Goal: Task Accomplishment & Management: Use online tool/utility

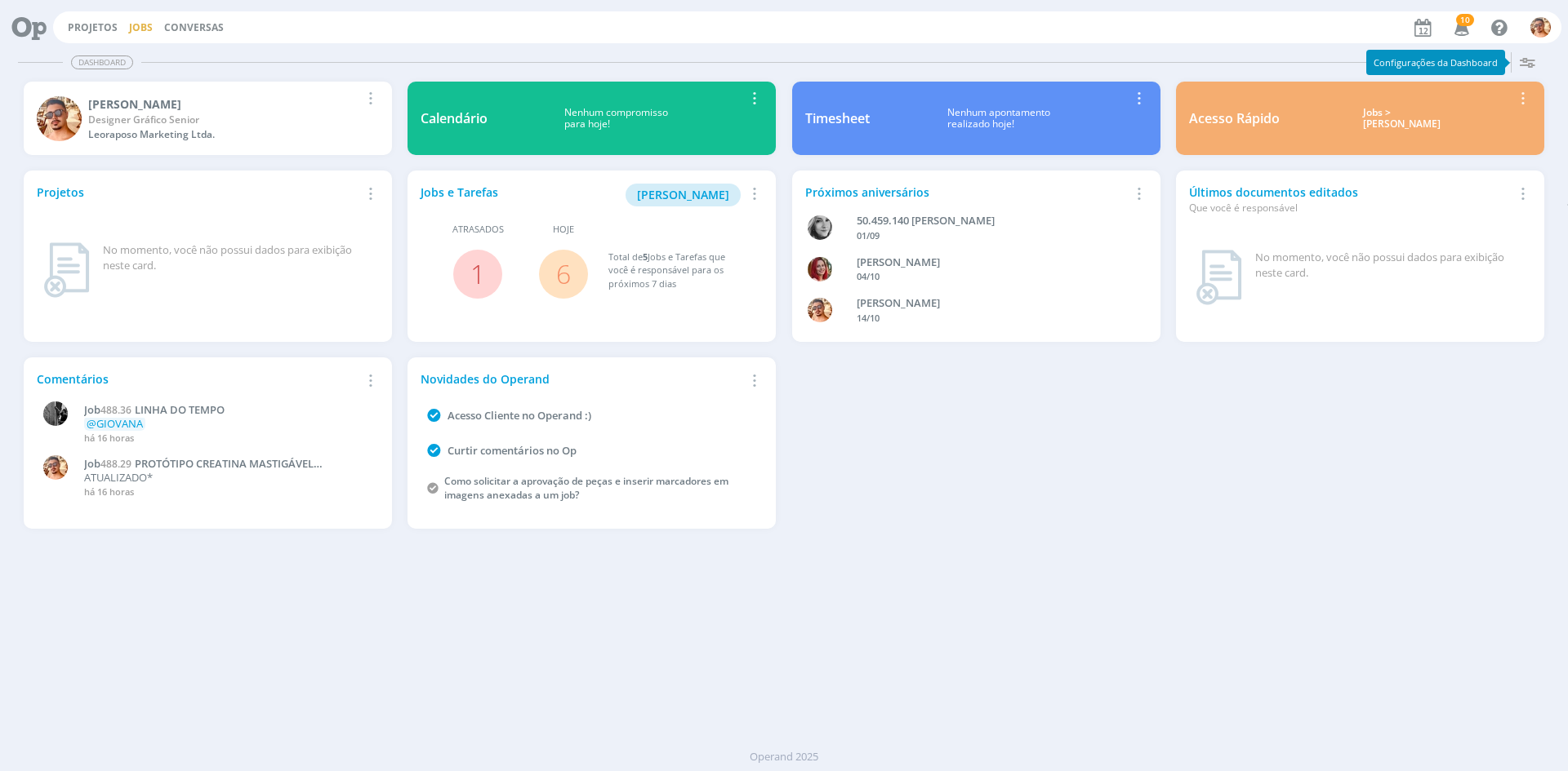
click at [141, 28] on link "Jobs" at bounding box center [141, 27] width 24 height 13
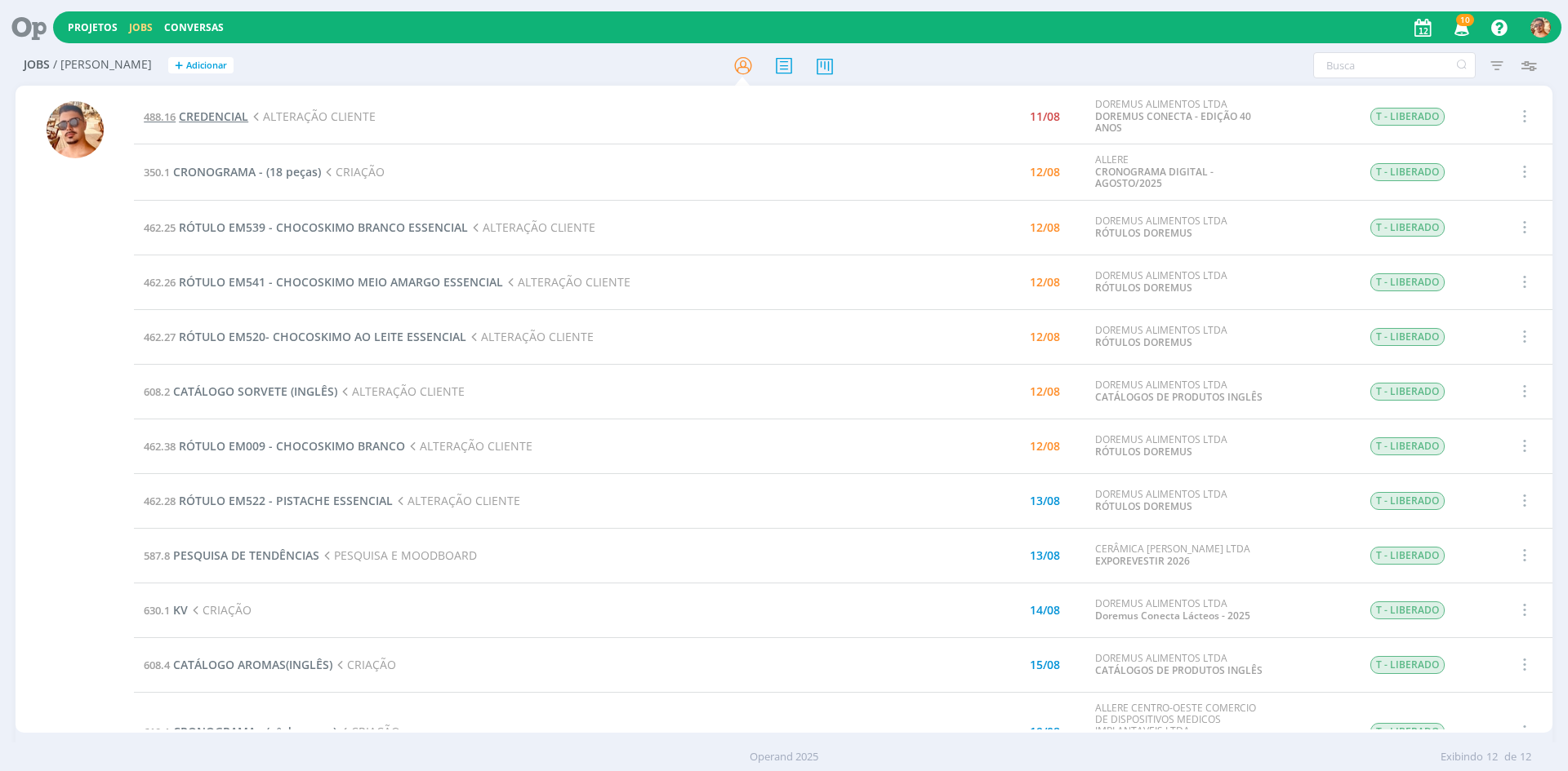
click at [225, 121] on span "CREDENCIAL" at bounding box center [214, 116] width 69 height 15
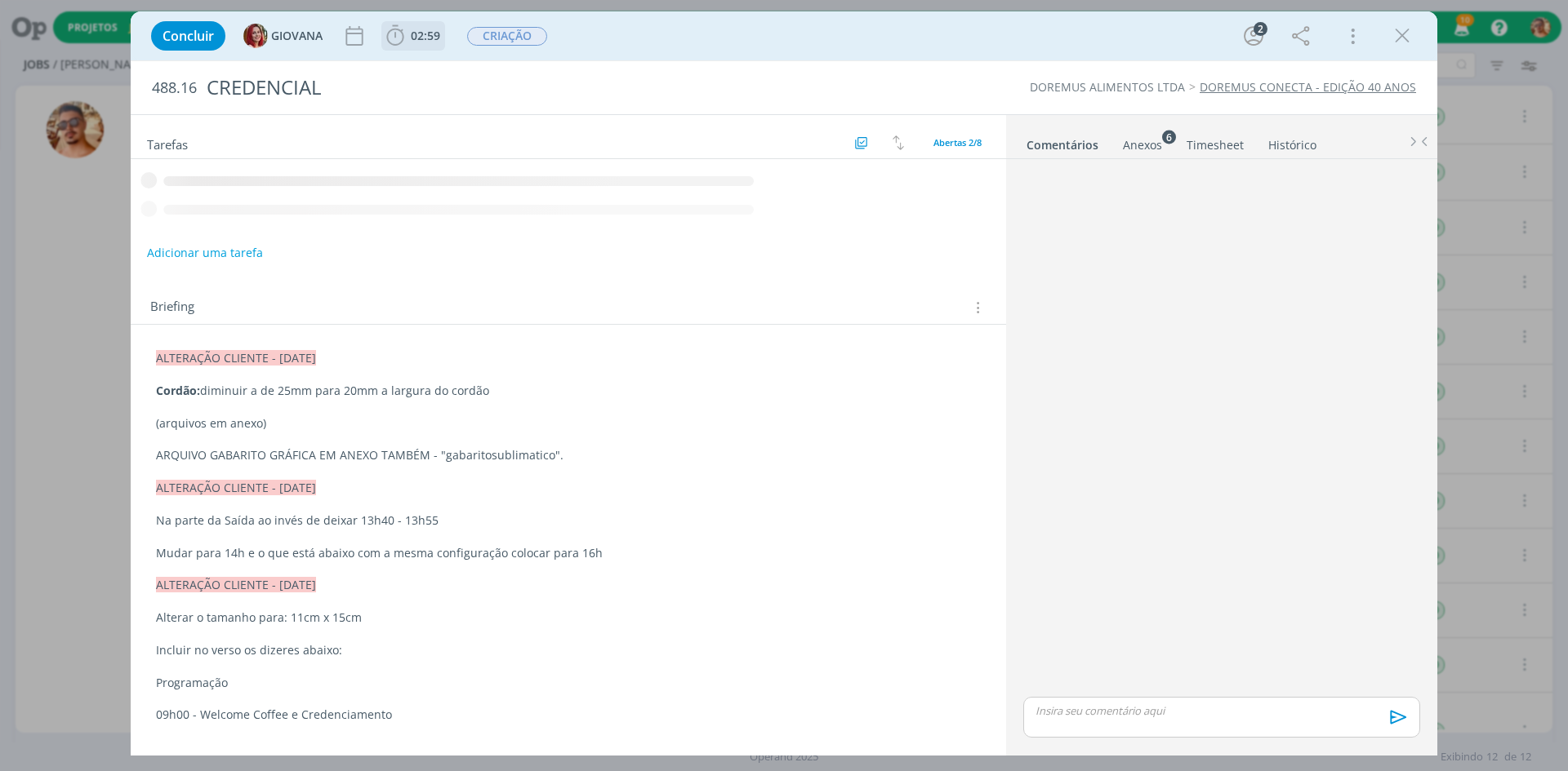
click at [420, 45] on span "02:59" at bounding box center [413, 36] width 61 height 24
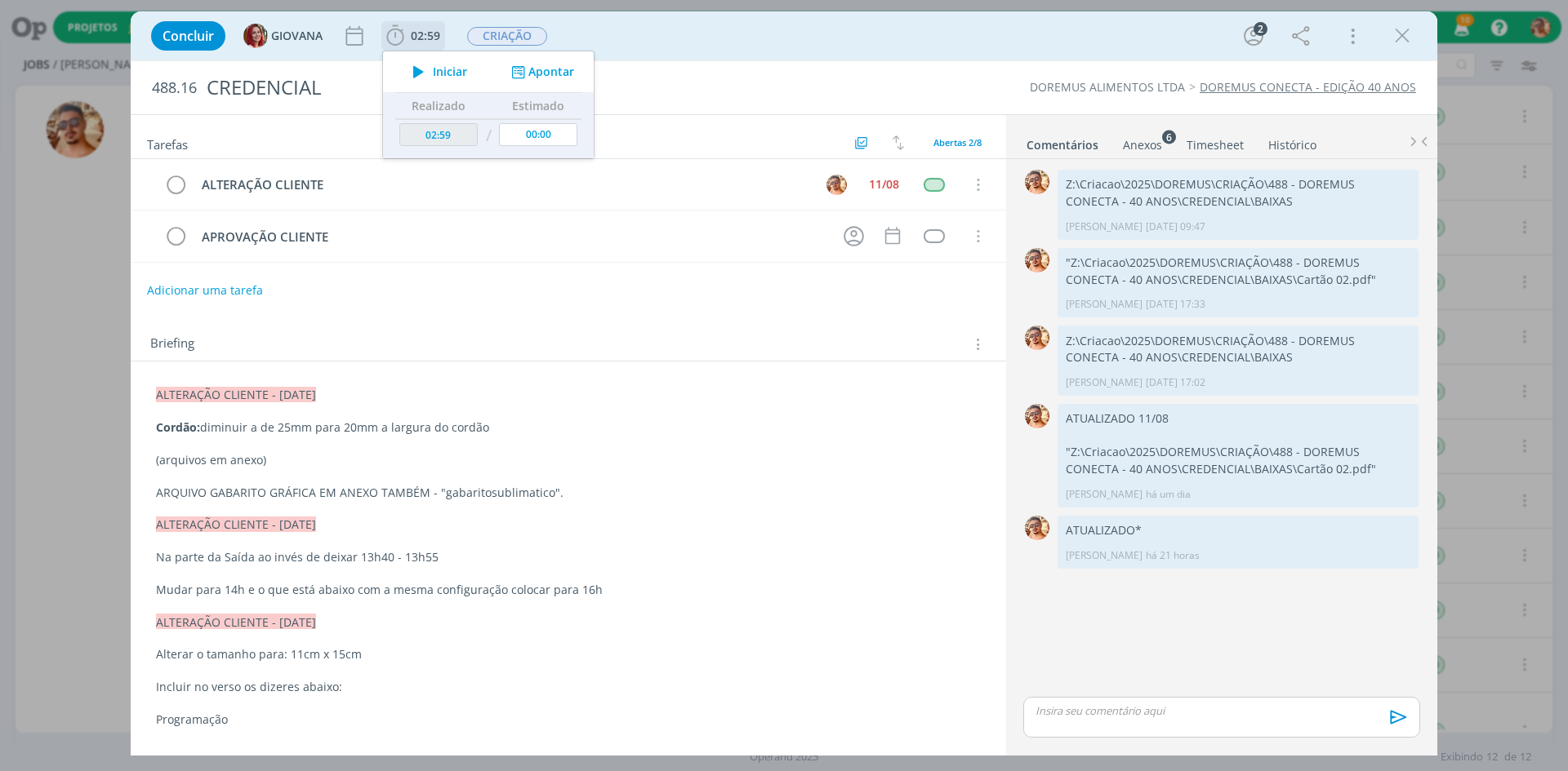
click at [432, 74] on icon "dialog" at bounding box center [419, 72] width 29 height 21
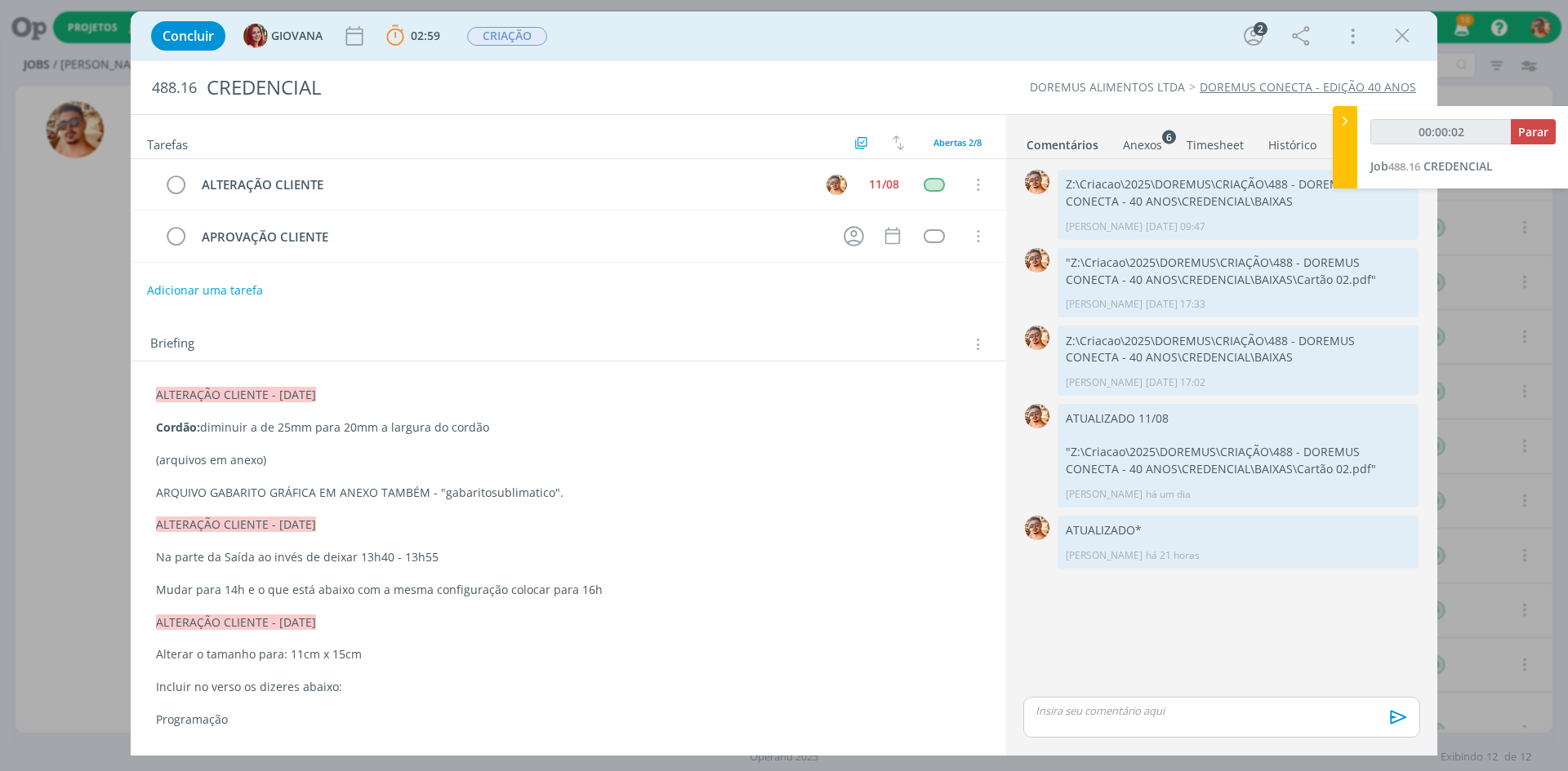
click at [1152, 147] on div "Anexos 6" at bounding box center [1142, 144] width 39 height 16
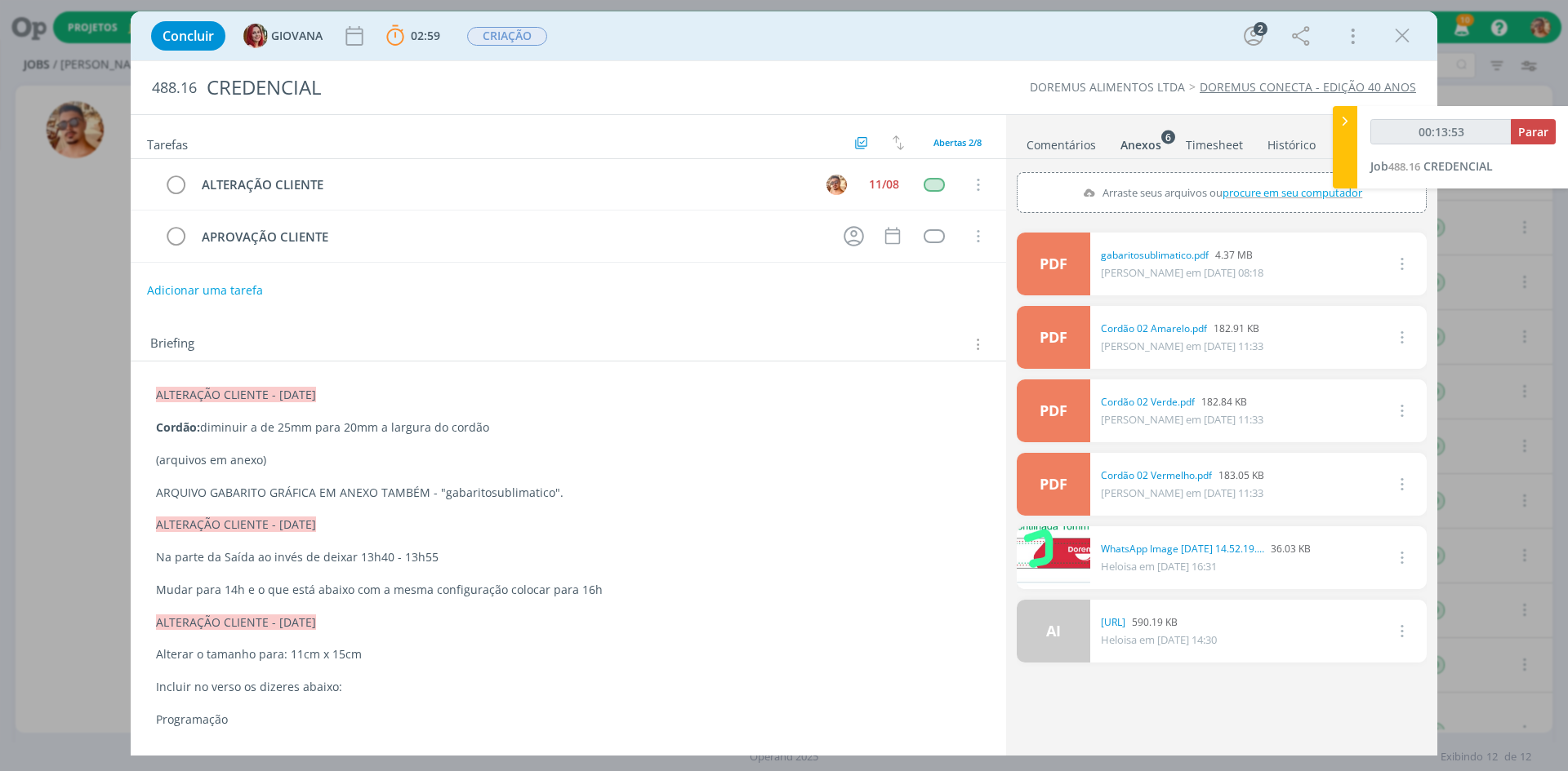
click at [442, 307] on div "Tarefas Usar Job de template Ordenar por: Prazo crescente Prazo decrescente Ord…" at bounding box center [568, 429] width 875 height 628
click at [1036, 148] on link "Comentários" at bounding box center [1061, 141] width 71 height 24
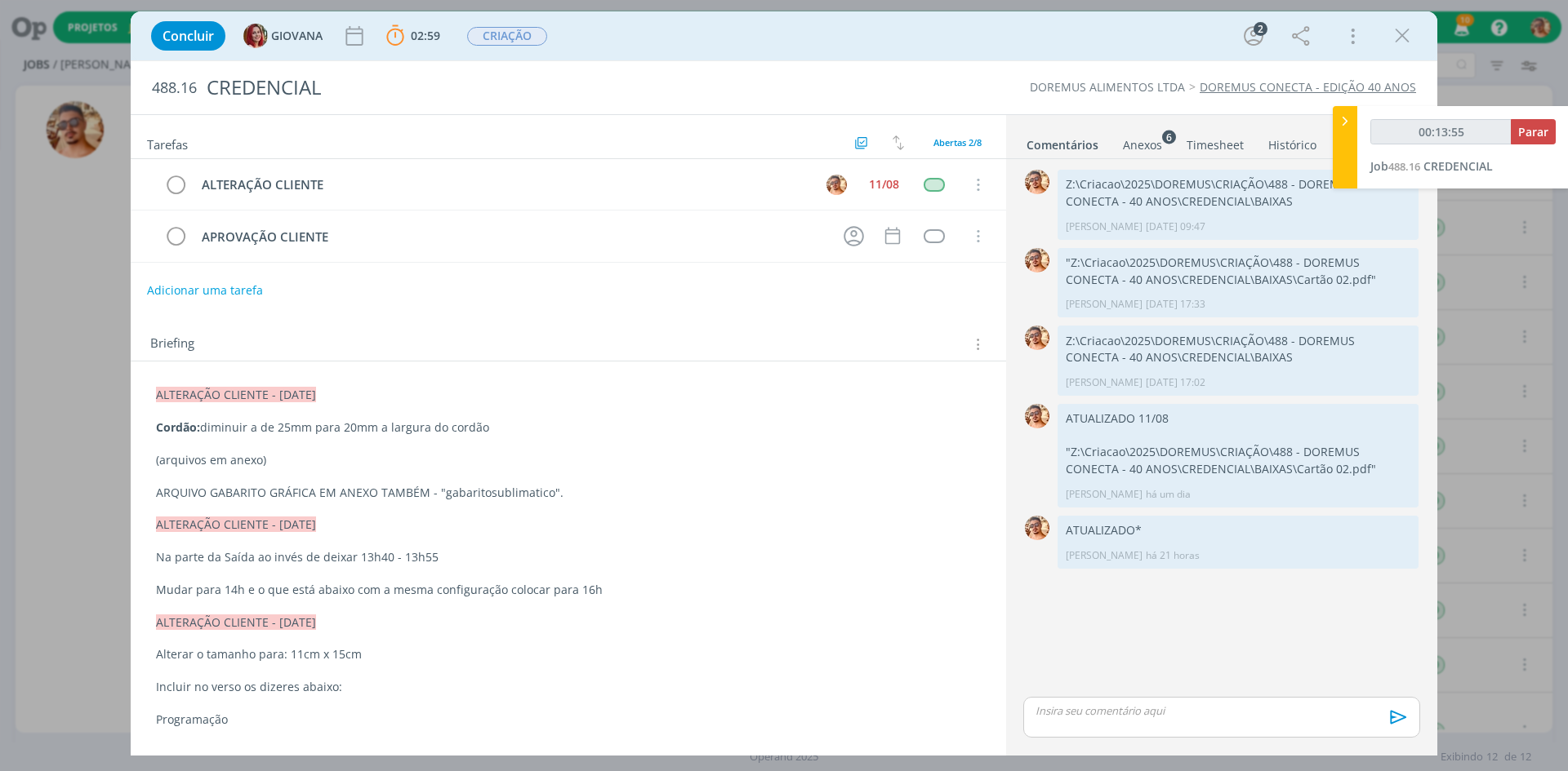
click at [1103, 698] on div "dialog" at bounding box center [1222, 717] width 397 height 40
click at [1392, 726] on icon "dialog" at bounding box center [1397, 723] width 24 height 24
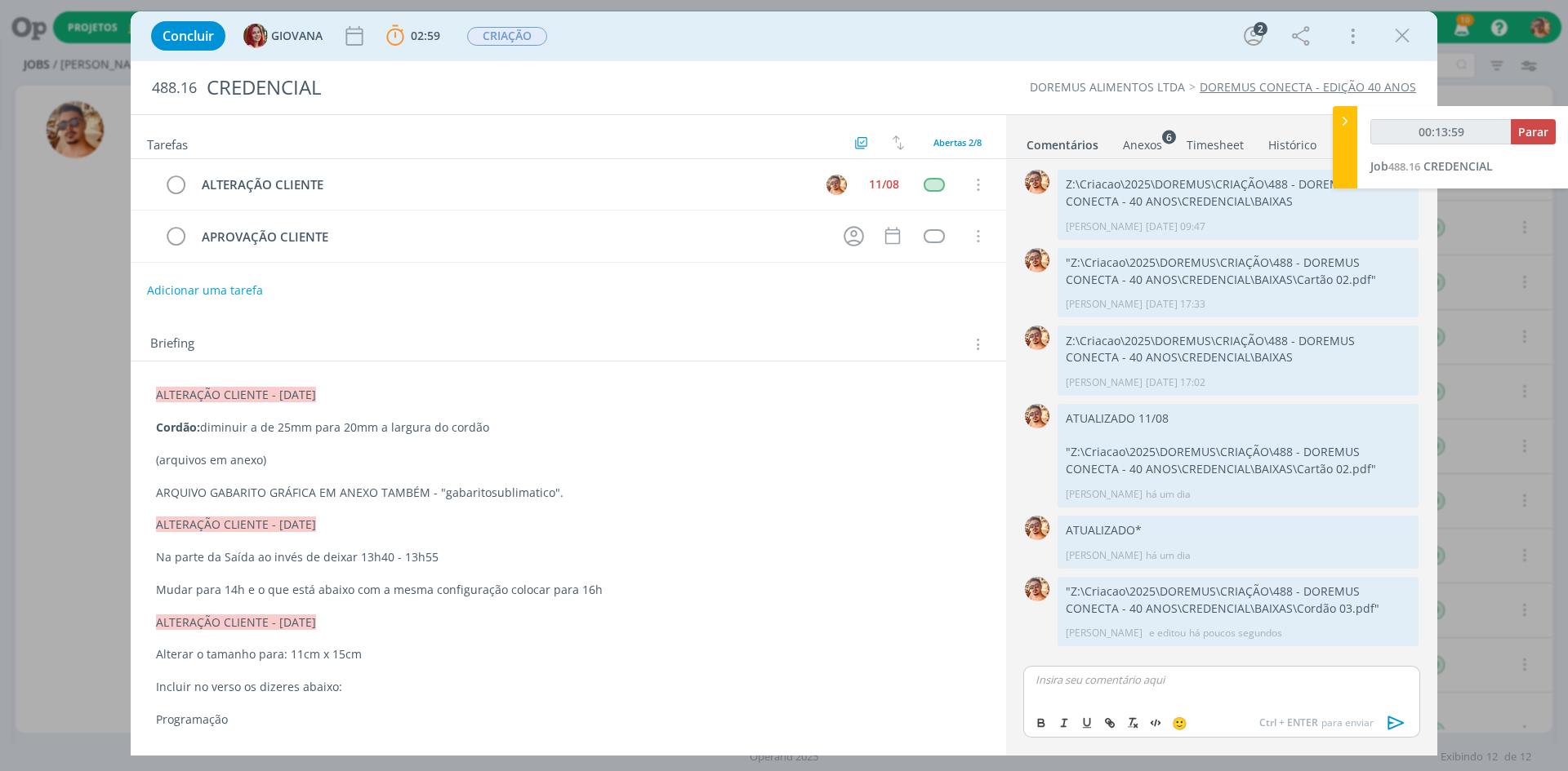
type input "00:14:00"
click at [1533, 126] on span "Parar" at bounding box center [1533, 132] width 30 height 15
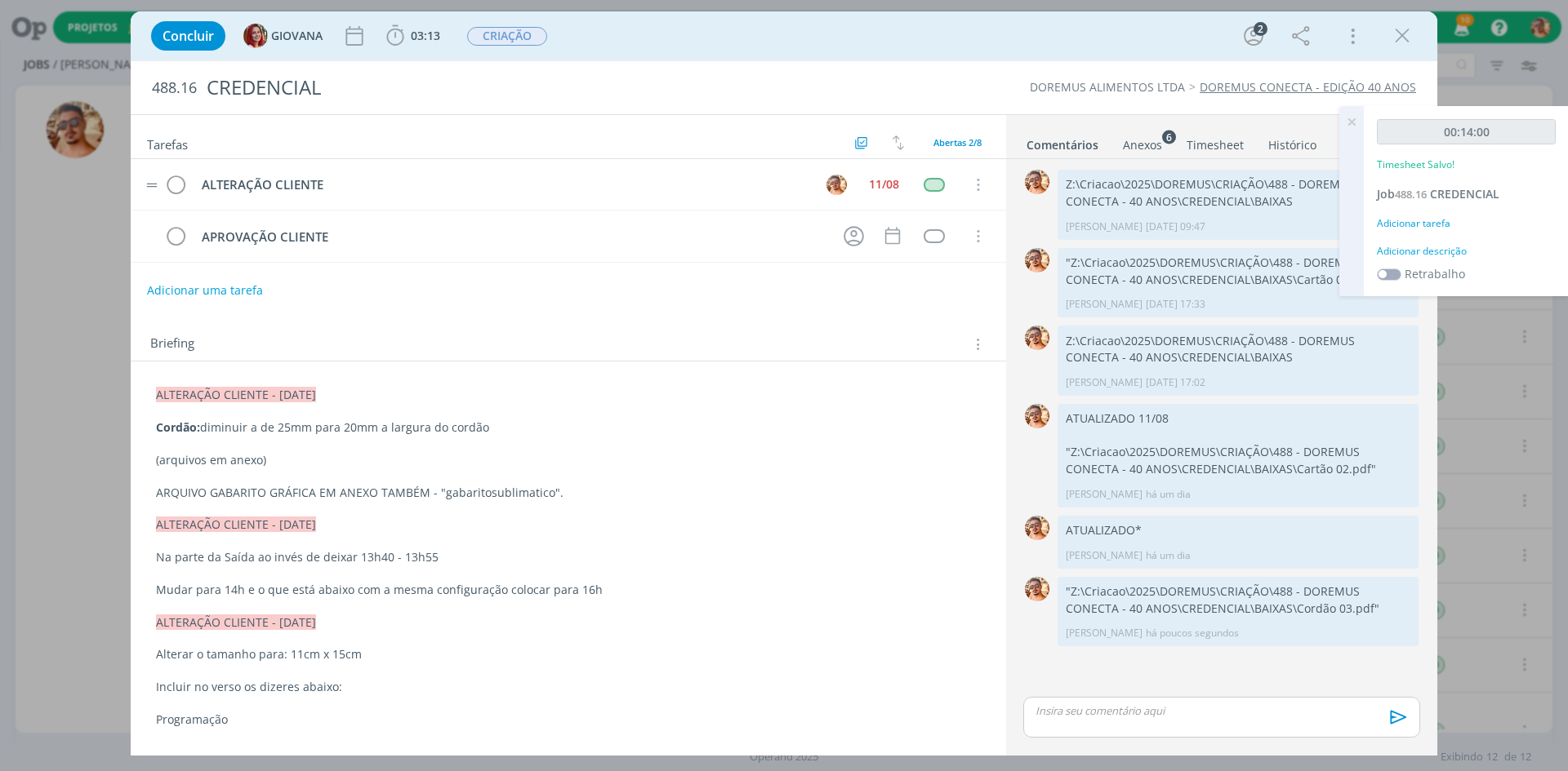
click at [190, 180] on tr "ALTERAÇÃO CLIENTE 11/08 Cancelar" at bounding box center [568, 184] width 875 height 51
click at [183, 190] on icon "dialog" at bounding box center [175, 185] width 23 height 24
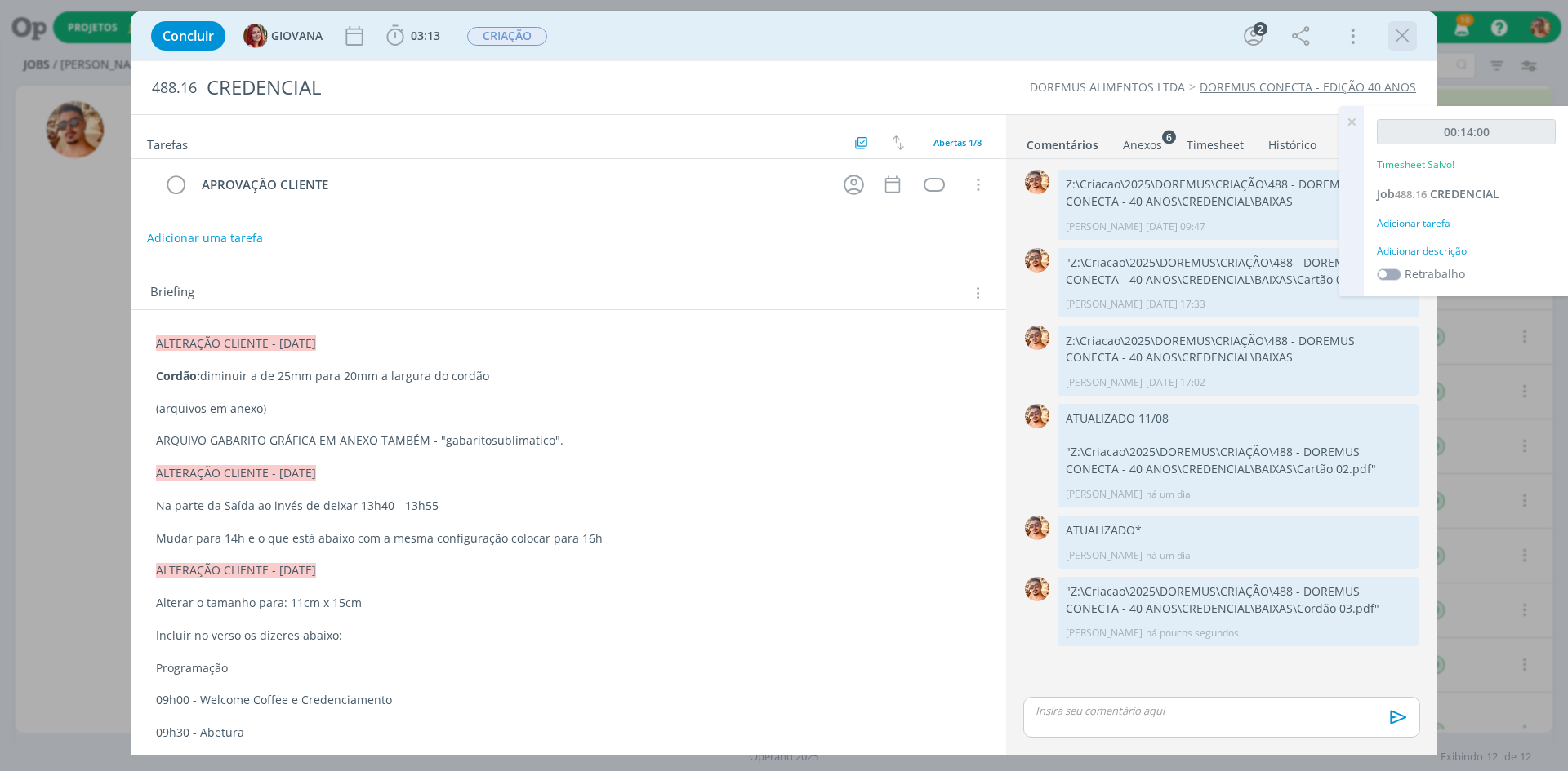
click at [1395, 45] on icon "dialog" at bounding box center [1402, 36] width 24 height 24
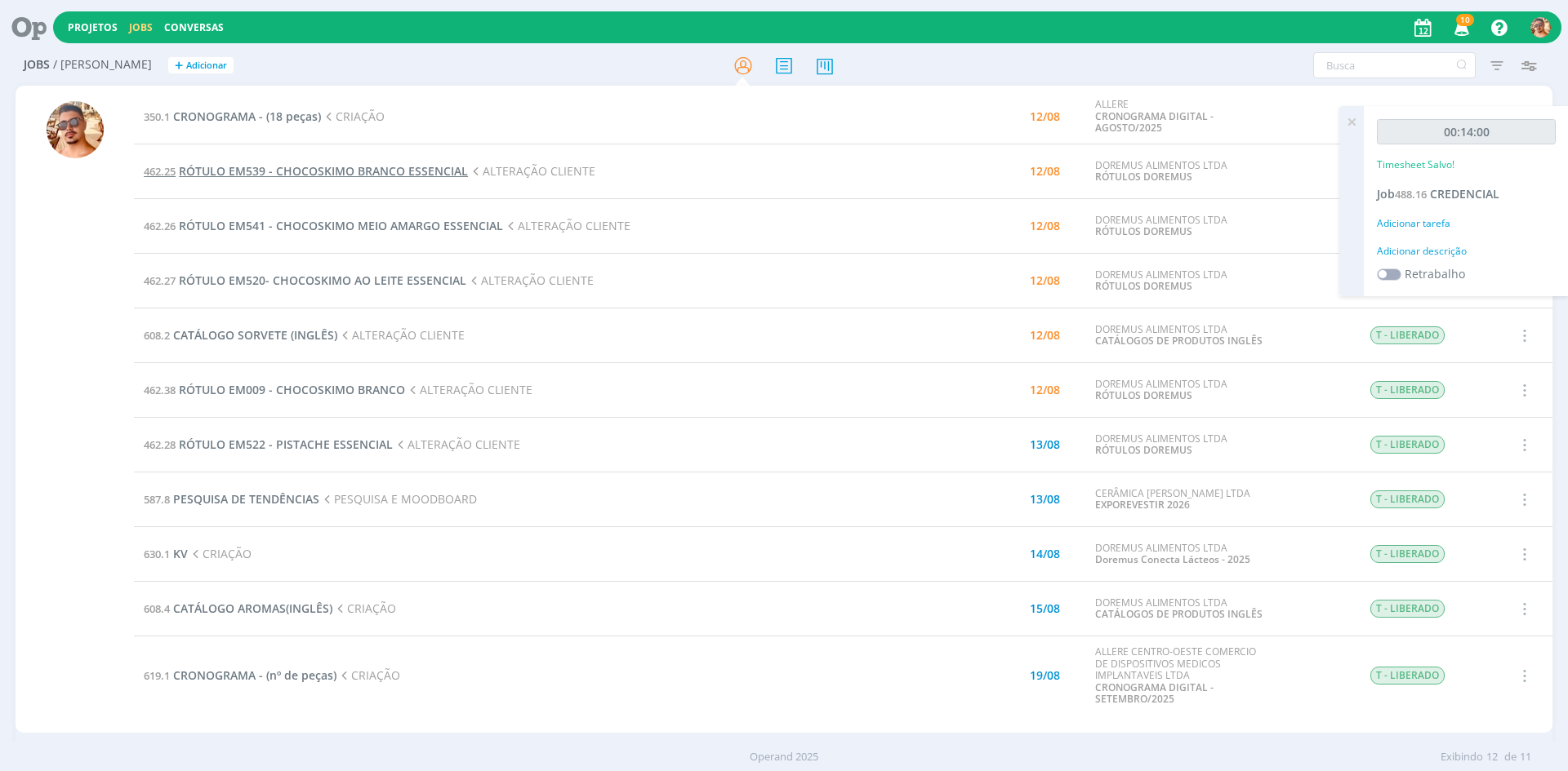
click at [379, 174] on span "RÓTULO EM539 - CHOCOSKIMO BRANCO ESSENCIAL" at bounding box center [324, 171] width 289 height 15
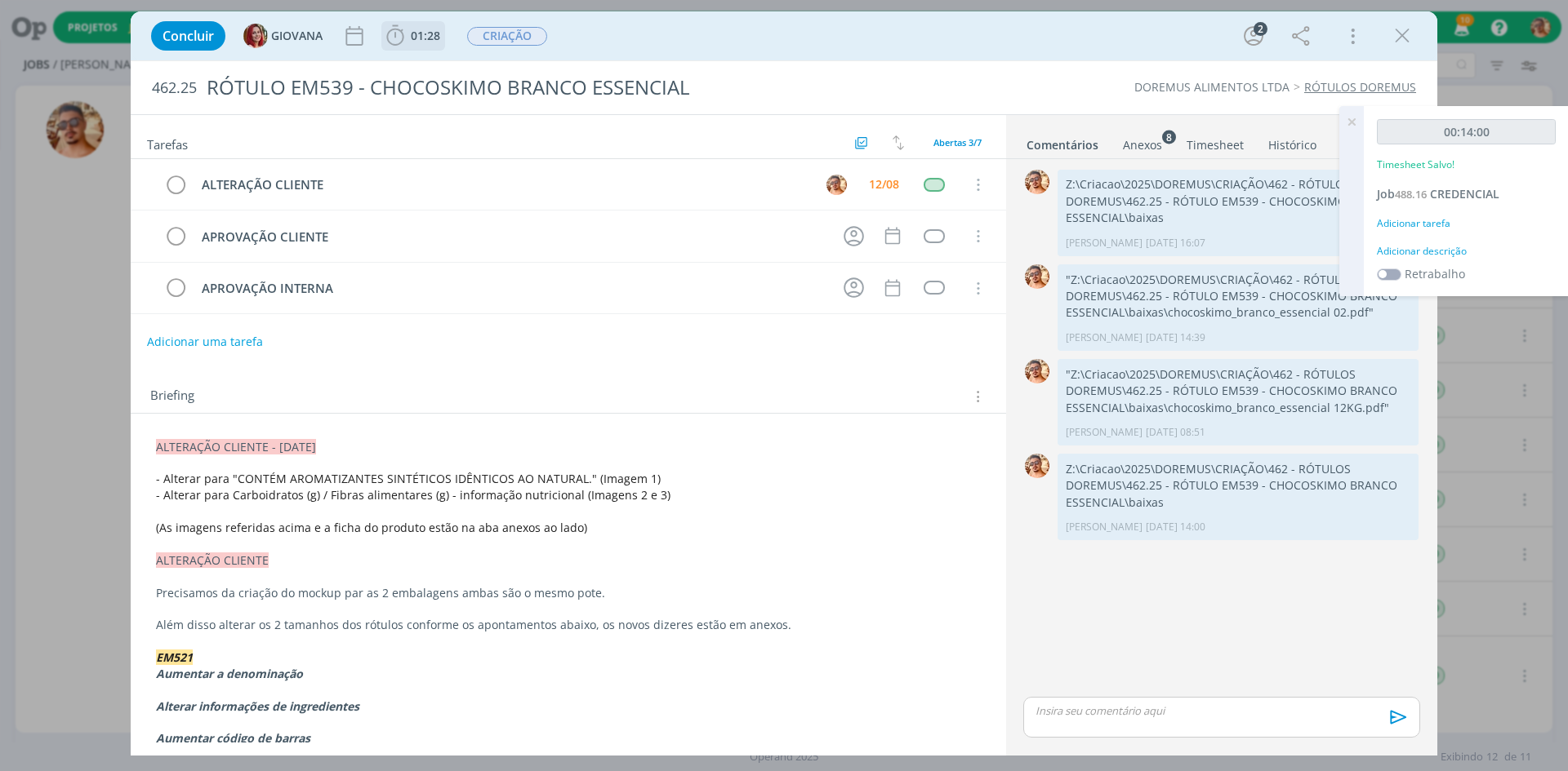
click at [408, 44] on span "01:28" at bounding box center [413, 36] width 61 height 24
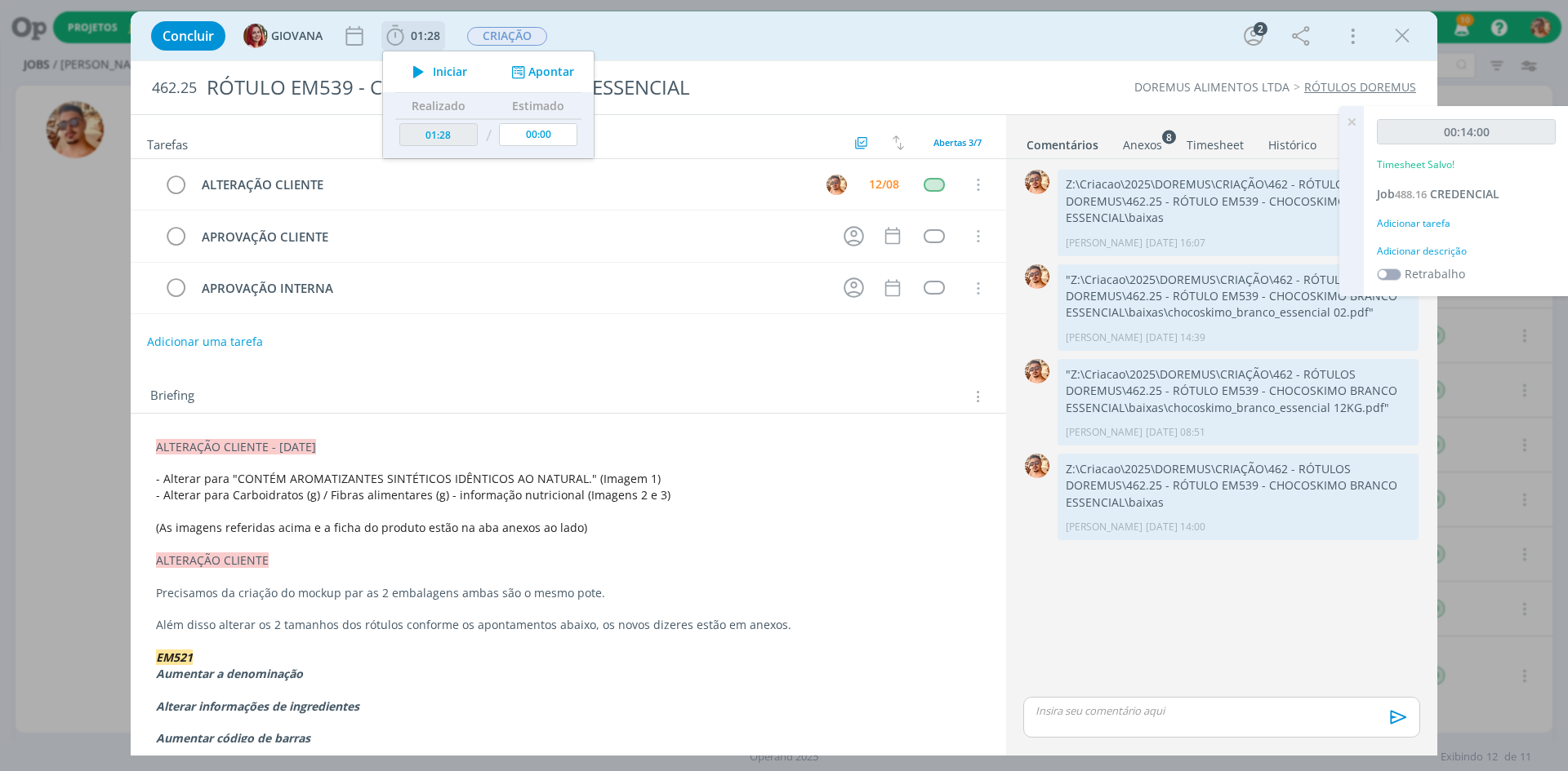
click at [435, 62] on button "Iniciar" at bounding box center [435, 72] width 65 height 23
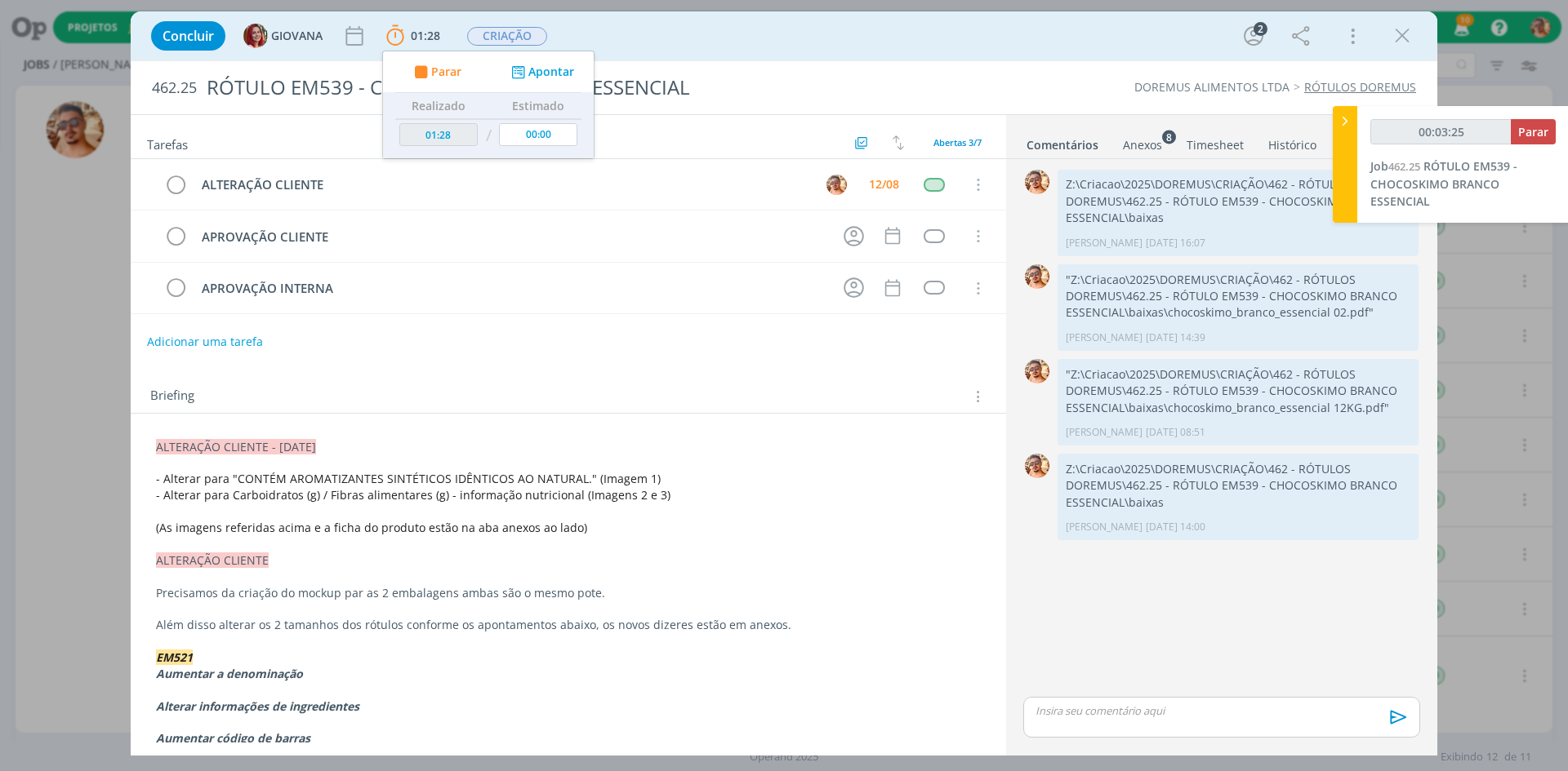
click at [1199, 611] on div "0 Z:\Criacao\2025\DOREMUS\CRIAÇÃO\462 - RÓTULOS DOREMUS\462.25 - RÓTULO EM539 -…" at bounding box center [1222, 429] width 410 height 528
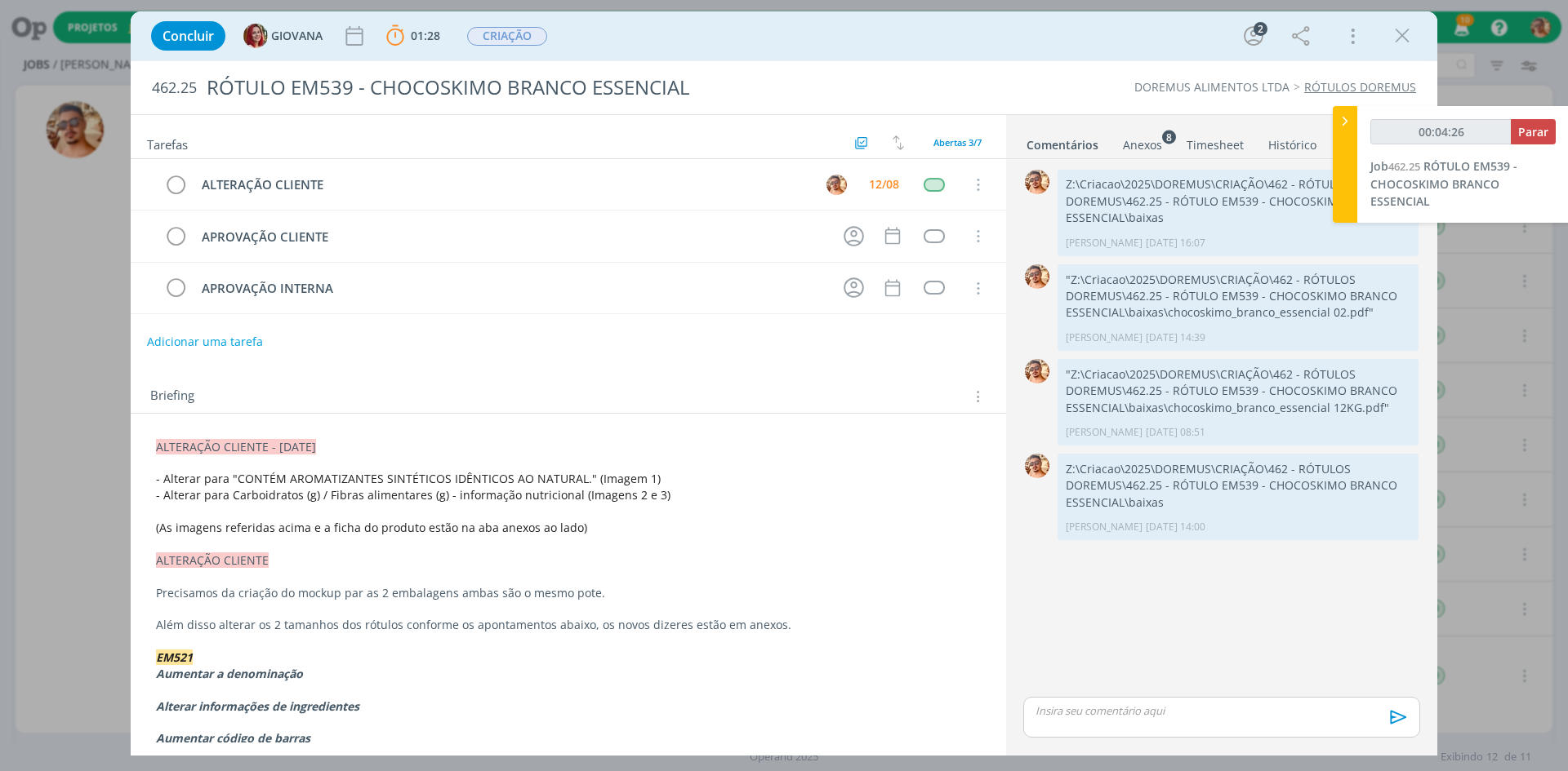
click at [1108, 149] on li "Comentários" at bounding box center [1074, 141] width 96 height 24
click at [1137, 148] on div "Anexos 8" at bounding box center [1142, 144] width 39 height 16
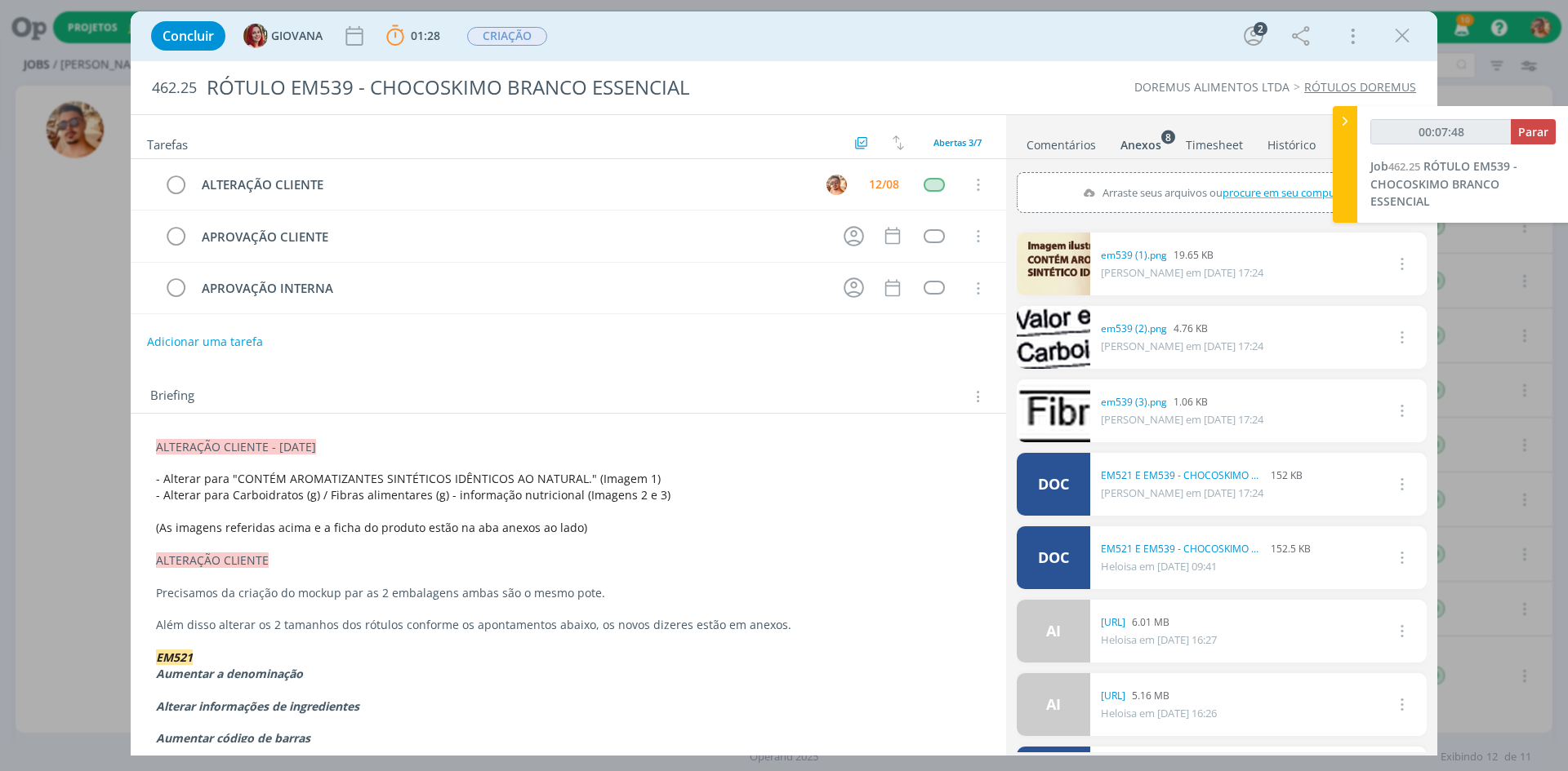
click at [1065, 155] on ul "Comentários Anexos 8 Timesheet Histórico" at bounding box center [1222, 138] width 431 height 44
click at [1062, 146] on link "Comentários" at bounding box center [1061, 141] width 71 height 24
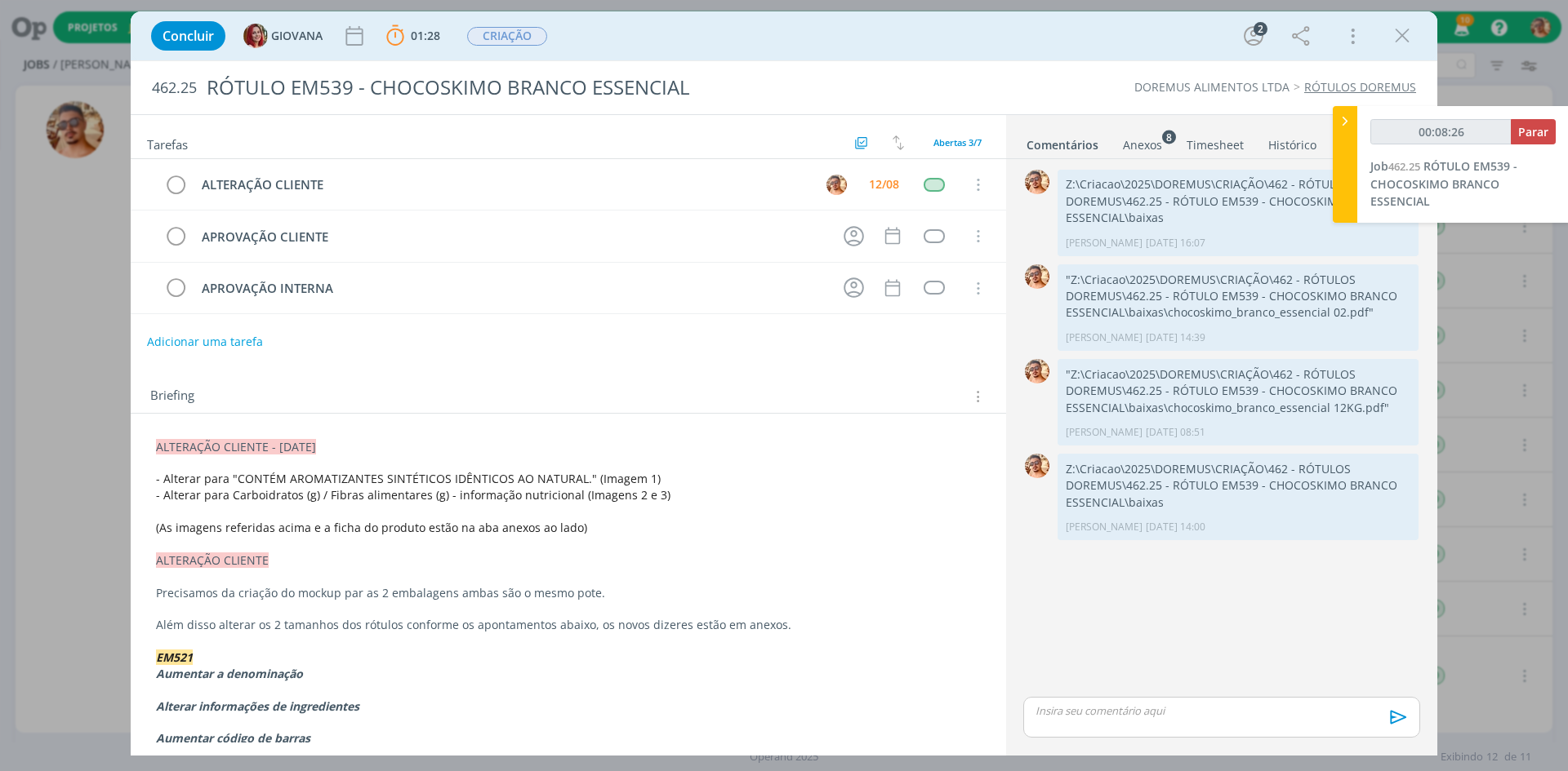
click at [1235, 714] on p "dialog" at bounding box center [1221, 710] width 371 height 14
type input "00:08:27"
click at [1400, 712] on icon "dialog" at bounding box center [1397, 723] width 24 height 24
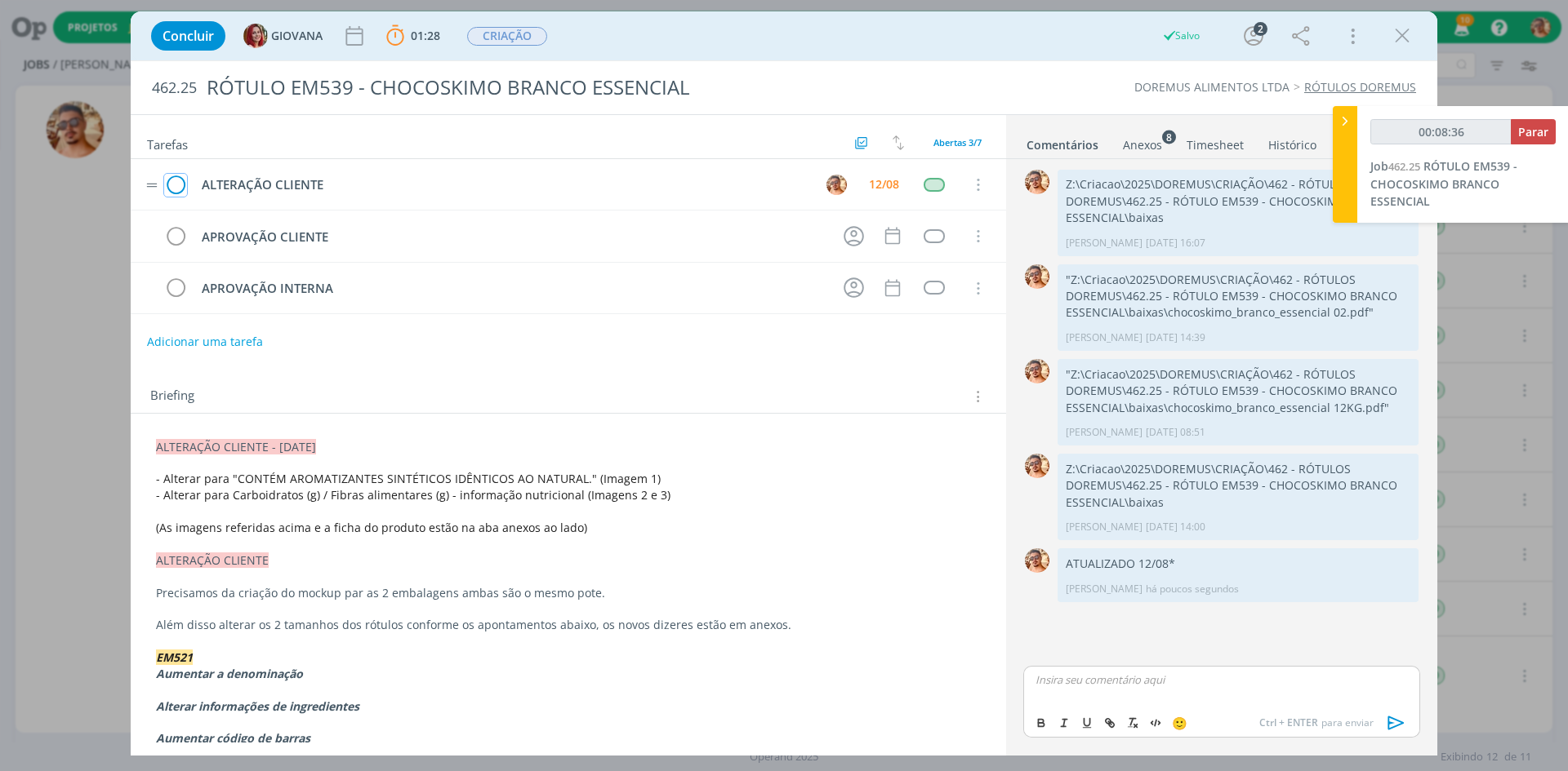
click at [173, 186] on icon "dialog" at bounding box center [175, 185] width 23 height 24
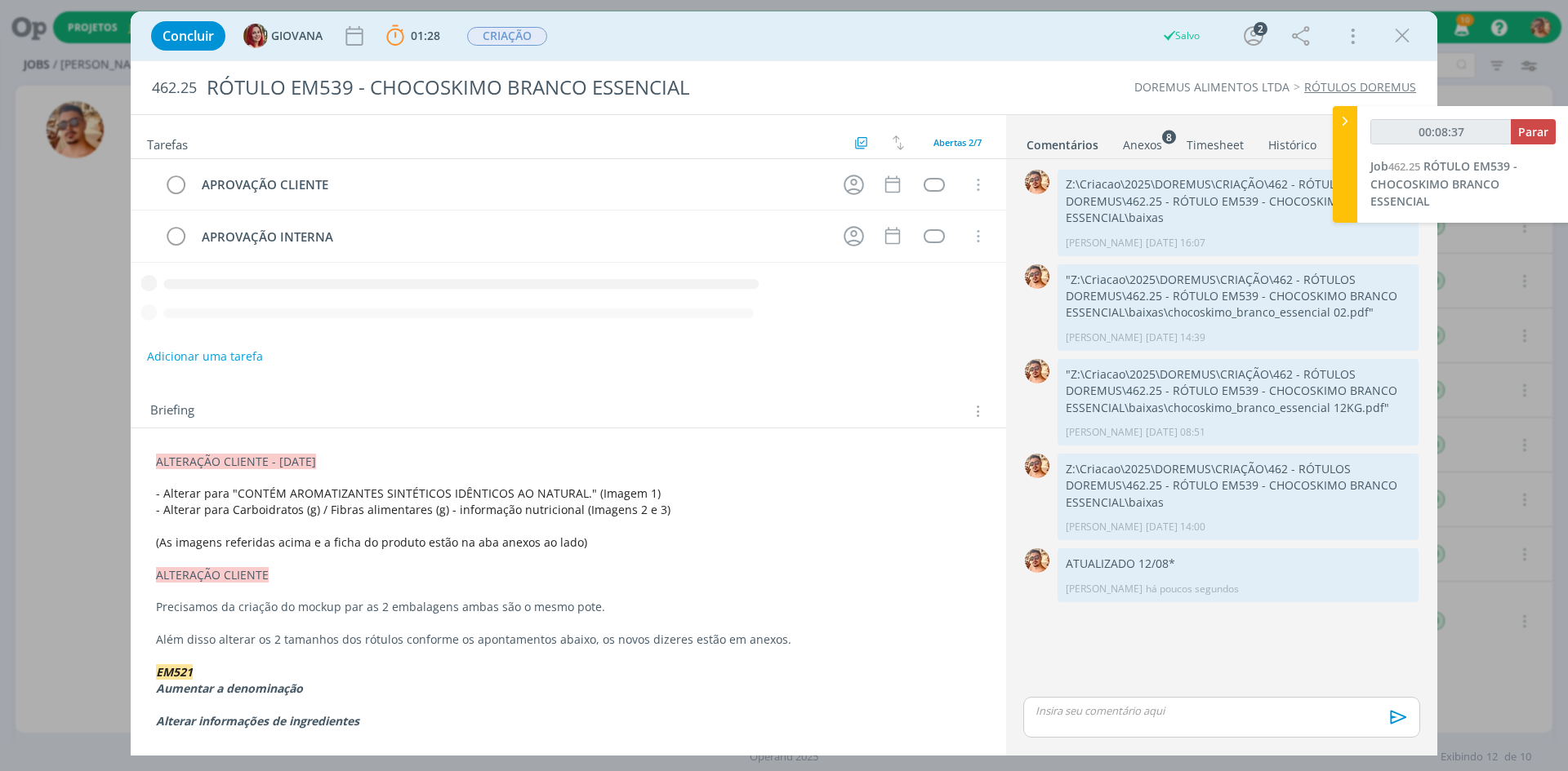
click at [1403, 38] on icon "dialog" at bounding box center [1402, 36] width 24 height 24
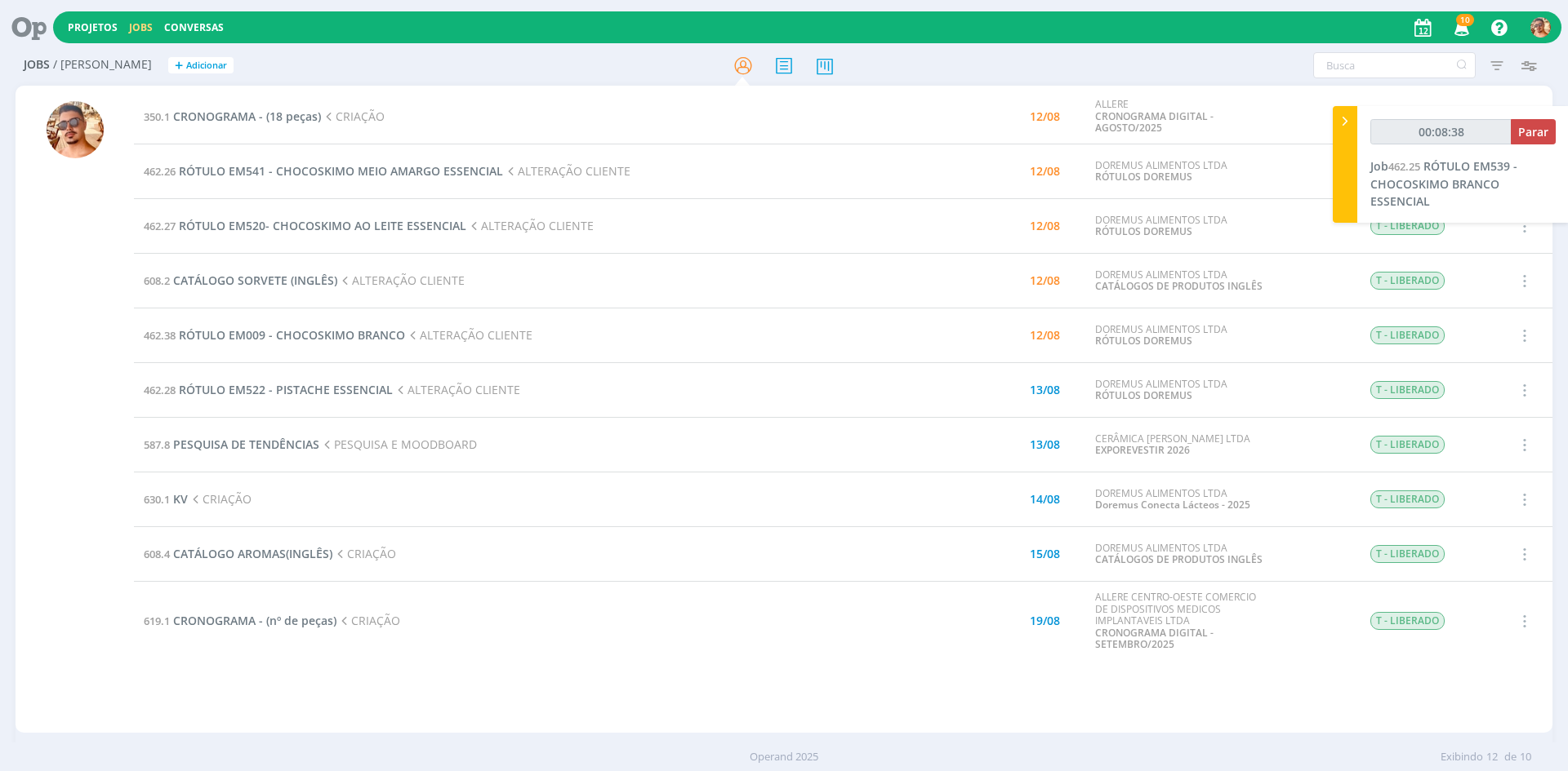
click at [1532, 135] on div at bounding box center [784, 385] width 1568 height 771
drag, startPoint x: 1529, startPoint y: 134, endPoint x: 1527, endPoint y: 145, distance: 11.2
click at [1529, 133] on span "Parar" at bounding box center [1533, 132] width 30 height 15
type input "00:09:00"
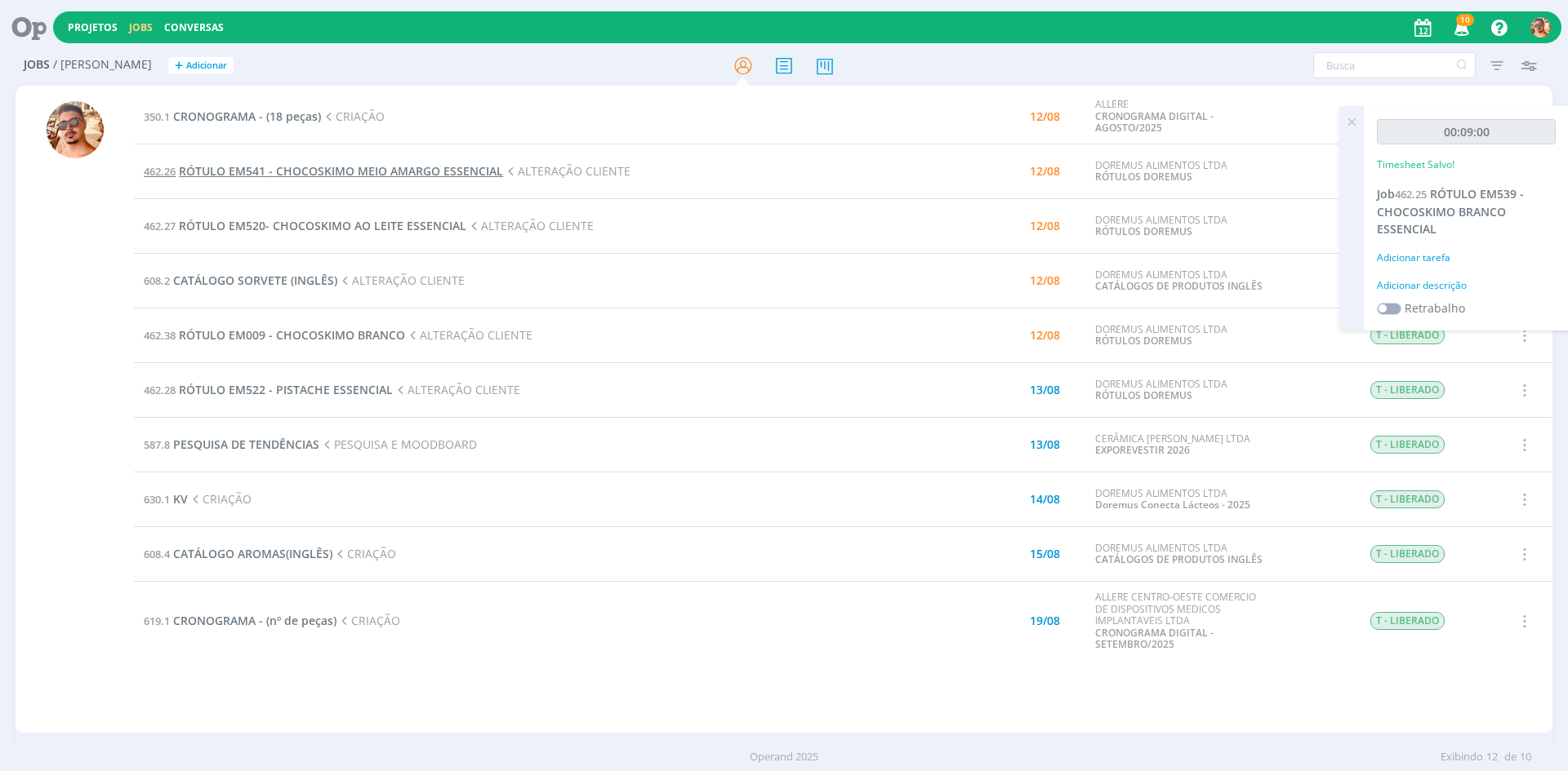
click at [464, 167] on span "RÓTULO EM541 - CHOCOSKIMO MEIO AMARGO ESSENCIAL" at bounding box center [341, 171] width 325 height 15
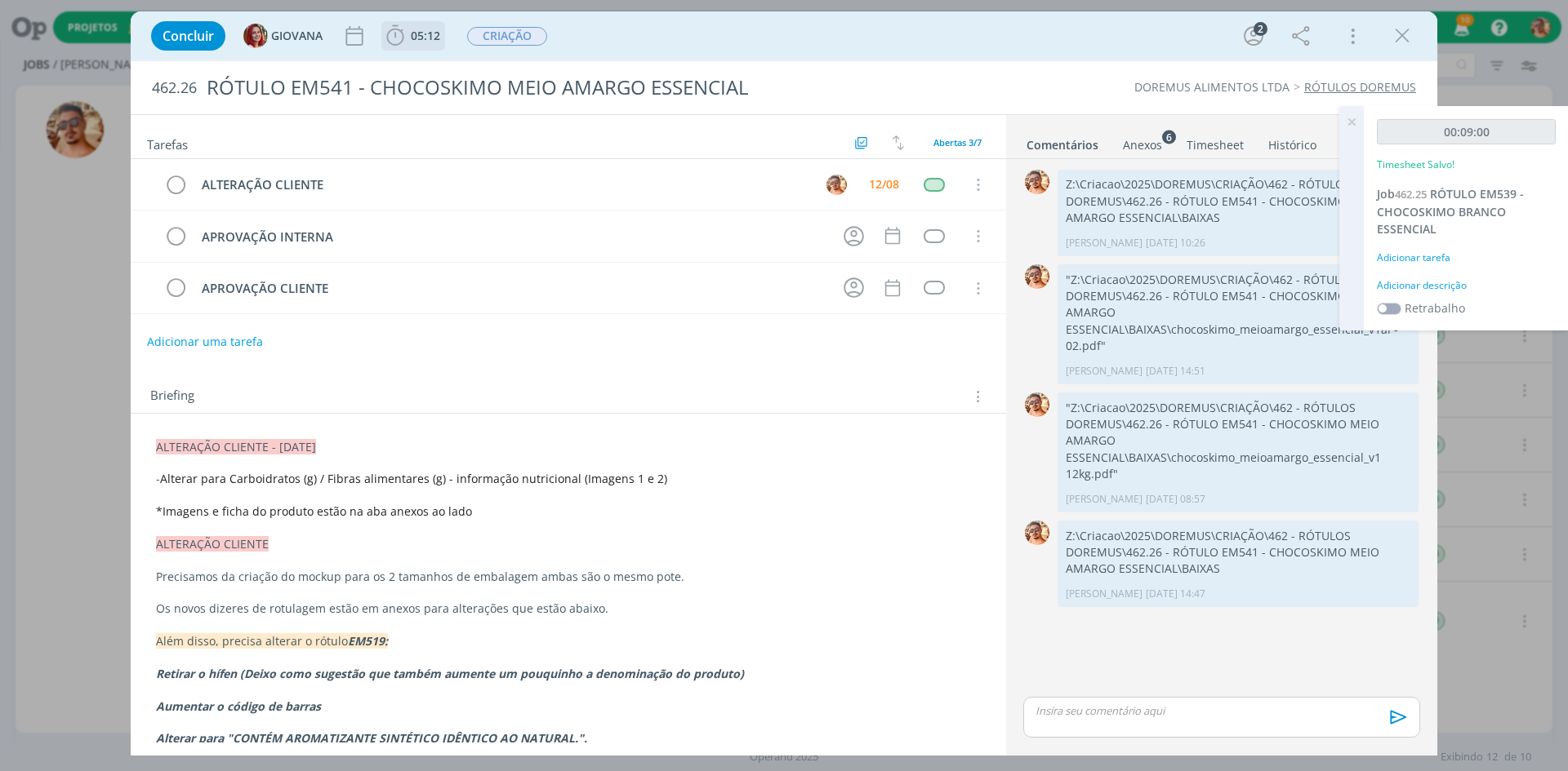
click at [405, 45] on icon "dialog" at bounding box center [395, 36] width 24 height 24
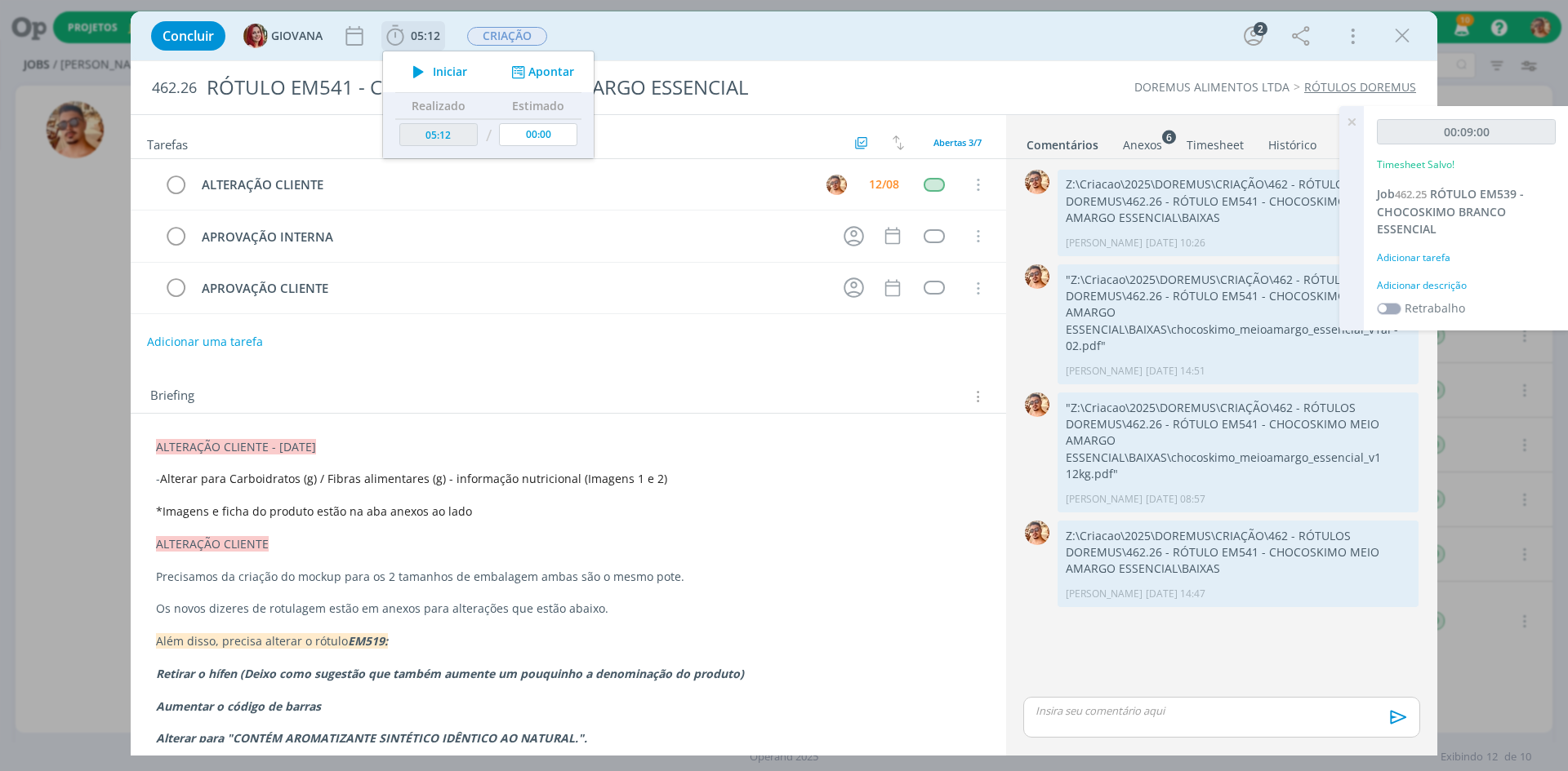
click at [417, 68] on icon "dialog" at bounding box center [419, 72] width 29 height 21
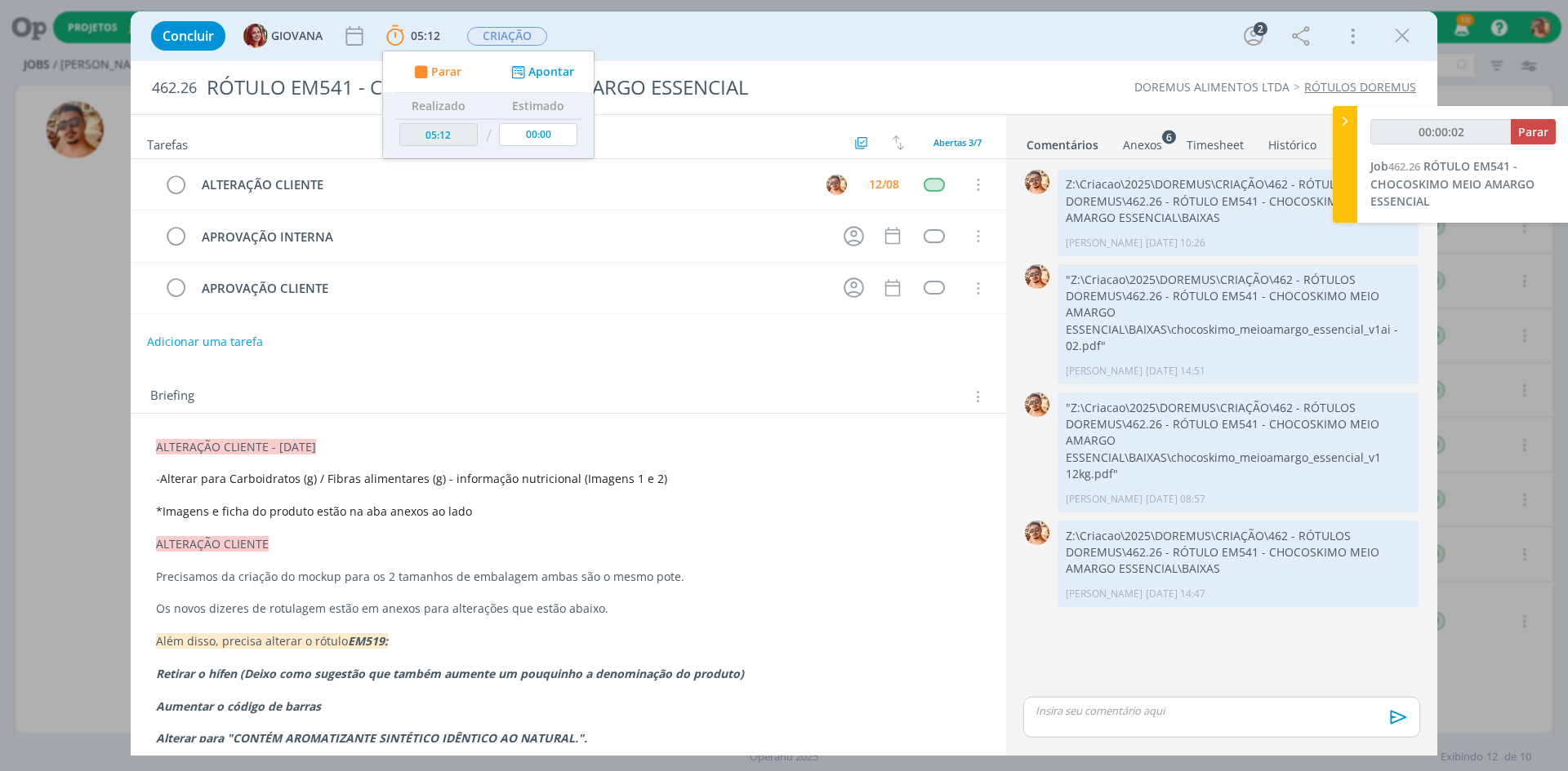
click at [1006, 41] on div "Concluir GIOVANA 05:12 Parar Apontar Data * [DATE] Horas * 00:00 Tarefa Selecio…" at bounding box center [784, 36] width 1283 height 39
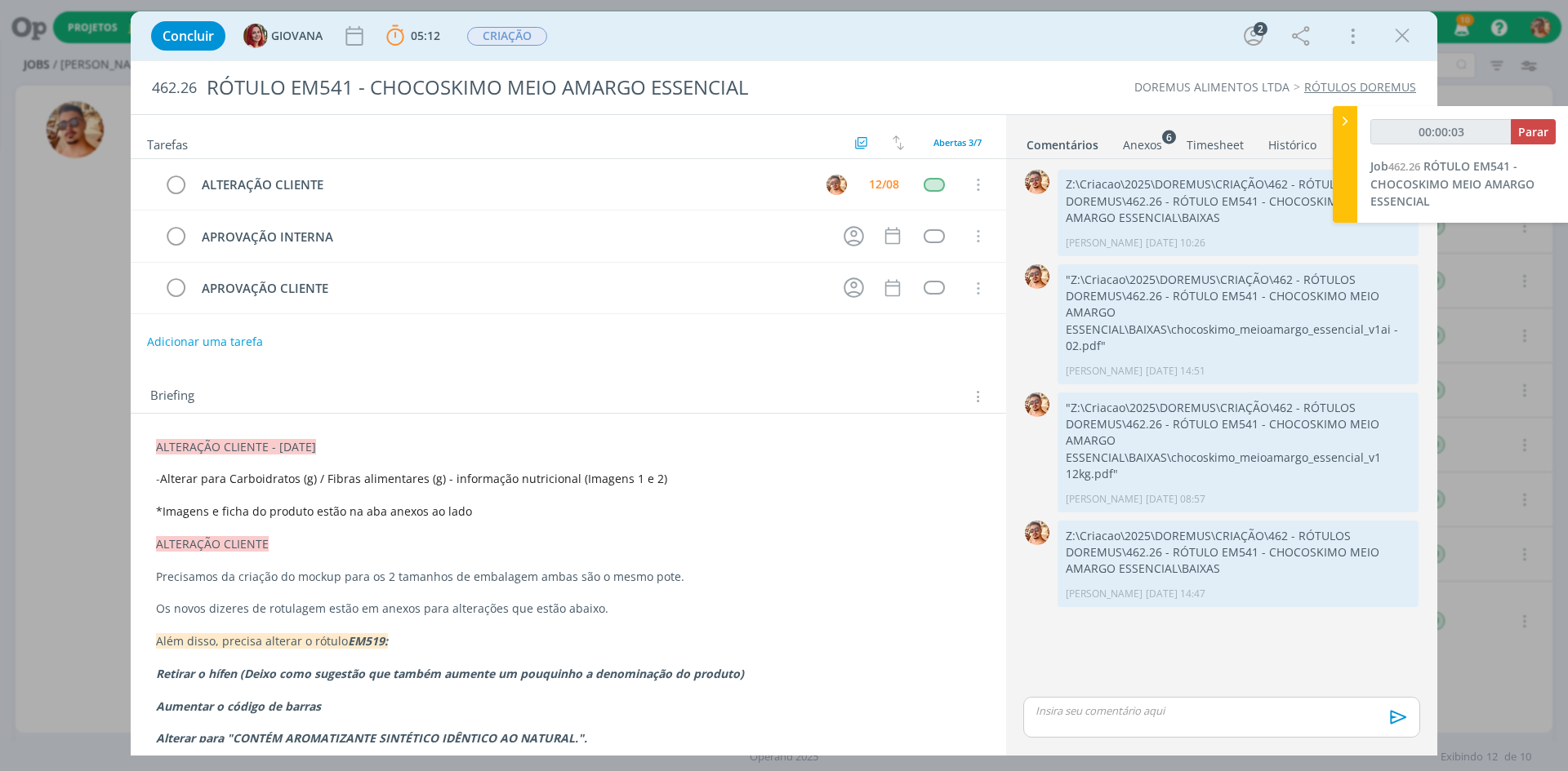
click at [1124, 140] on div "Anexos 6" at bounding box center [1142, 144] width 39 height 16
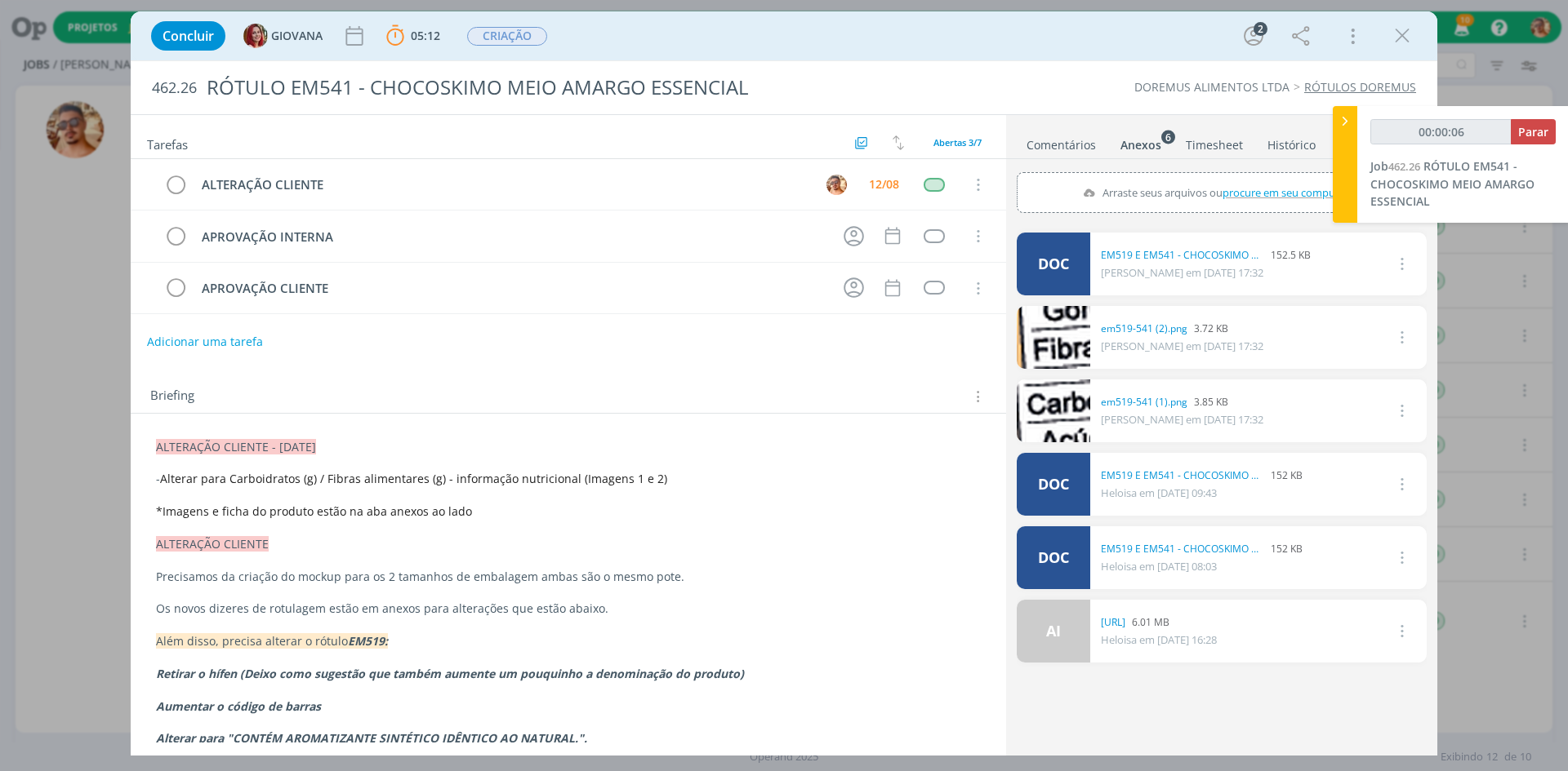
click at [1077, 142] on link "Comentários" at bounding box center [1061, 141] width 71 height 24
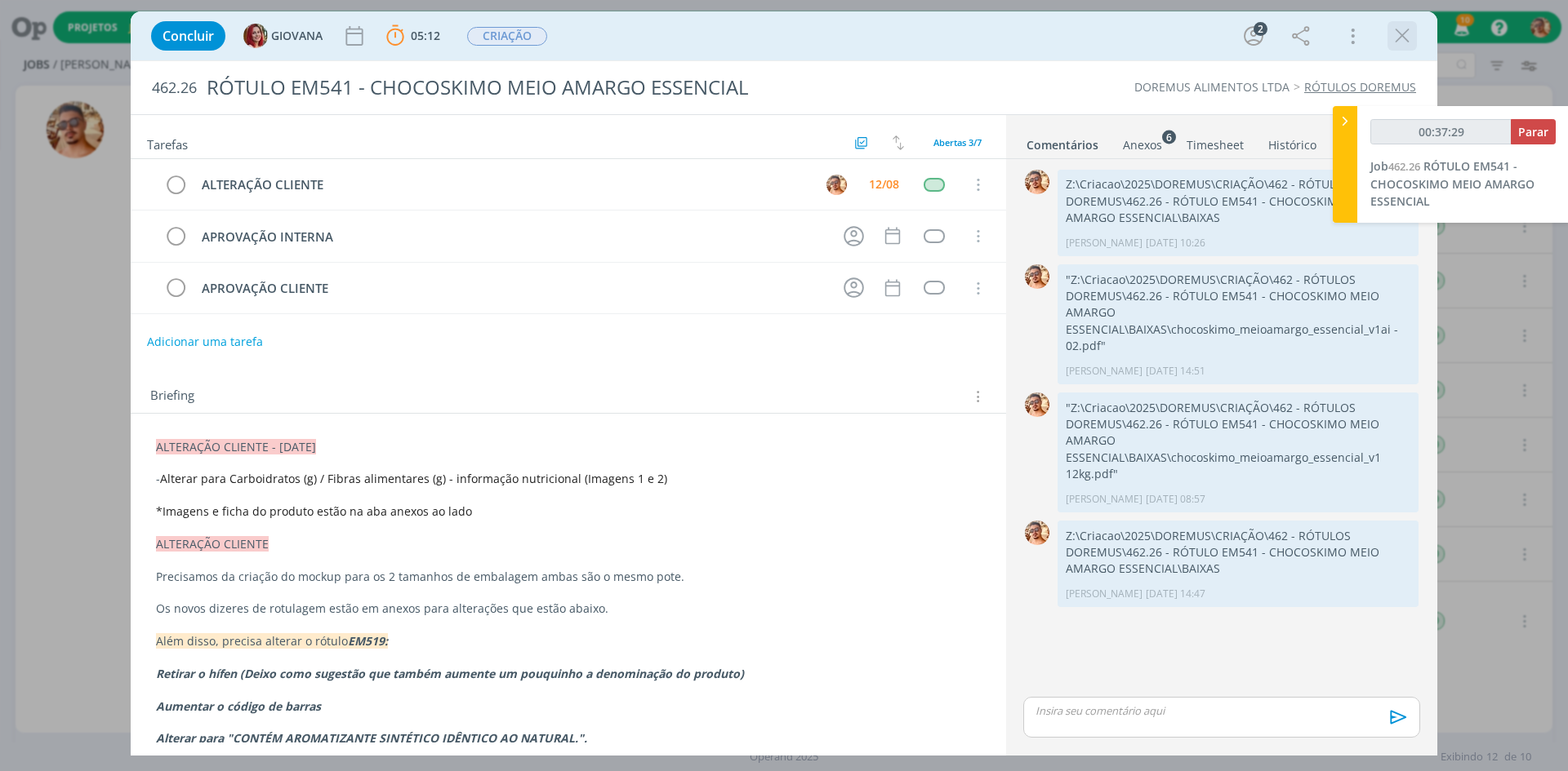
click at [1396, 45] on icon "dialog" at bounding box center [1402, 36] width 24 height 24
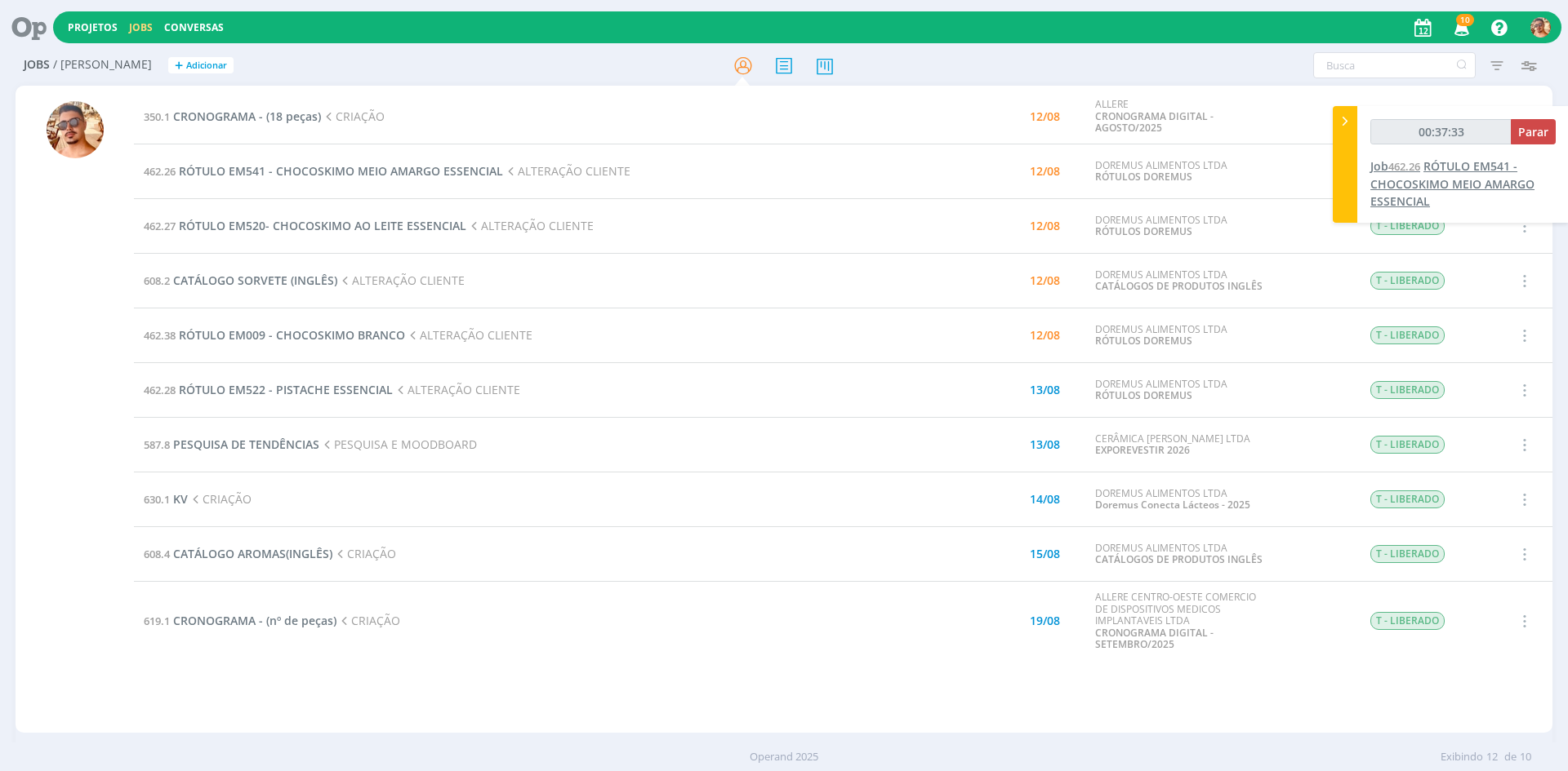
click at [1477, 177] on span "RÓTULO EM541 - CHOCOSKIMO MEIO AMARGO ESSENCIAL" at bounding box center [1452, 184] width 164 height 51
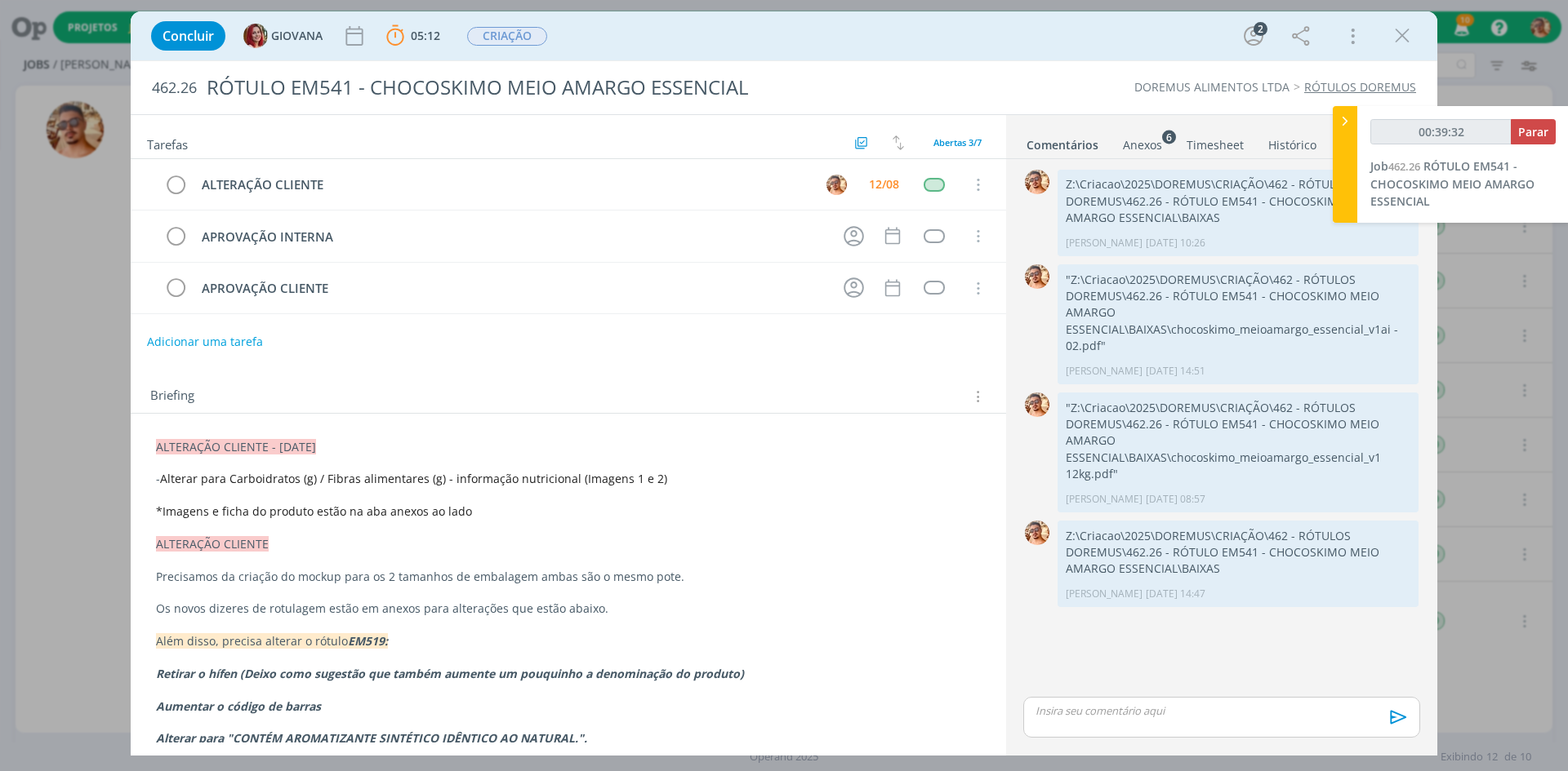
click at [1131, 146] on div "Anexos 6" at bounding box center [1142, 144] width 39 height 16
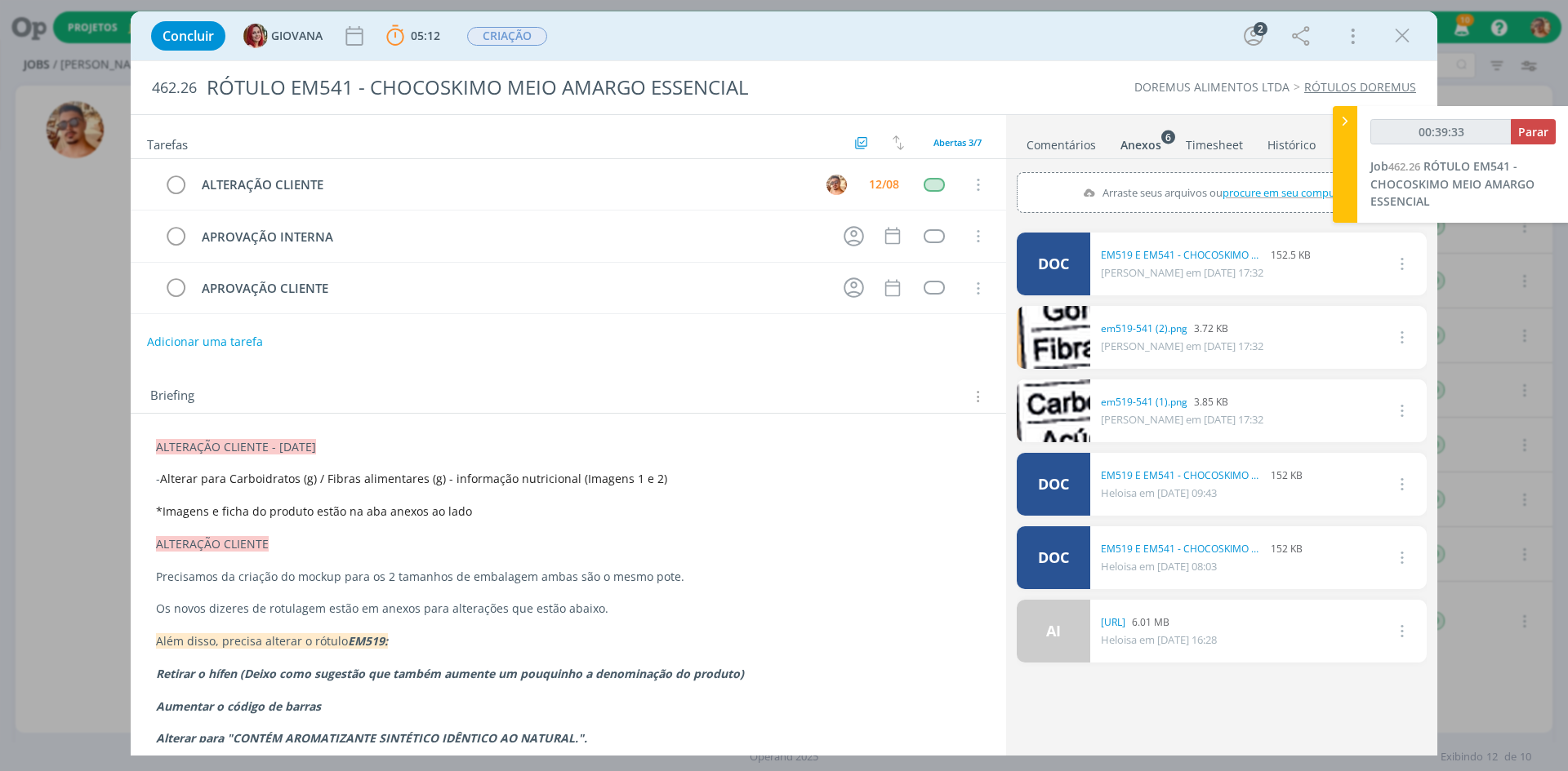
click at [1081, 142] on link "Comentários" at bounding box center [1061, 141] width 71 height 24
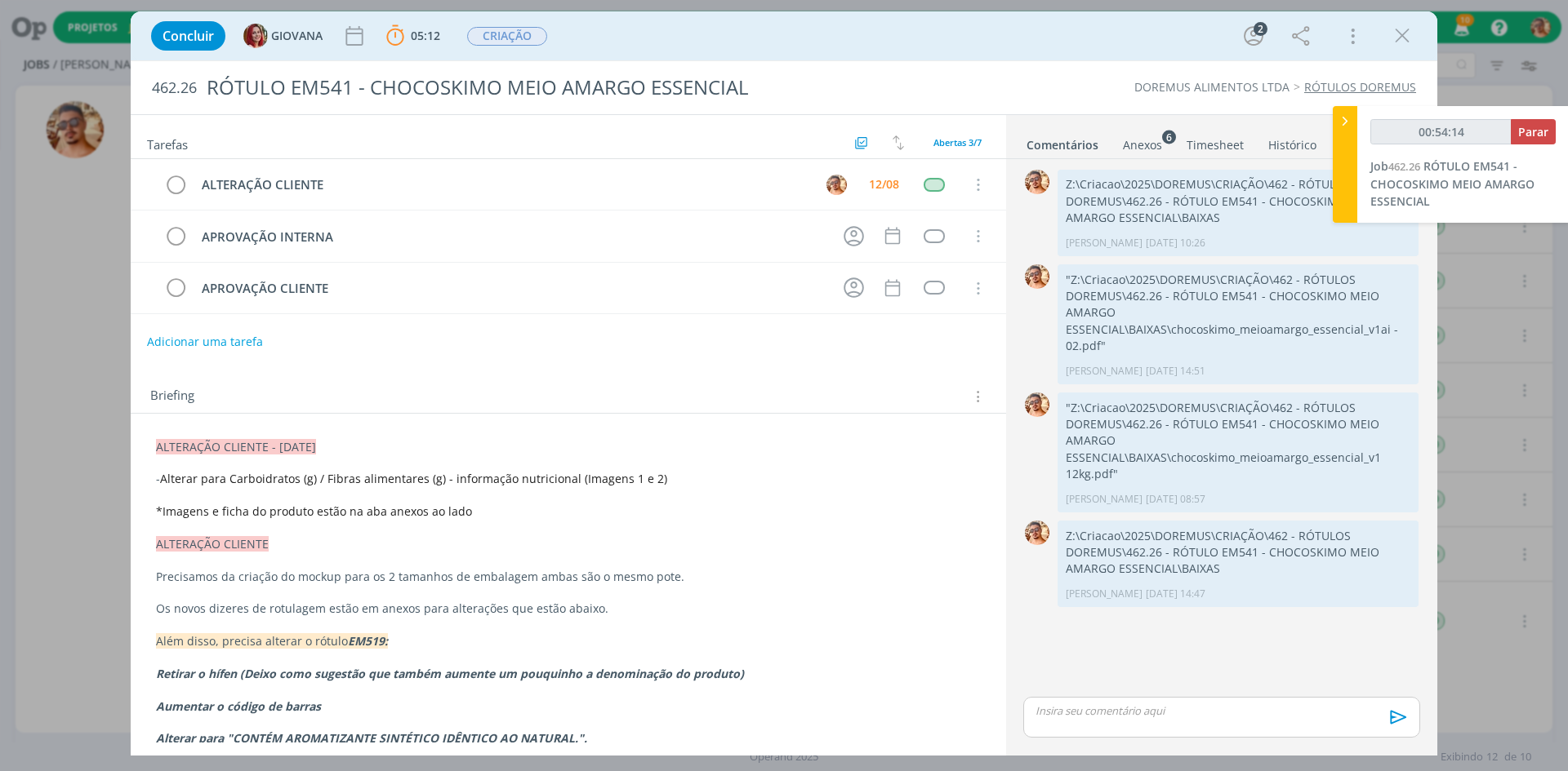
click at [1121, 700] on div "dialog" at bounding box center [1222, 717] width 397 height 40
type input "00:54:15"
click at [1410, 717] on button "dialog" at bounding box center [1397, 723] width 33 height 19
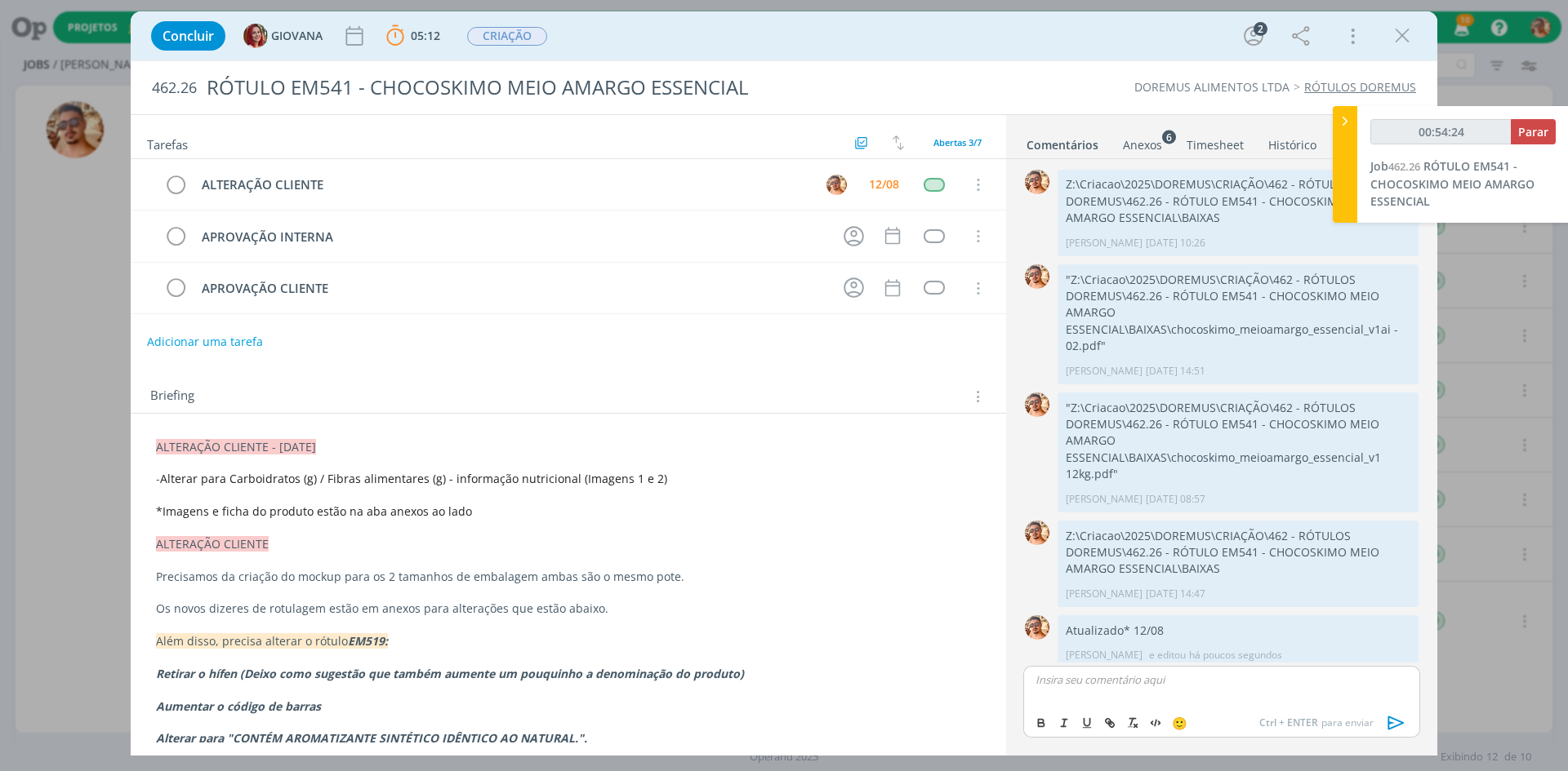
scroll to position [10, 0]
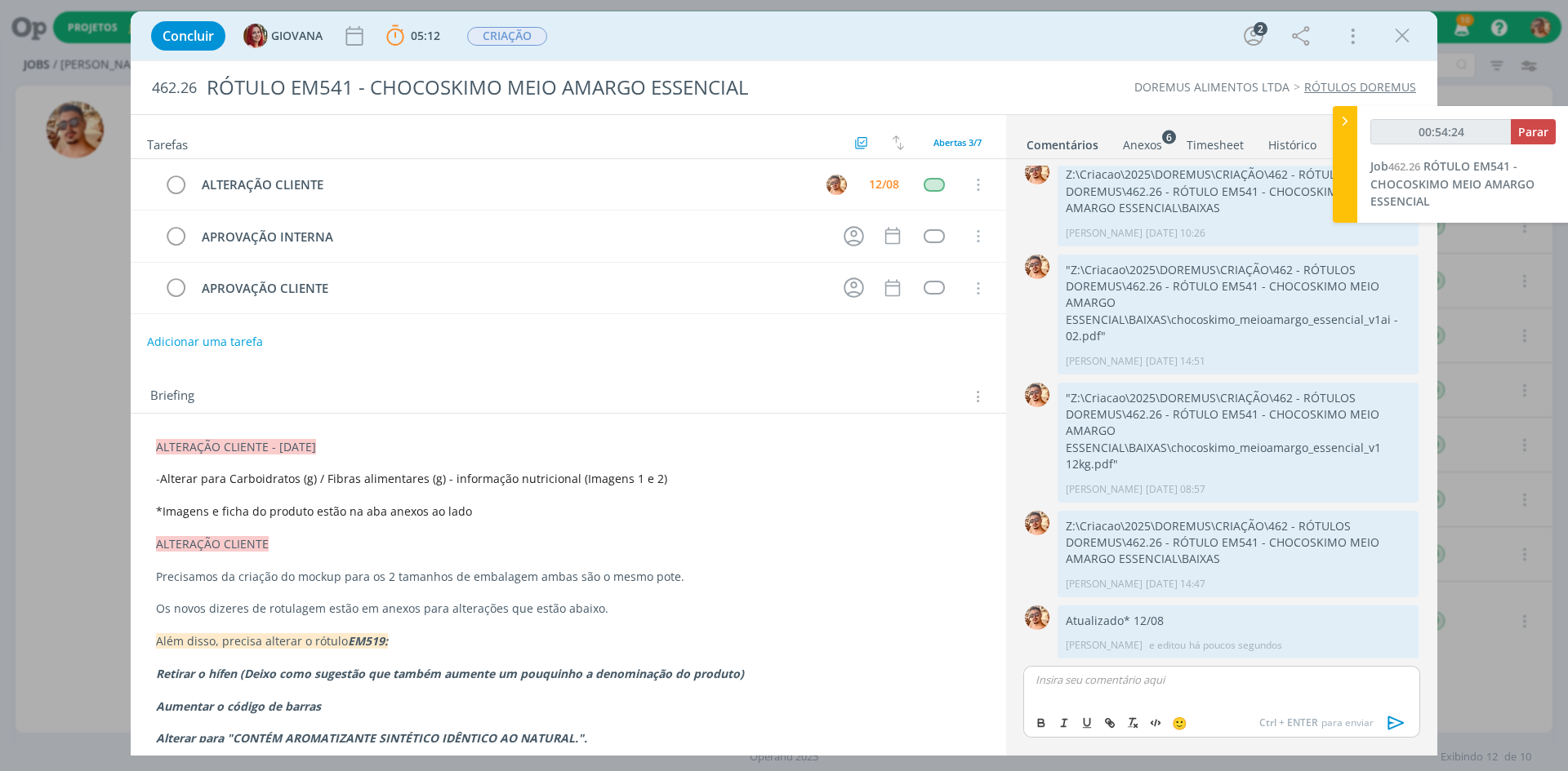
click at [1525, 148] on div "00:54:24 Parar" at bounding box center [1463, 139] width 186 height 39
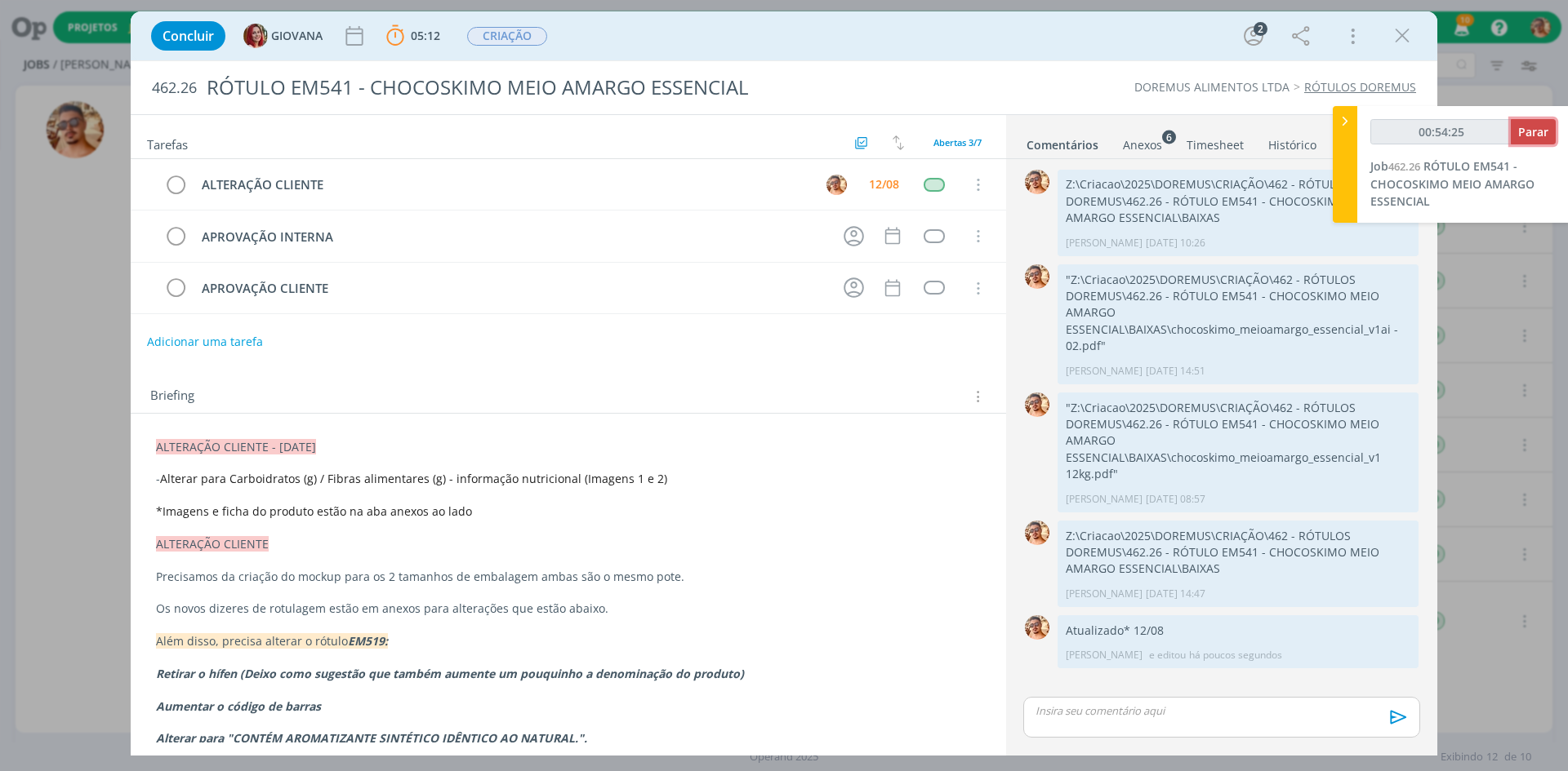
click at [1527, 141] on button "Parar" at bounding box center [1533, 132] width 45 height 25
type input "00:55:00"
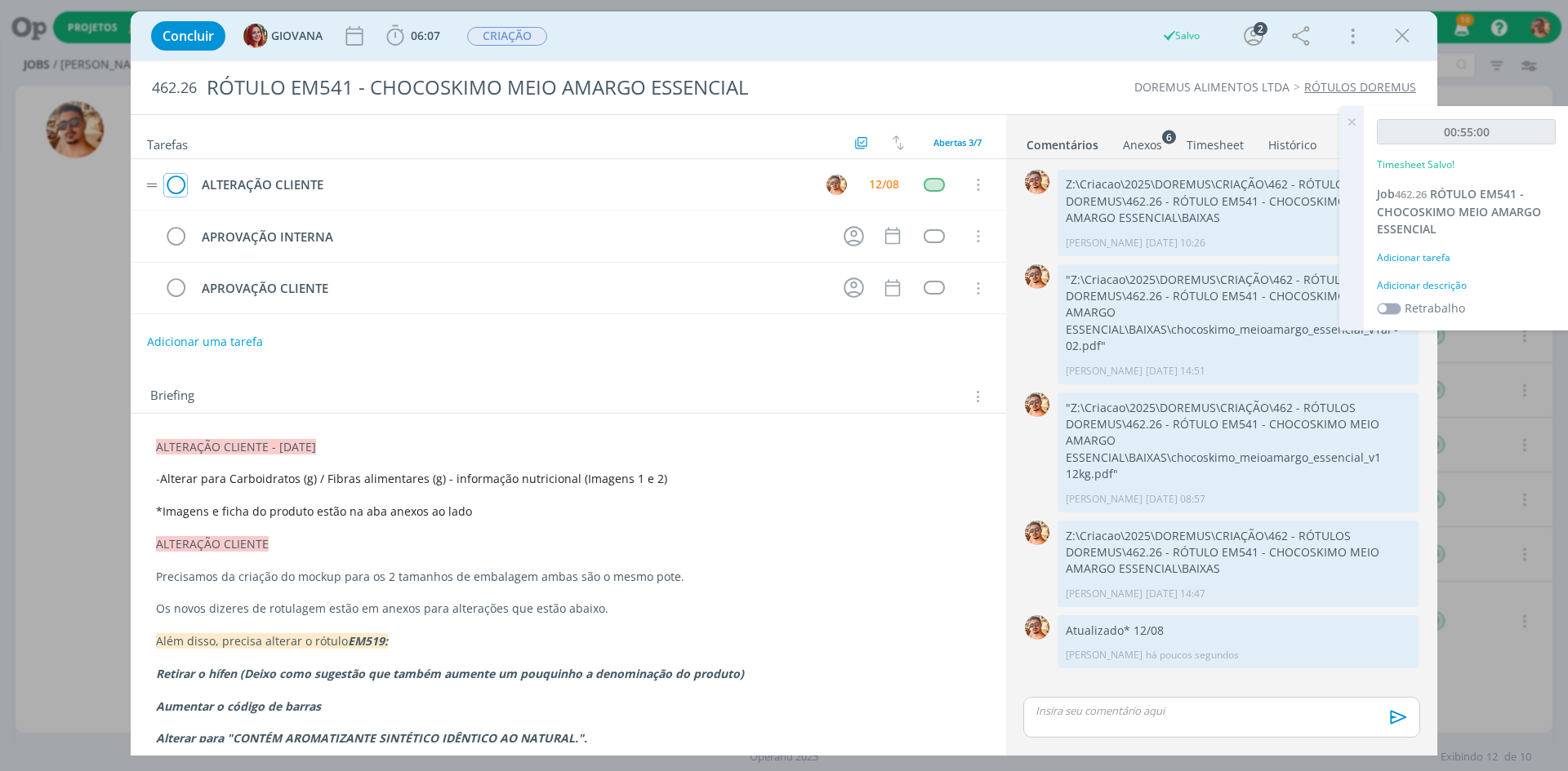
click at [179, 180] on icon "dialog" at bounding box center [175, 185] width 23 height 24
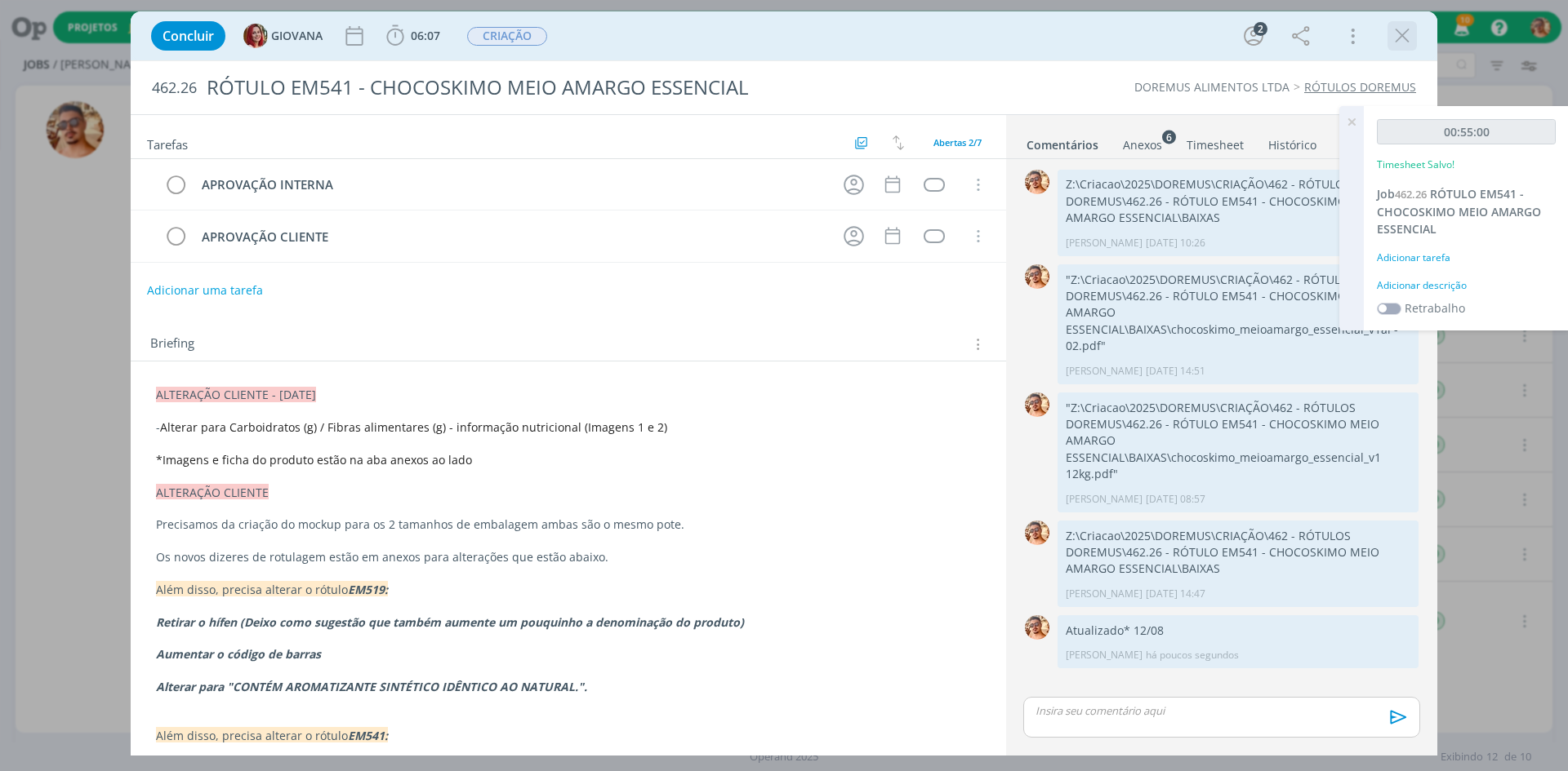
click at [1407, 34] on icon "dialog" at bounding box center [1402, 36] width 24 height 24
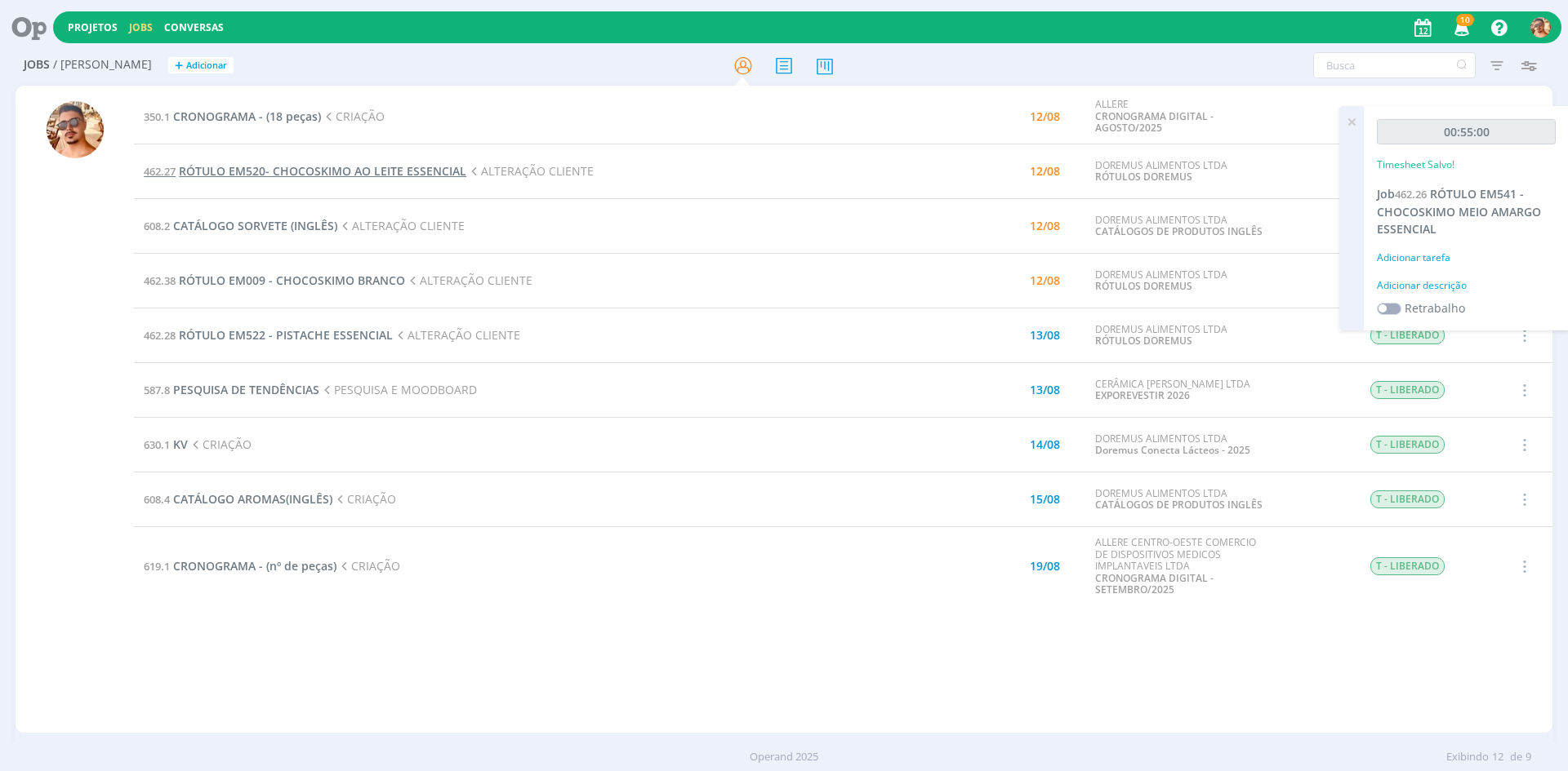
click at [379, 174] on span "RÓTULO EM520- CHOCOSKIMO AO LEITE ESSENCIAL" at bounding box center [323, 171] width 288 height 15
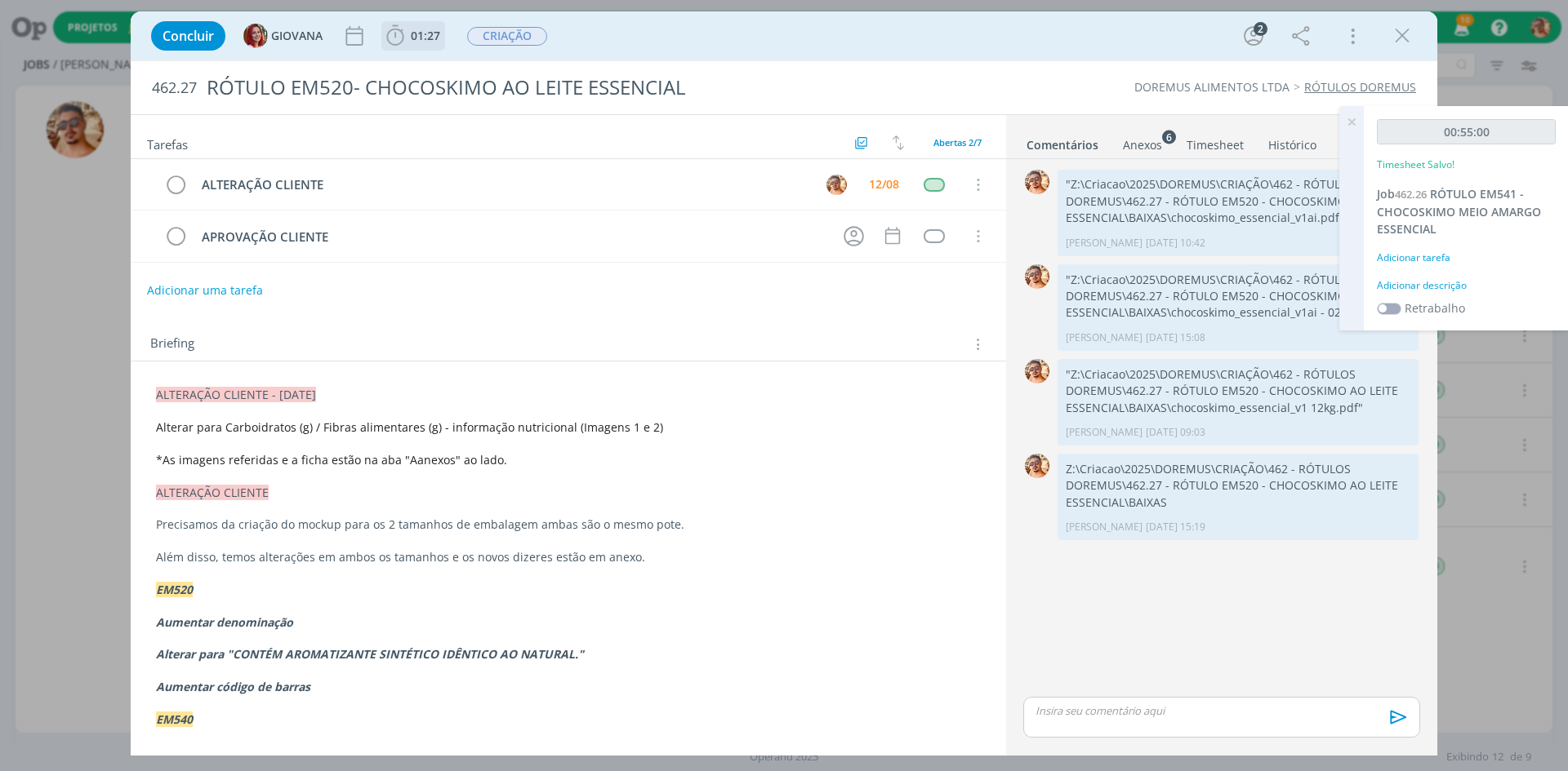
click at [426, 40] on span "01:27" at bounding box center [426, 36] width 30 height 15
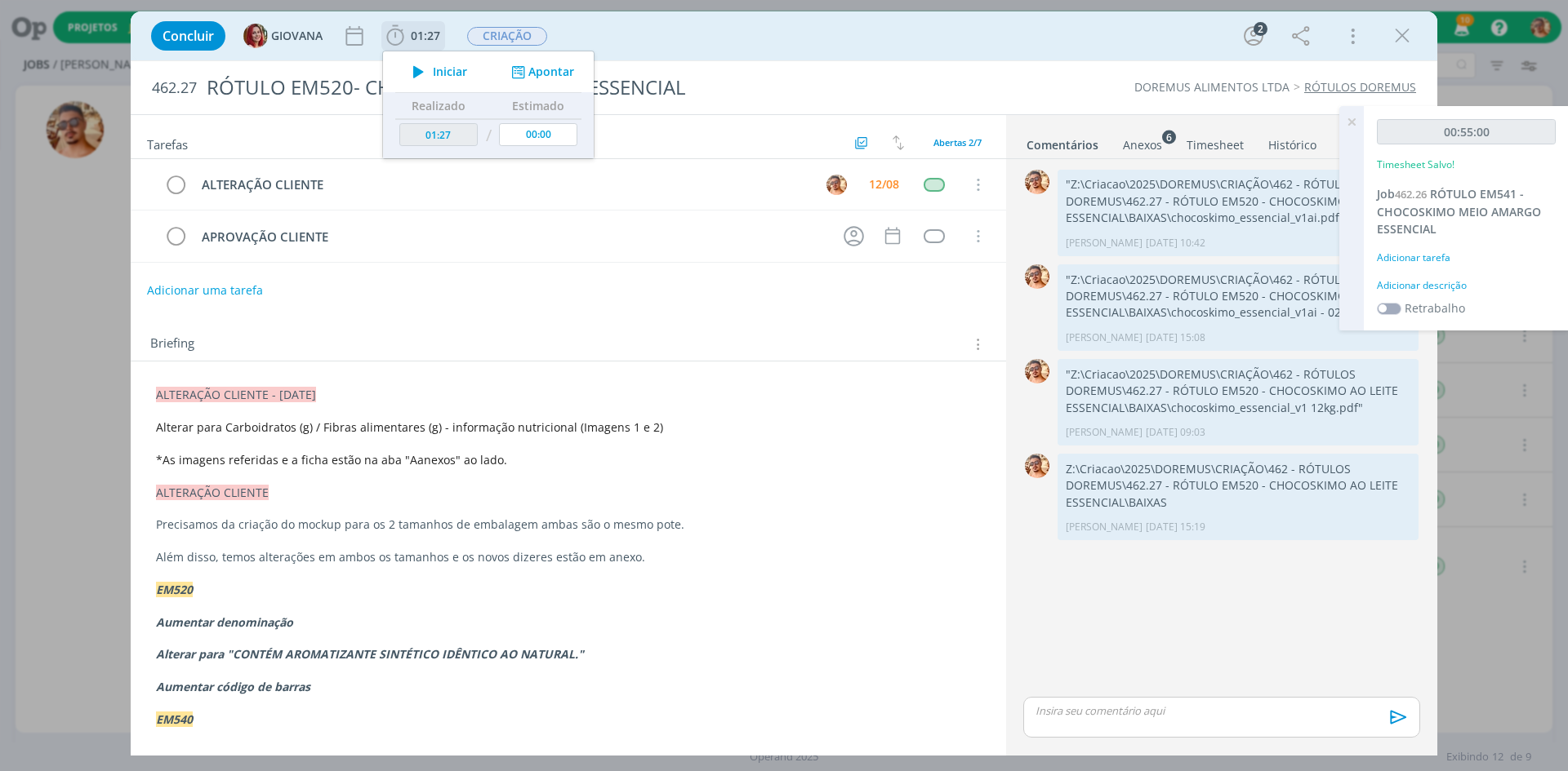
click at [434, 68] on span "Iniciar" at bounding box center [451, 72] width 35 height 12
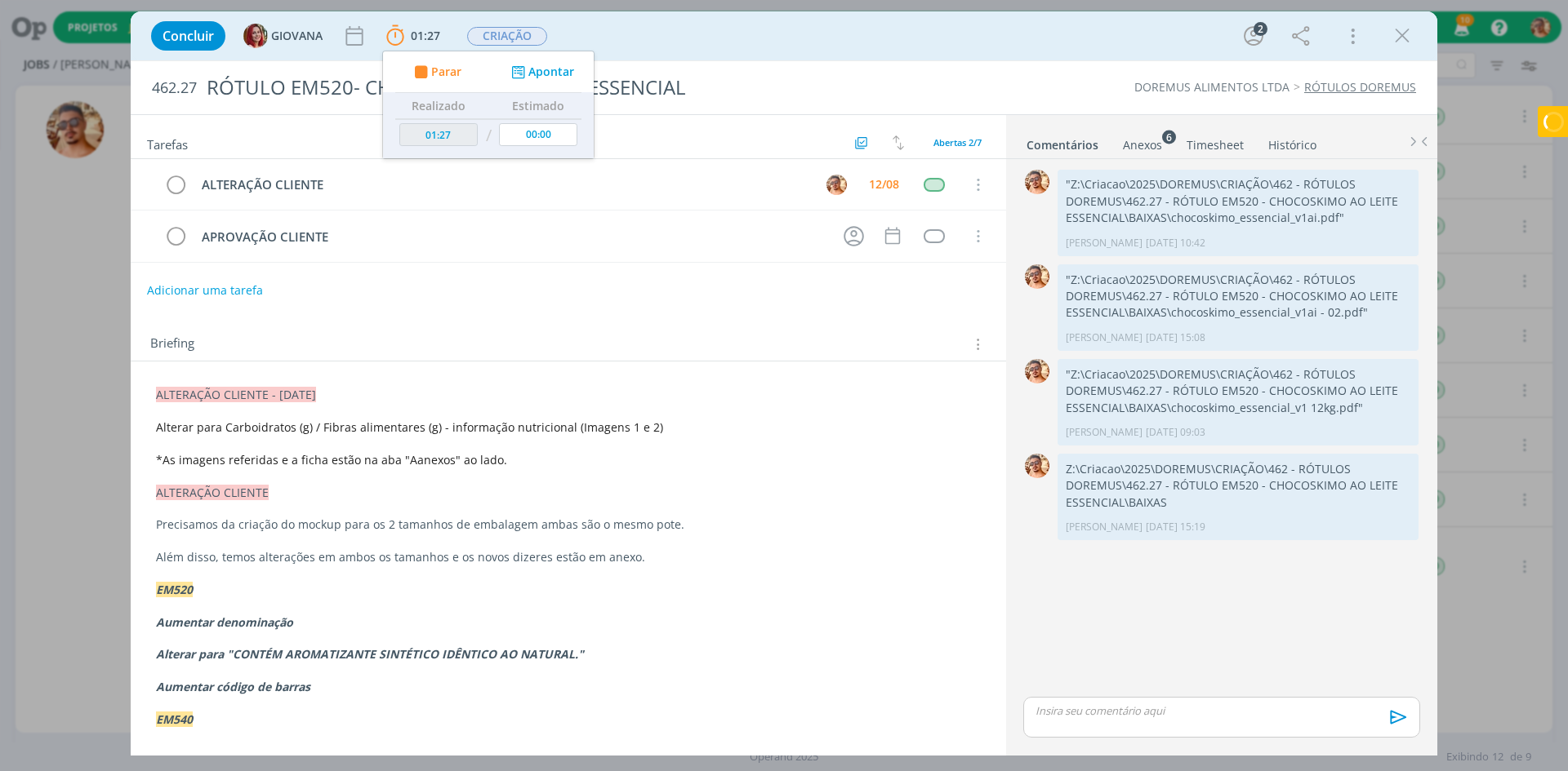
click at [840, 48] on div "Concluir GIOVANA 01:27 Parar Apontar Data * [DATE] Horas * 00:00 Tarefa Selecio…" at bounding box center [784, 36] width 1283 height 39
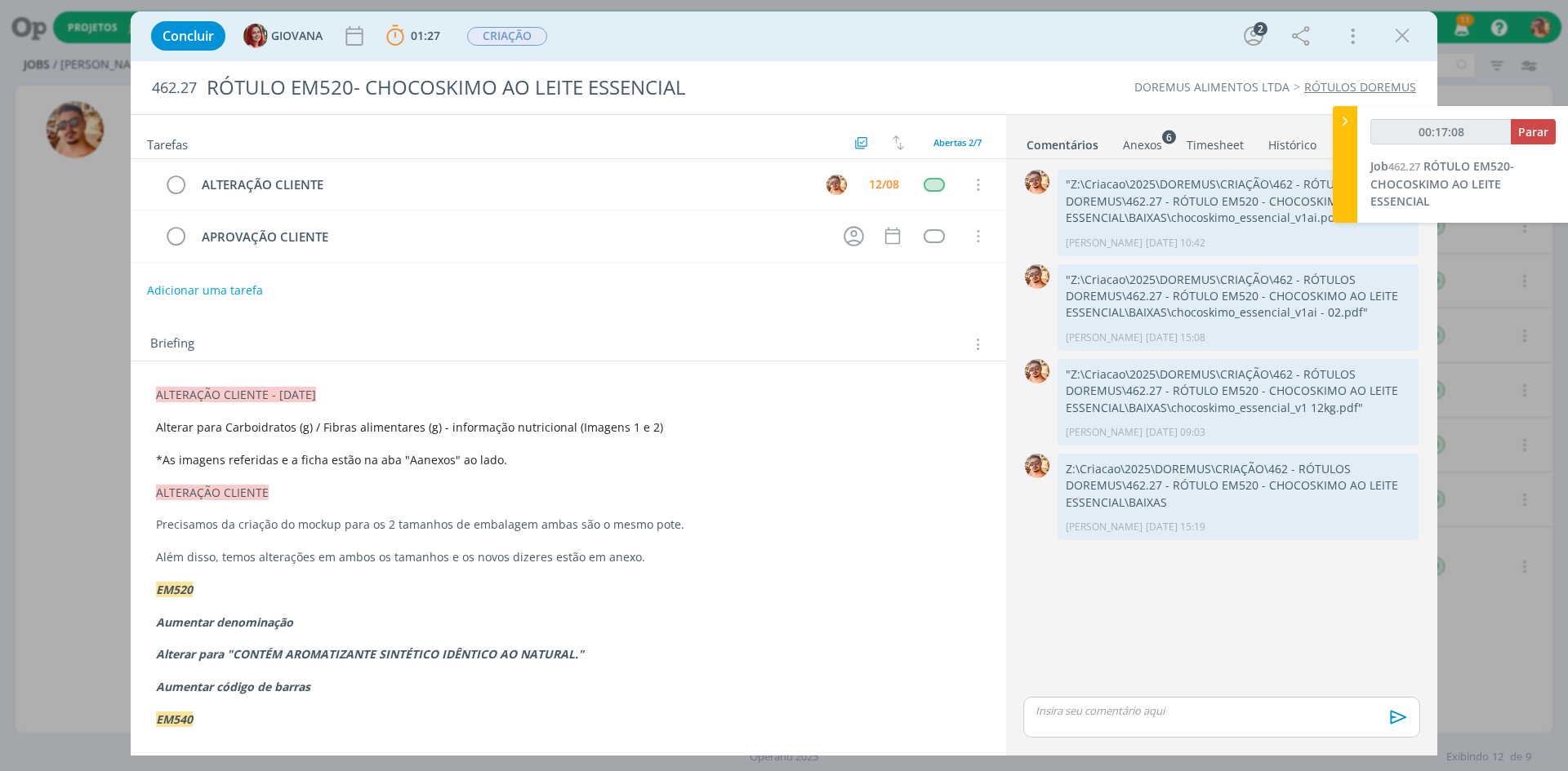
click at [1148, 709] on p "dialog" at bounding box center [1221, 710] width 371 height 14
type input "00:17:09"
click at [1394, 729] on icon "dialog" at bounding box center [1397, 723] width 16 height 13
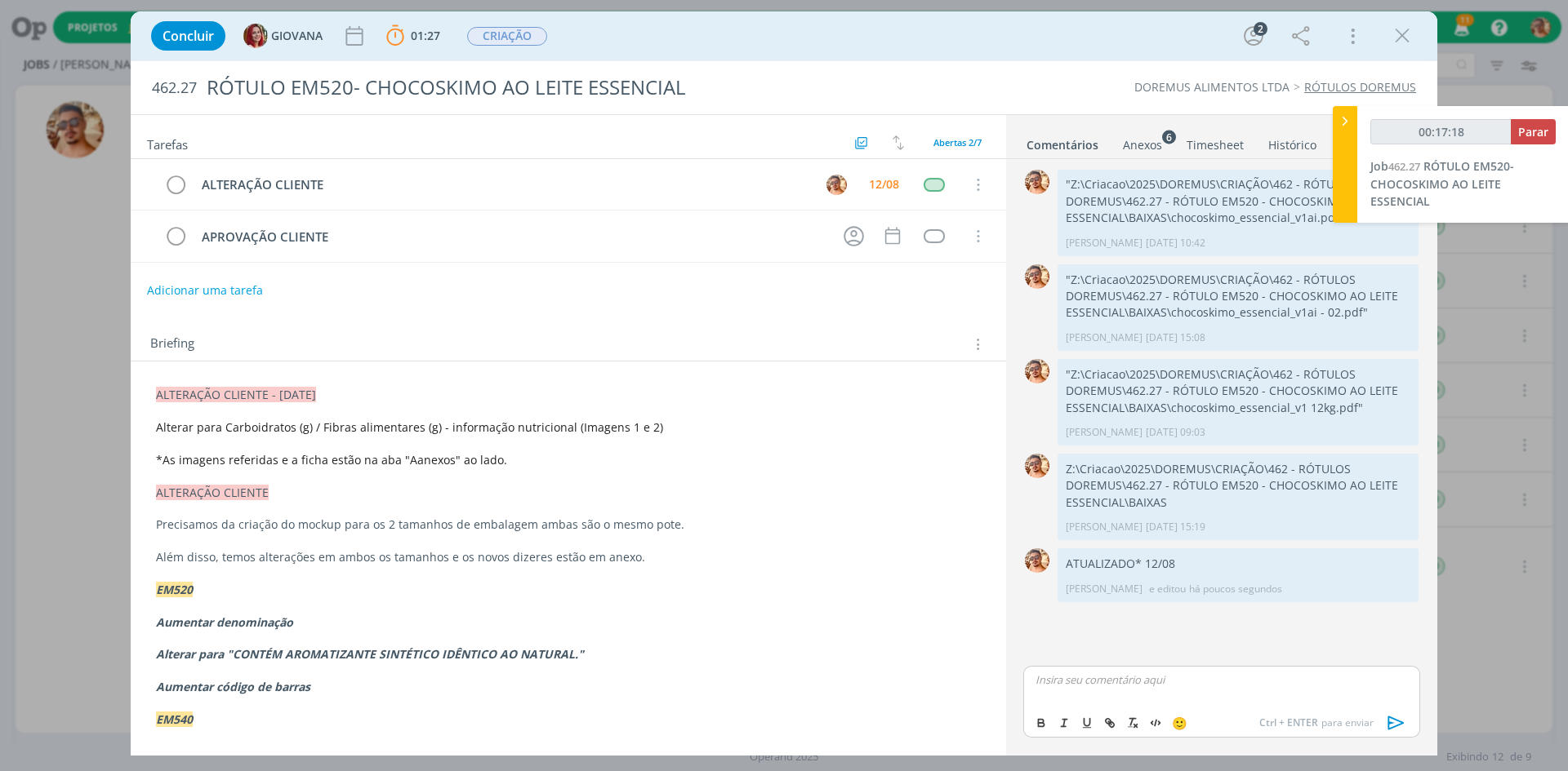
click at [1153, 153] on div "Anexos 6" at bounding box center [1142, 144] width 39 height 16
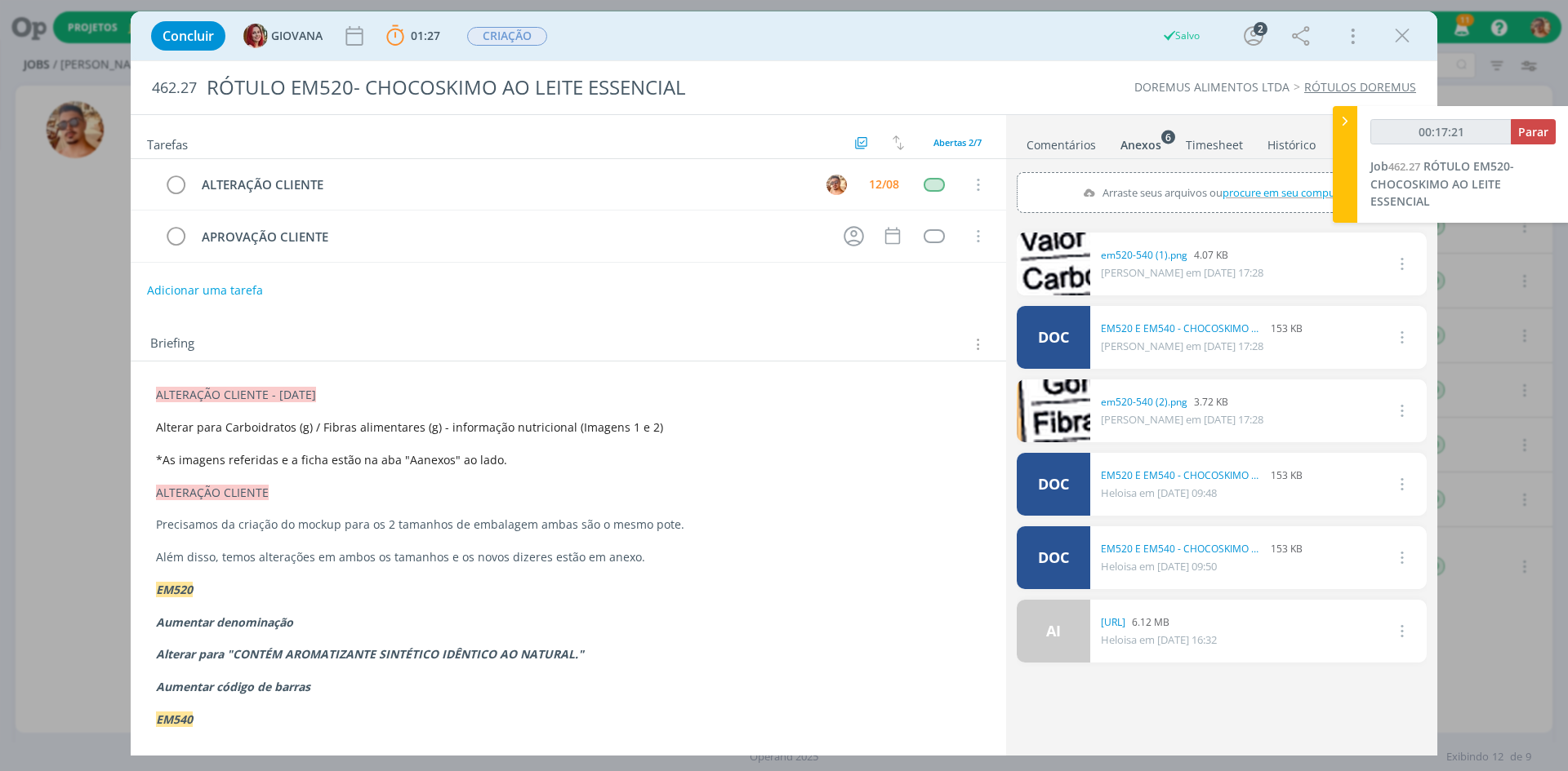
click at [1073, 143] on link "Comentários" at bounding box center [1061, 141] width 71 height 24
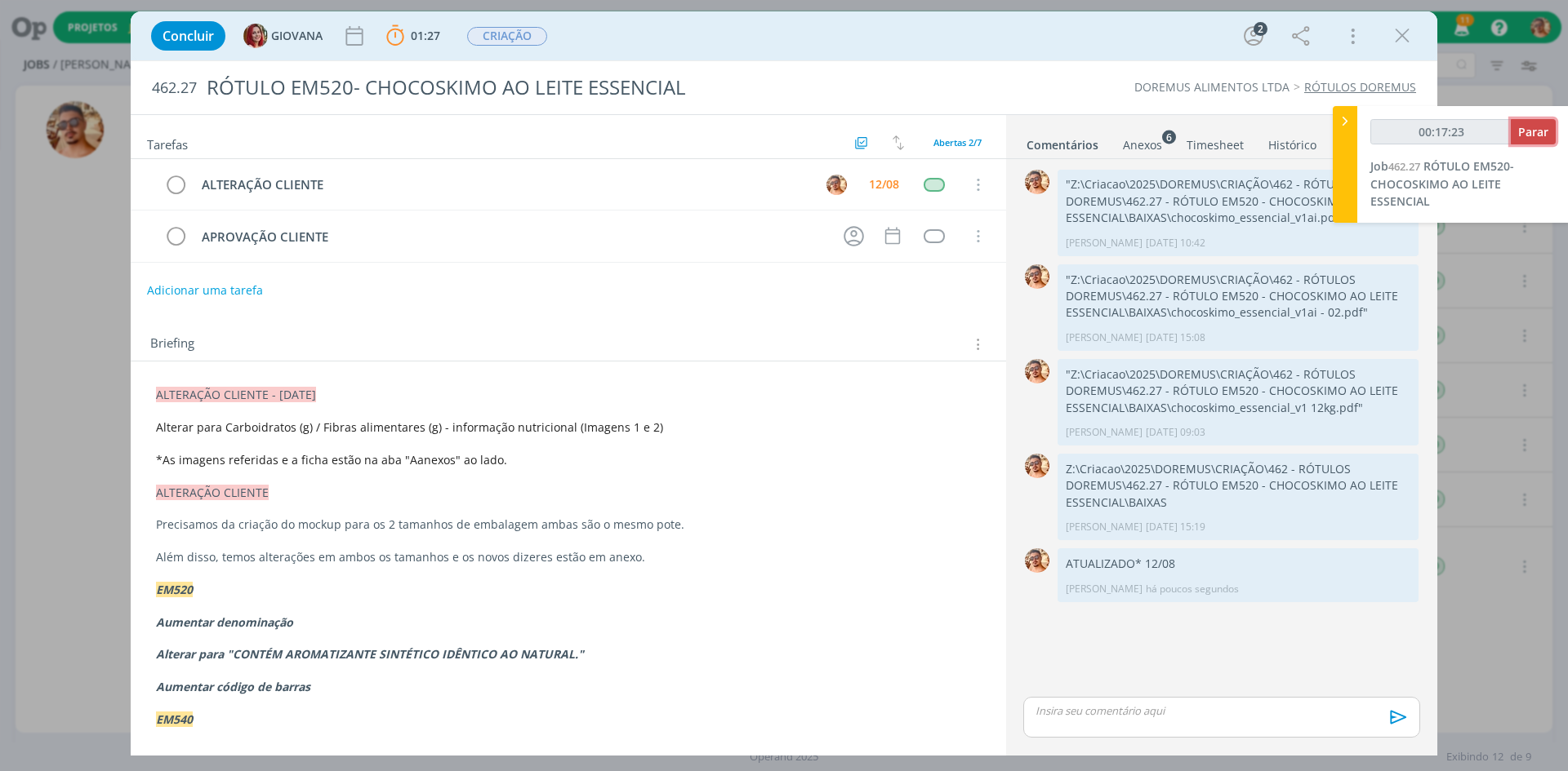
click at [1523, 133] on span "Parar" at bounding box center [1533, 132] width 30 height 15
type input "00:18:00"
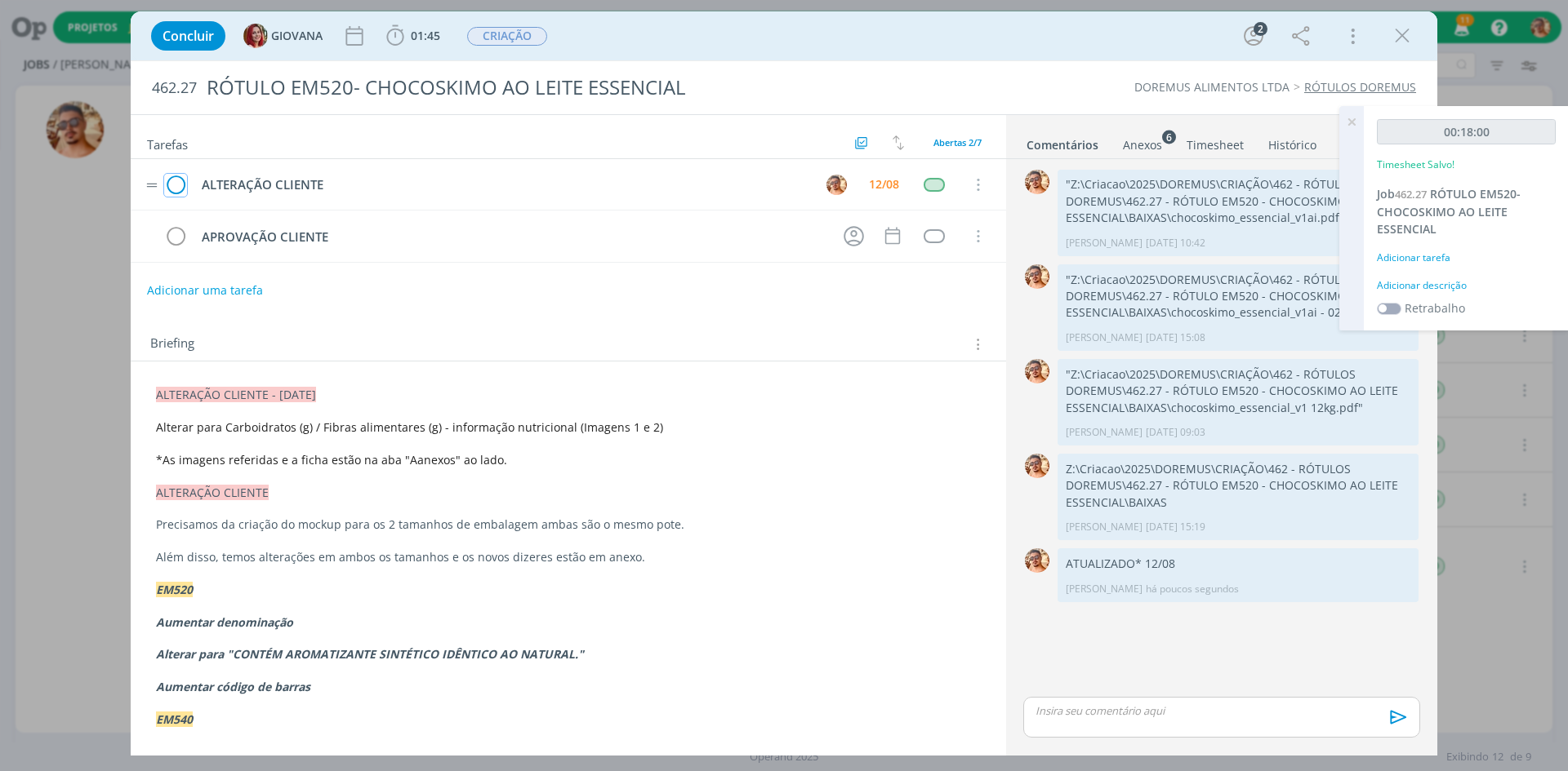
click at [180, 184] on icon "dialog" at bounding box center [175, 185] width 23 height 24
drag, startPoint x: 1402, startPoint y: 37, endPoint x: 993, endPoint y: 143, distance: 422.5
click at [1401, 37] on icon "dialog" at bounding box center [1402, 36] width 24 height 24
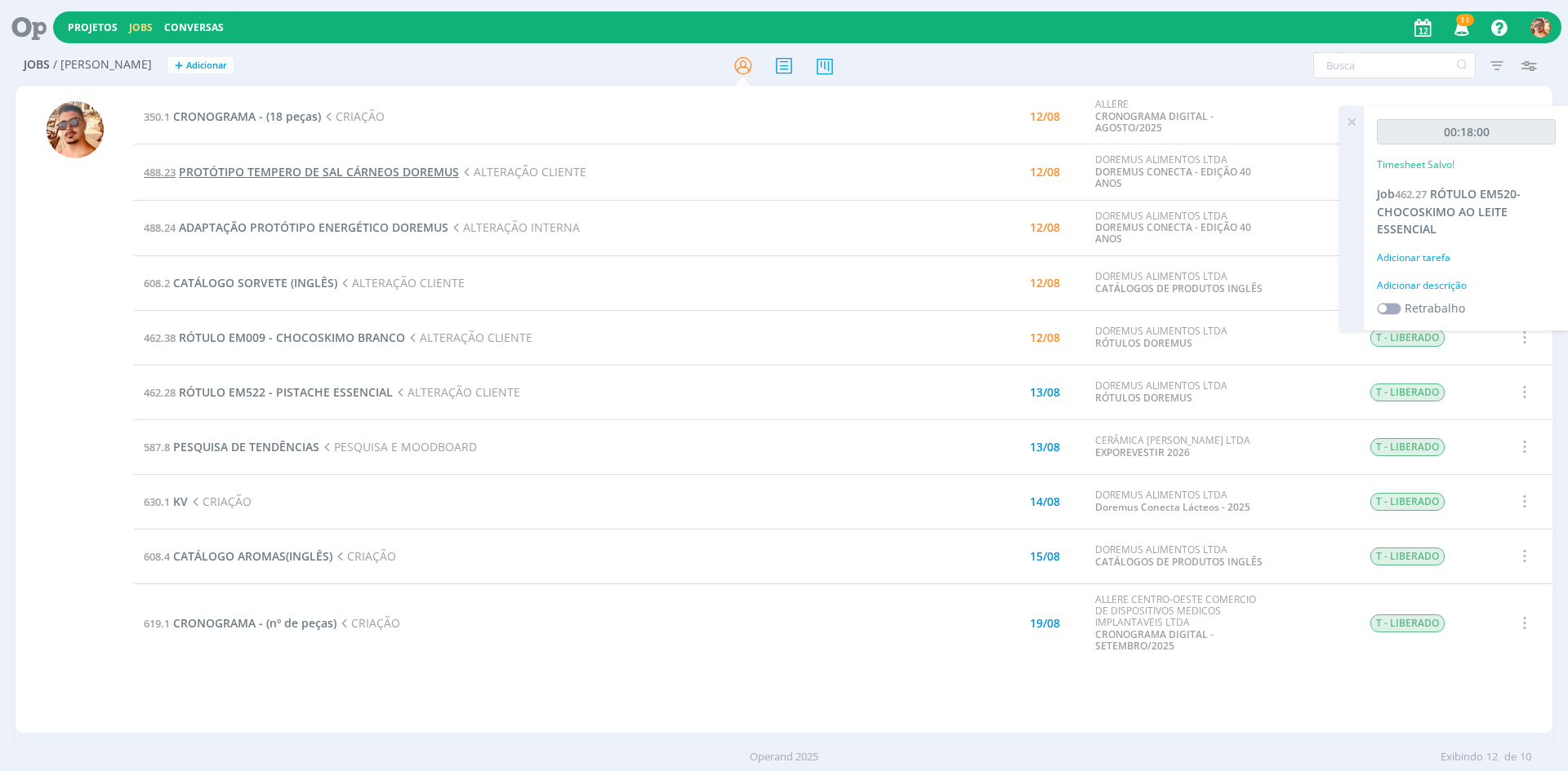
click at [425, 167] on span "PROTÓTIPO TEMPERO DE SAL CÁRNEOS DOREMUS" at bounding box center [319, 171] width 280 height 15
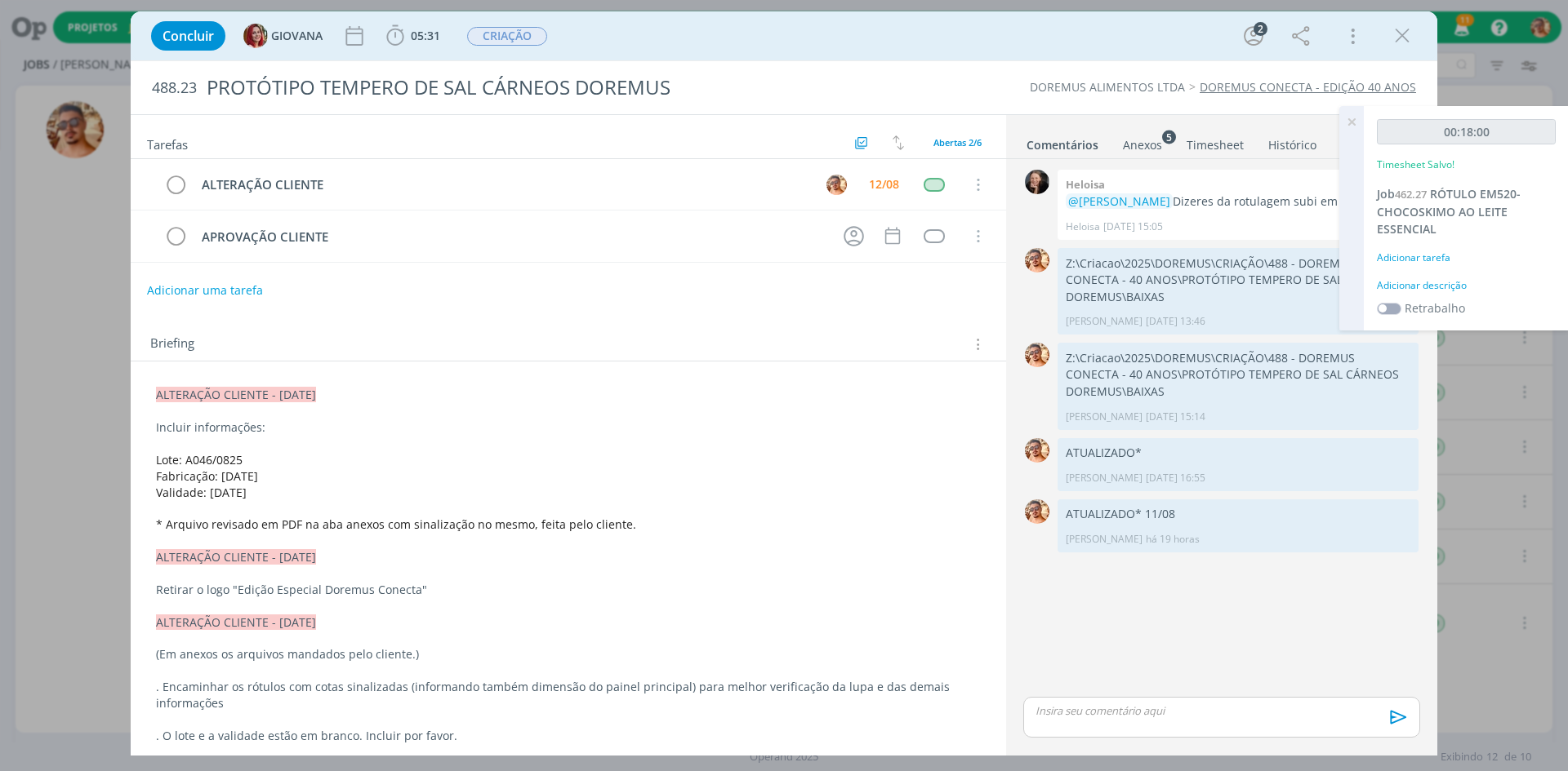
click at [1156, 148] on div "Anexos 5" at bounding box center [1142, 144] width 39 height 16
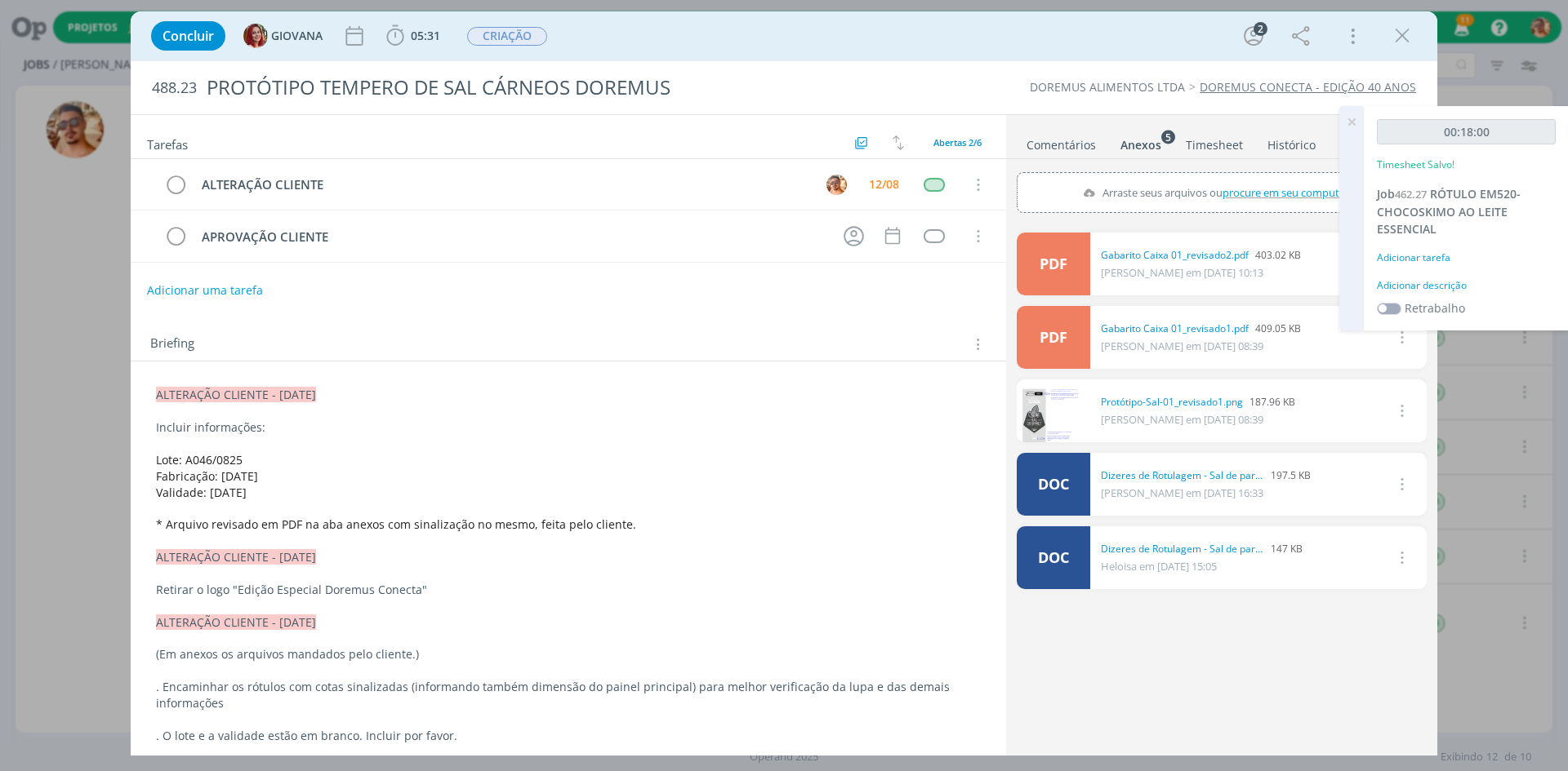
drag, startPoint x: 1069, startPoint y: 155, endPoint x: 1074, endPoint y: 148, distance: 8.6
click at [1069, 151] on ul "Comentários Anexos 5 Timesheet Histórico" at bounding box center [1222, 138] width 431 height 44
click at [1079, 143] on link "Comentários" at bounding box center [1061, 141] width 71 height 24
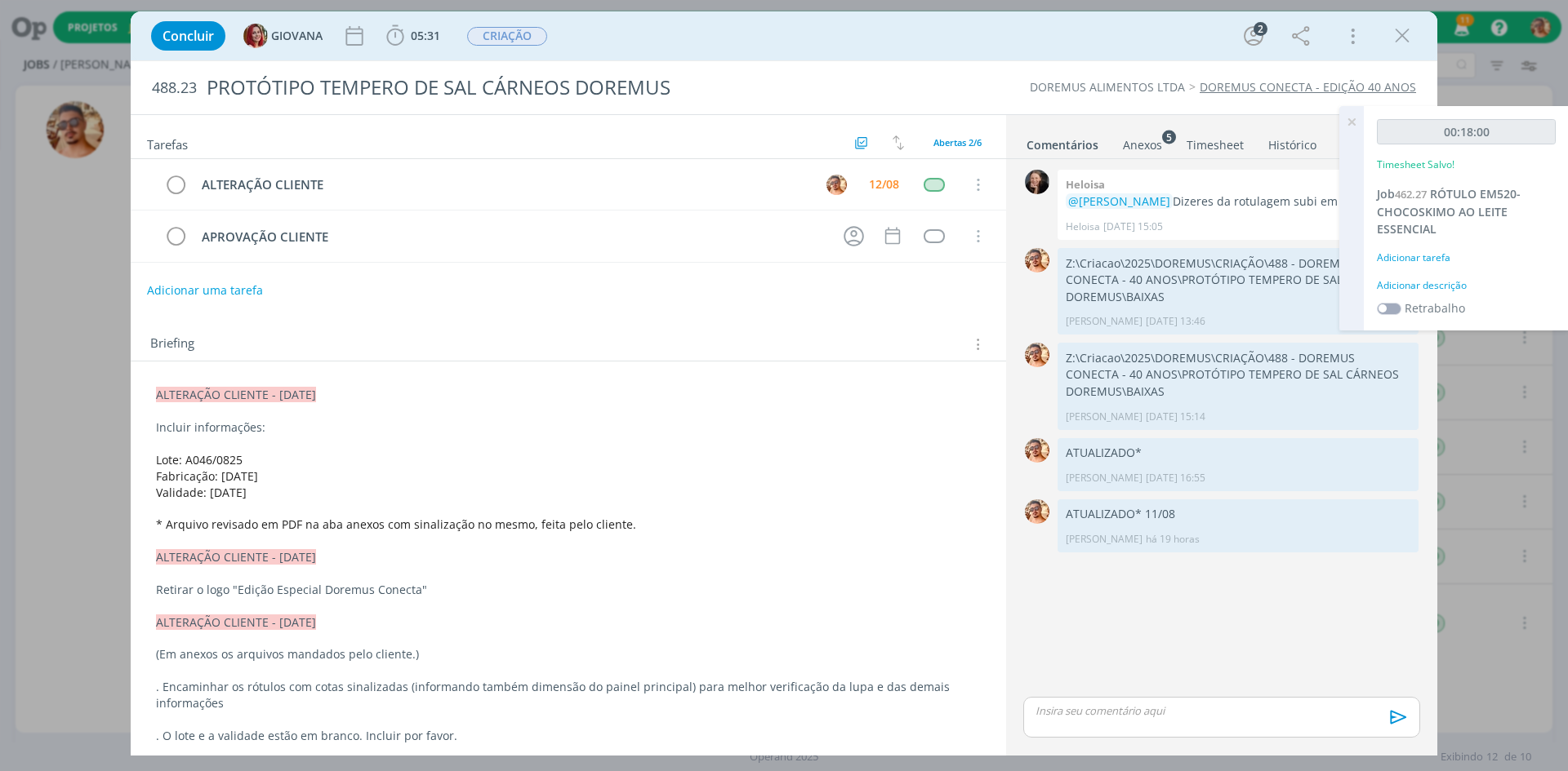
click at [1136, 144] on div "Anexos 5" at bounding box center [1142, 144] width 39 height 16
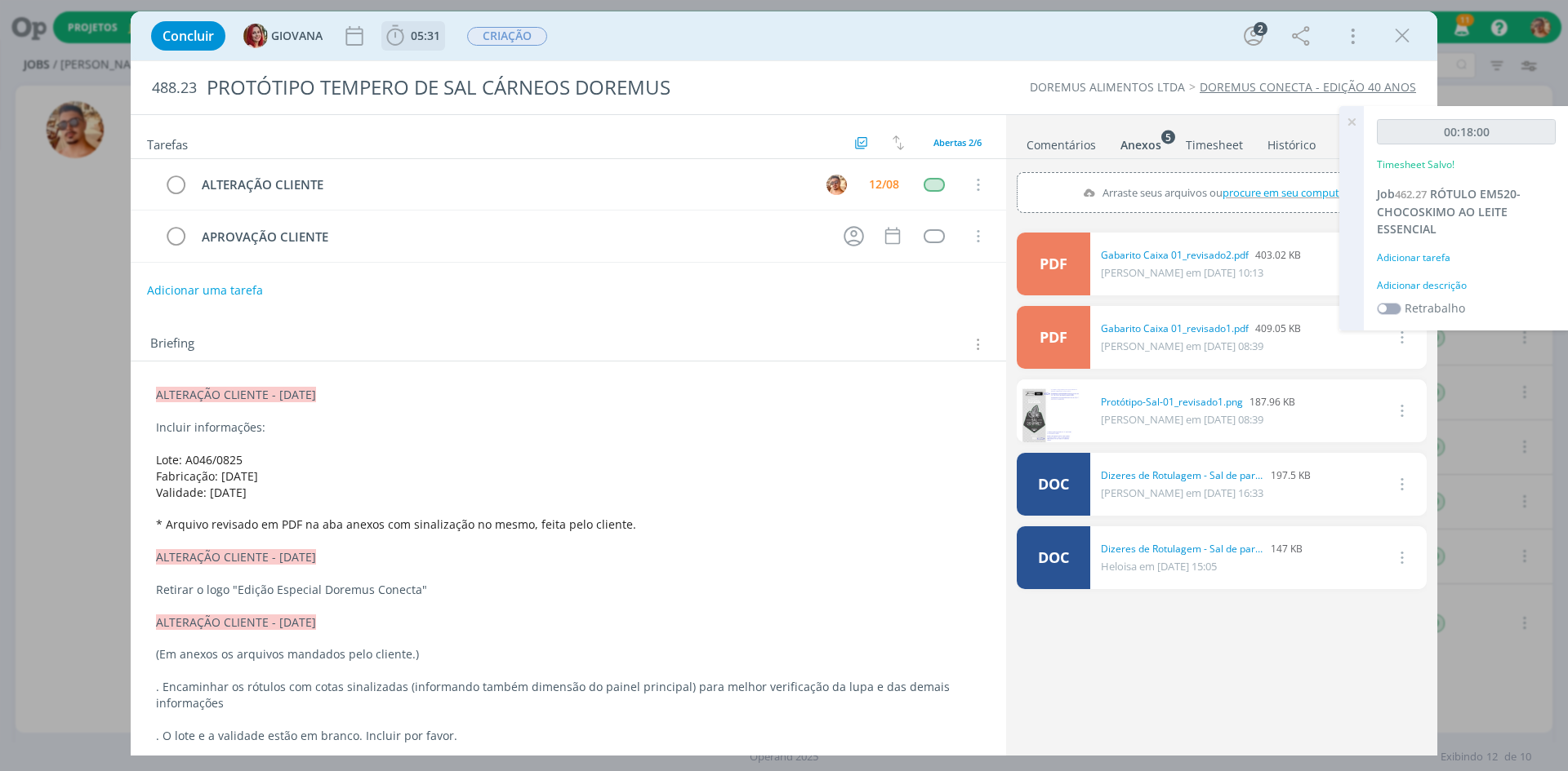
click at [437, 38] on span "05:31" at bounding box center [426, 36] width 30 height 15
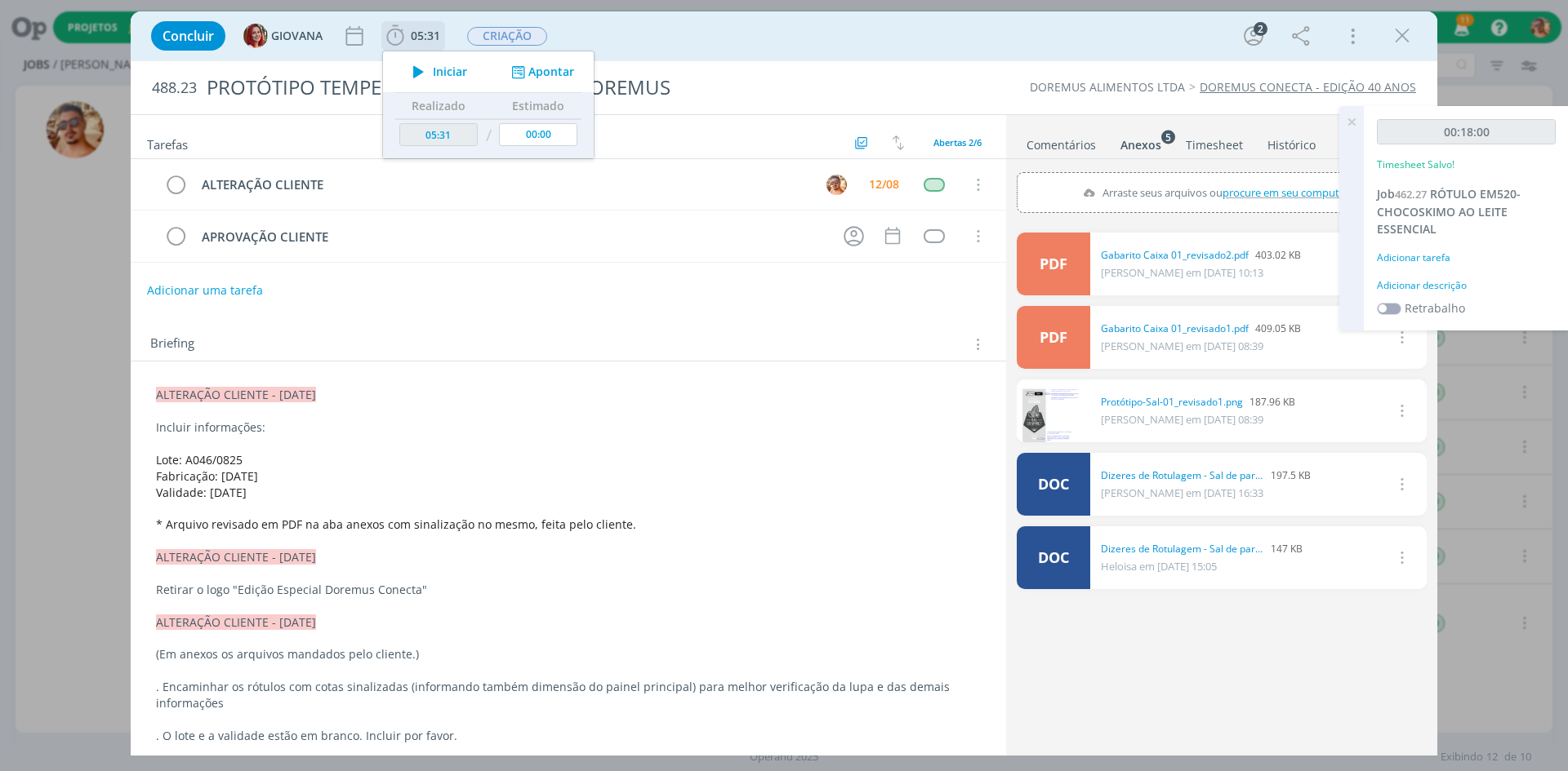
click at [442, 72] on span "Iniciar" at bounding box center [451, 72] width 35 height 12
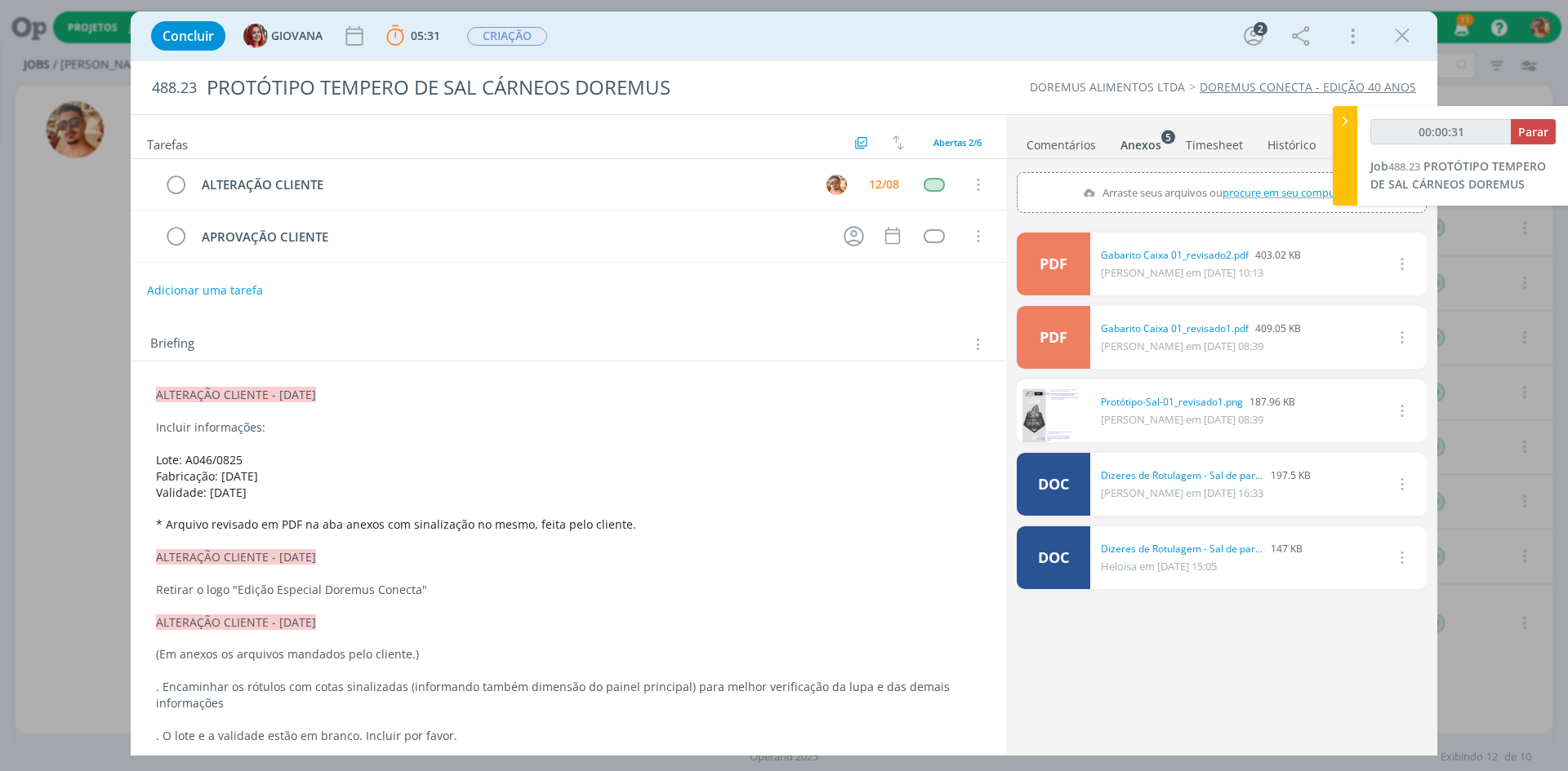
drag, startPoint x: 268, startPoint y: 496, endPoint x: 153, endPoint y: 460, distance: 120.5
copy div "Lote: A046/0825 Fabricação: [DATE] Validade: [DATE]"
click at [1059, 151] on link "Comentários" at bounding box center [1061, 141] width 71 height 24
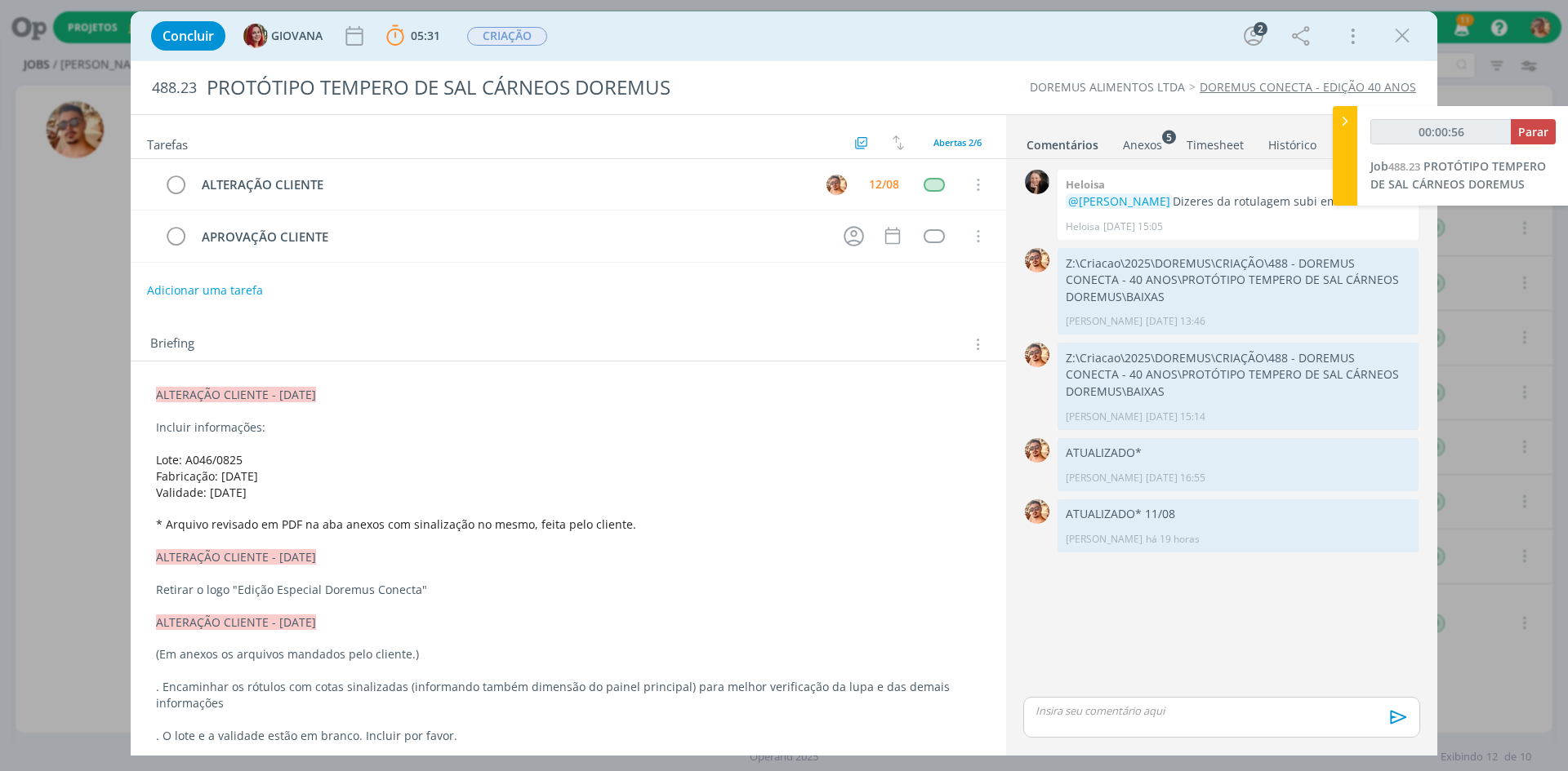
click at [1107, 715] on p "dialog" at bounding box center [1221, 710] width 371 height 14
type input "00:00:57"
click at [1400, 720] on icon "dialog" at bounding box center [1397, 723] width 24 height 24
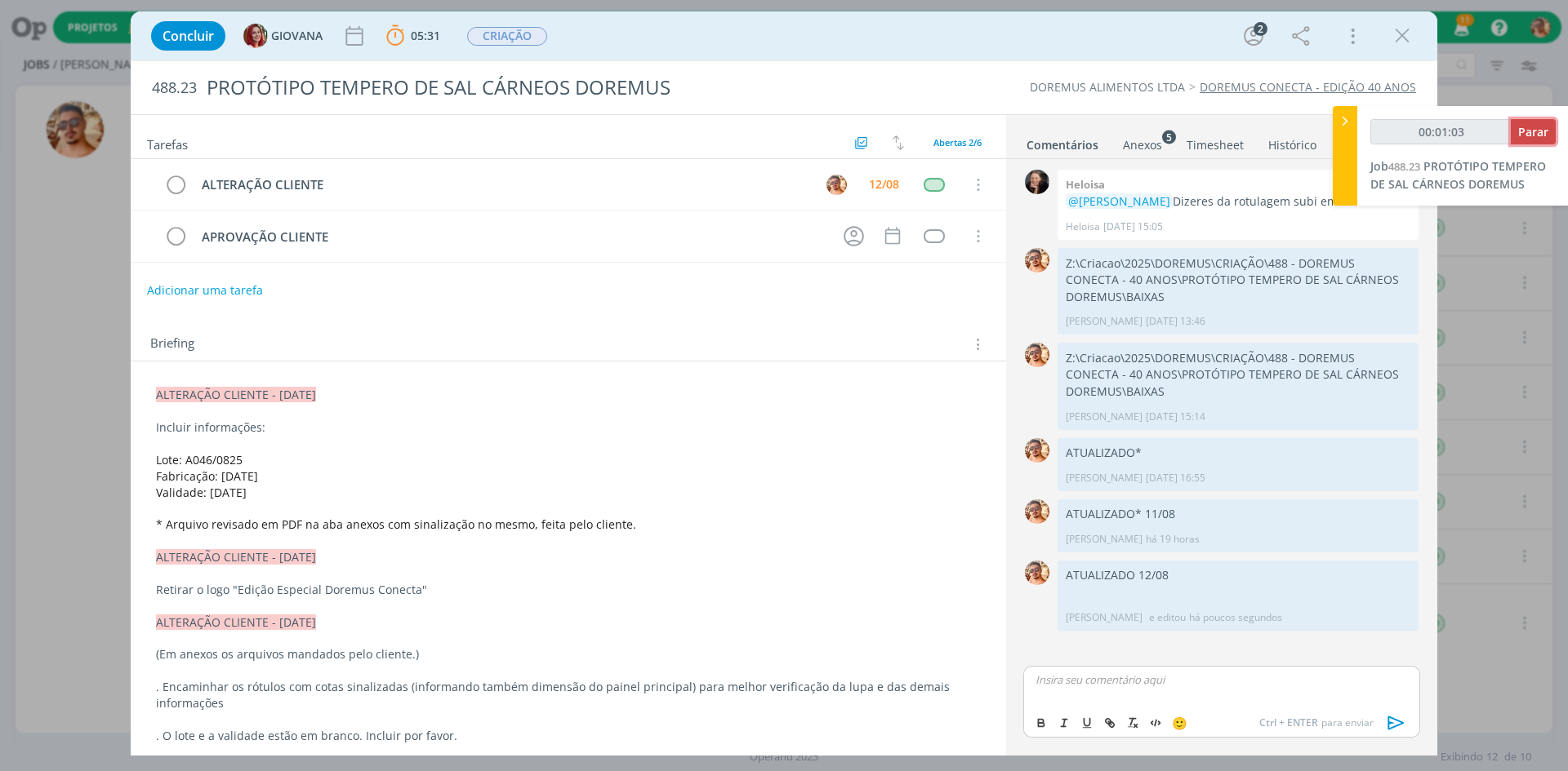
click at [1526, 120] on button "Parar" at bounding box center [1533, 132] width 45 height 25
type input "00:02:00"
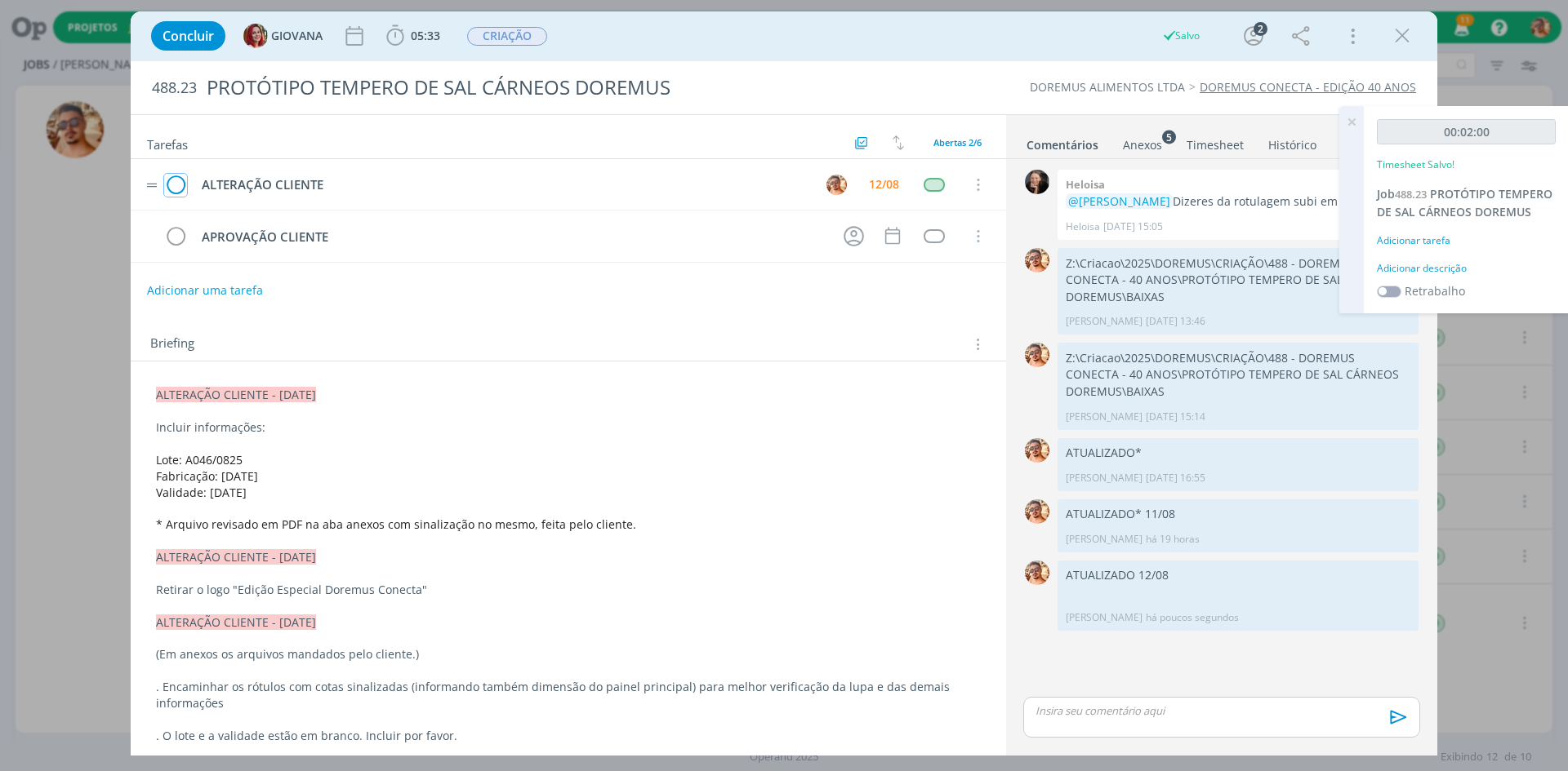
click at [181, 185] on icon "dialog" at bounding box center [175, 185] width 23 height 24
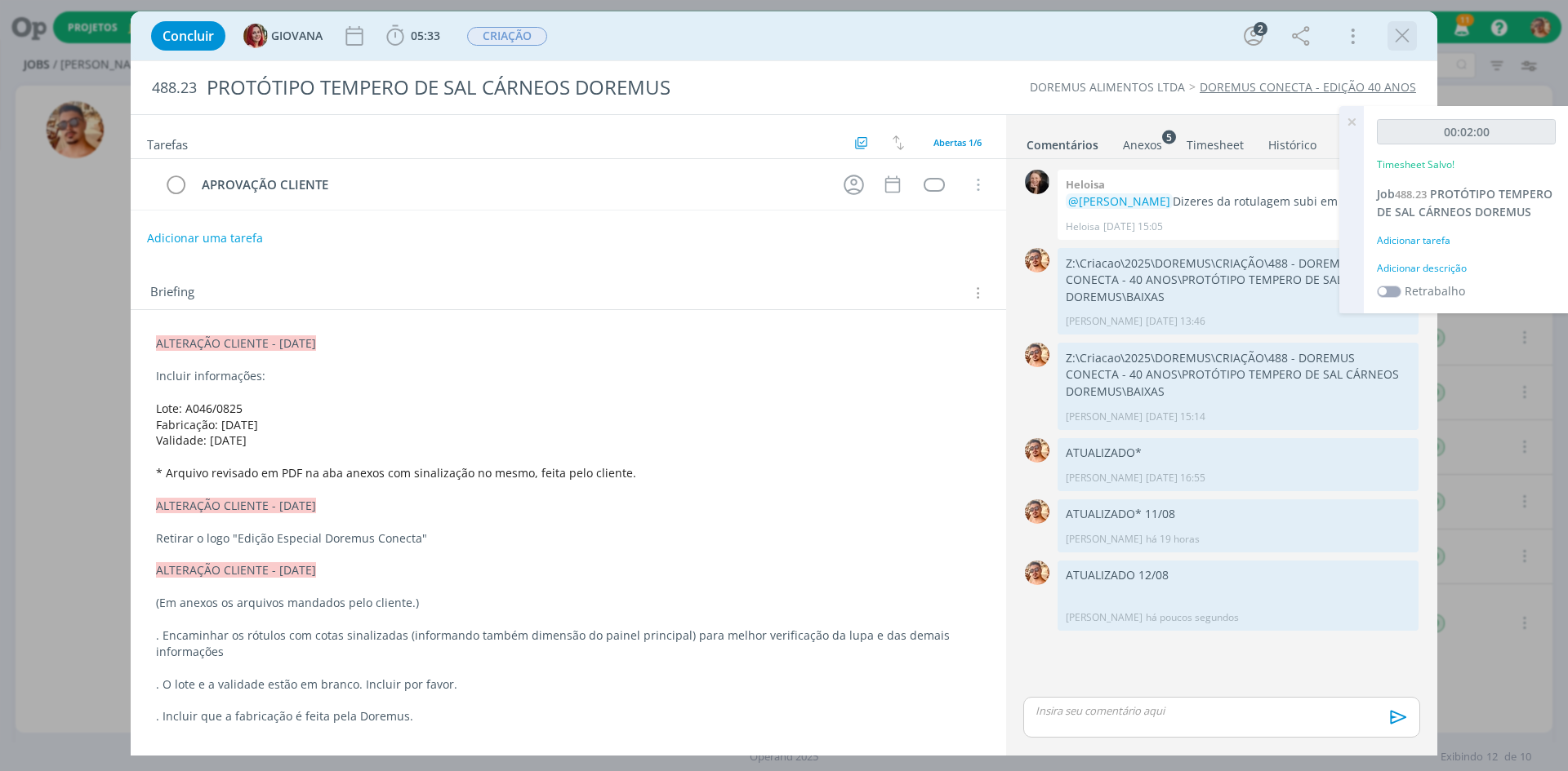
click at [1402, 42] on icon "dialog" at bounding box center [1402, 36] width 24 height 24
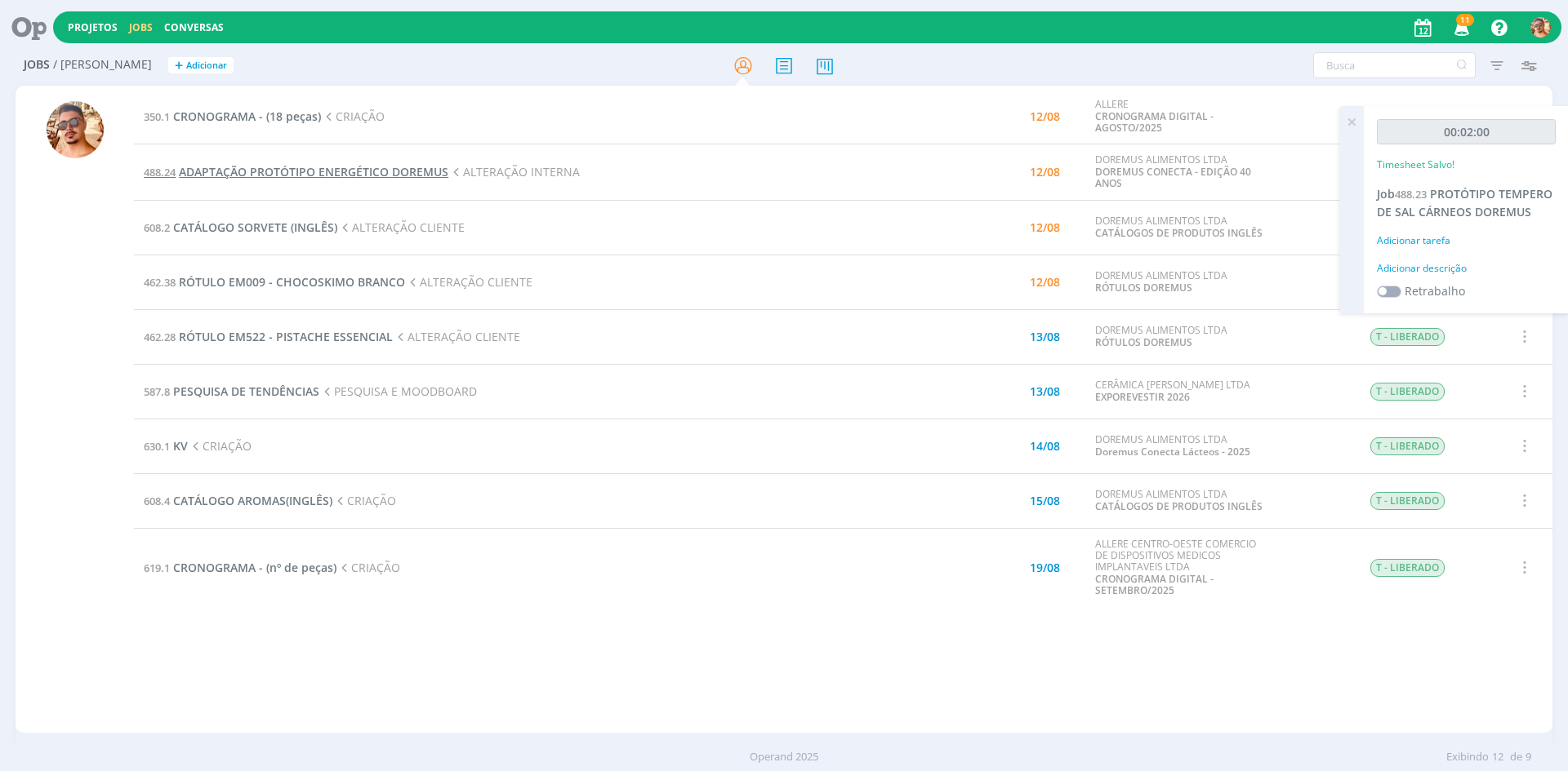
click at [277, 173] on span "ADAPTAÇÃO PROTÓTIPO ENERGÉTICO DOREMUS" at bounding box center [314, 171] width 270 height 15
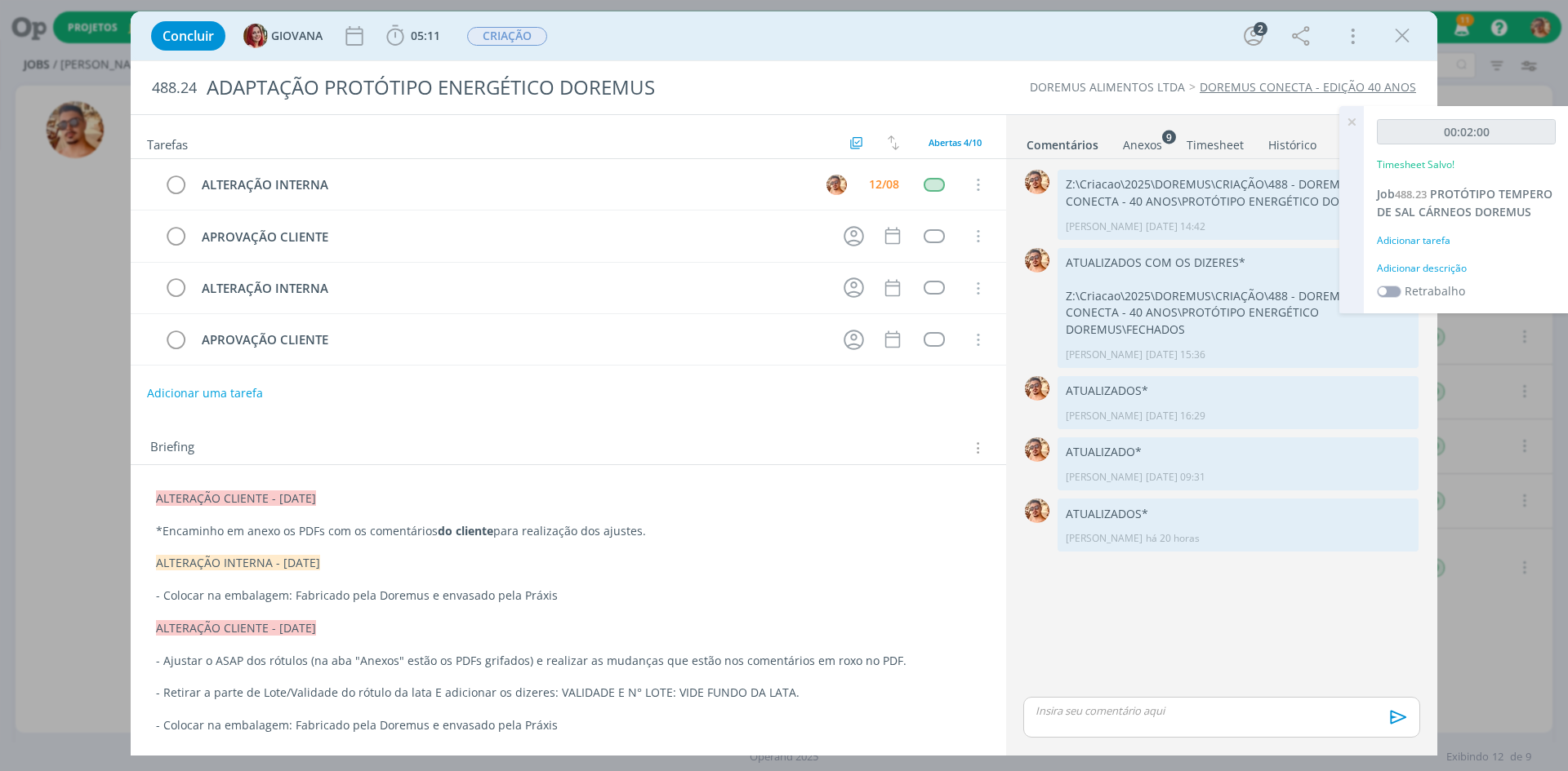
click at [1138, 142] on div "Anexos 9" at bounding box center [1142, 144] width 39 height 16
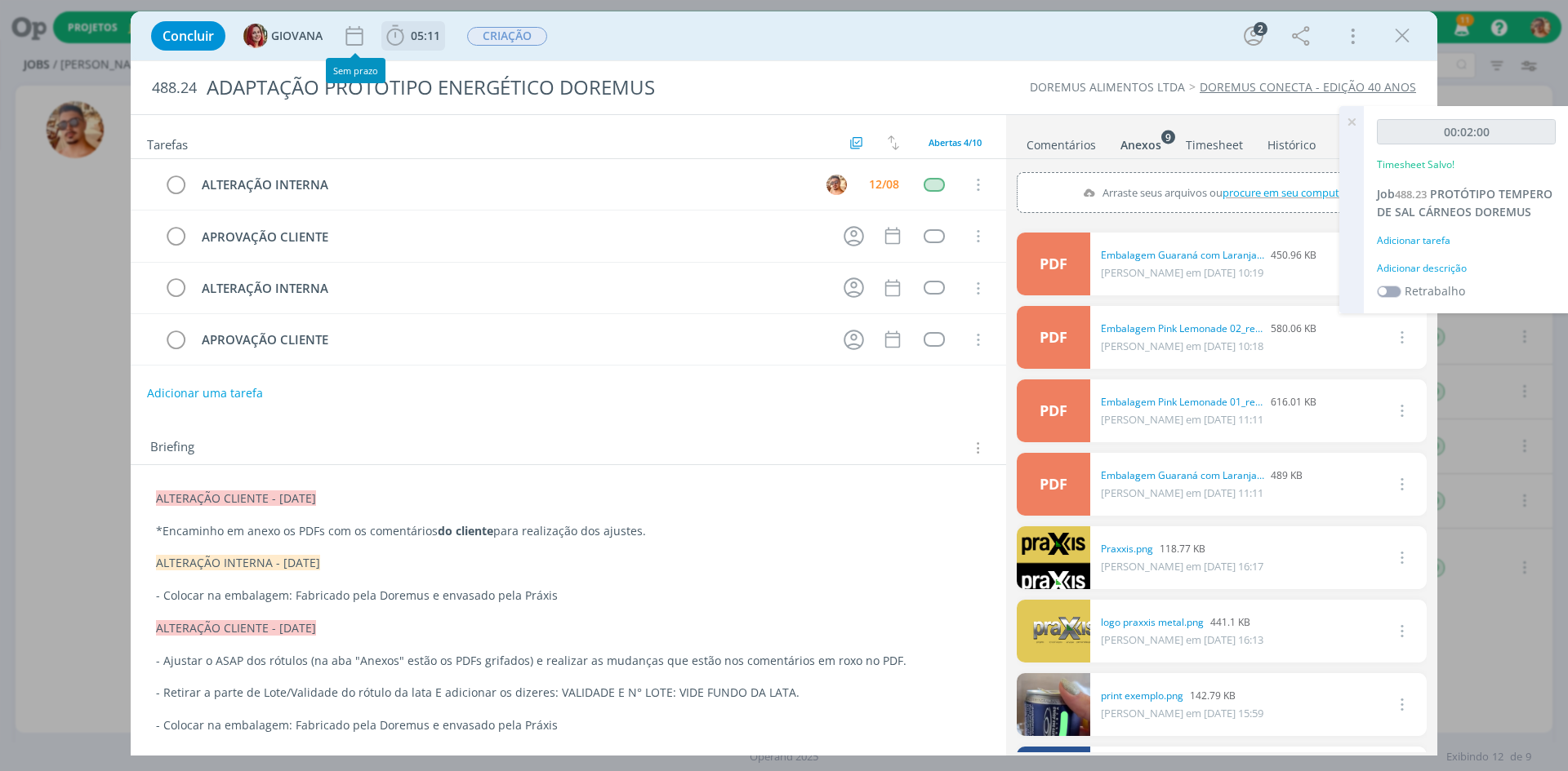
click at [411, 41] on span "05:11" at bounding box center [413, 36] width 61 height 24
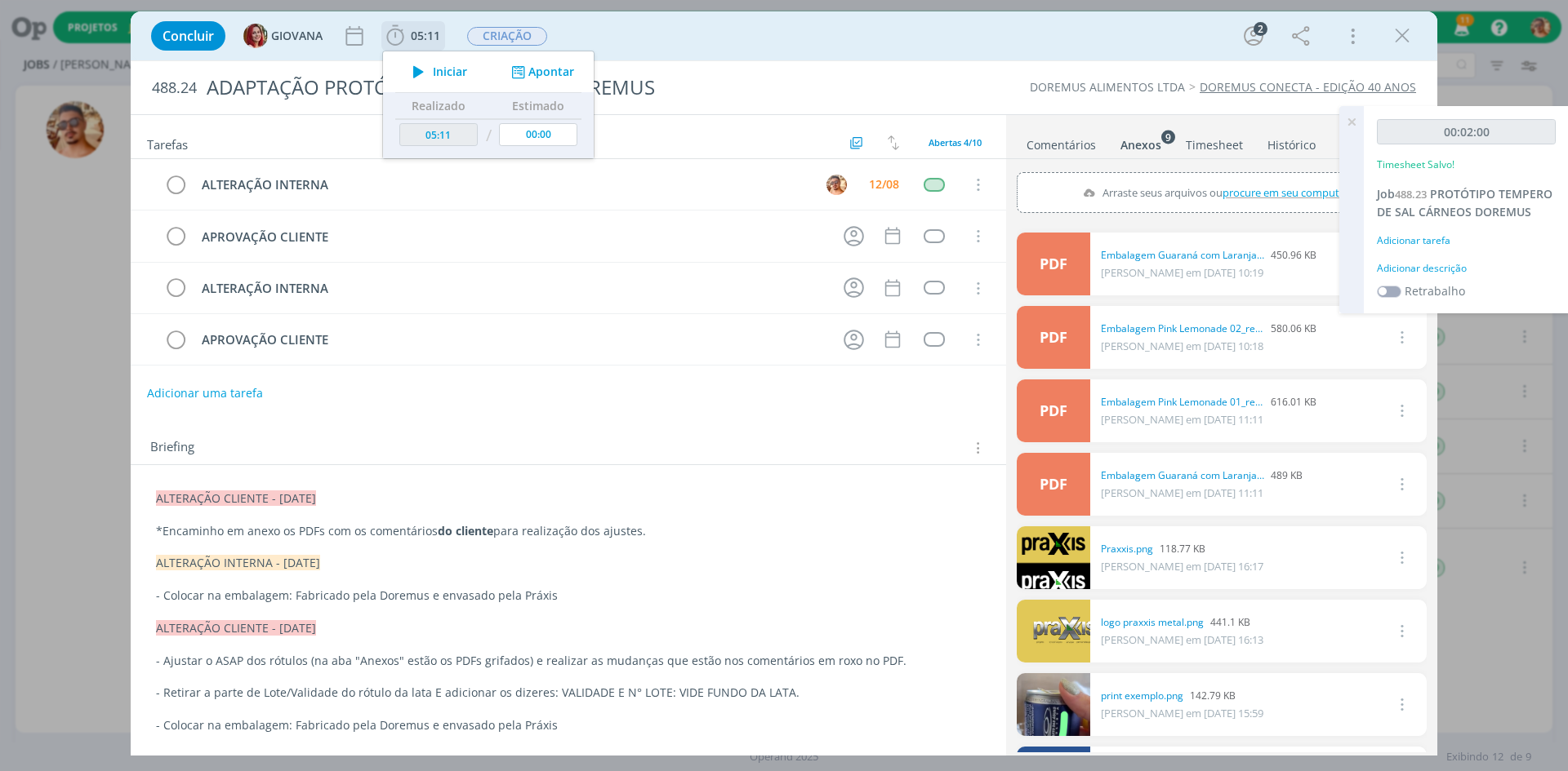
click at [442, 72] on span "Iniciar" at bounding box center [451, 72] width 35 height 12
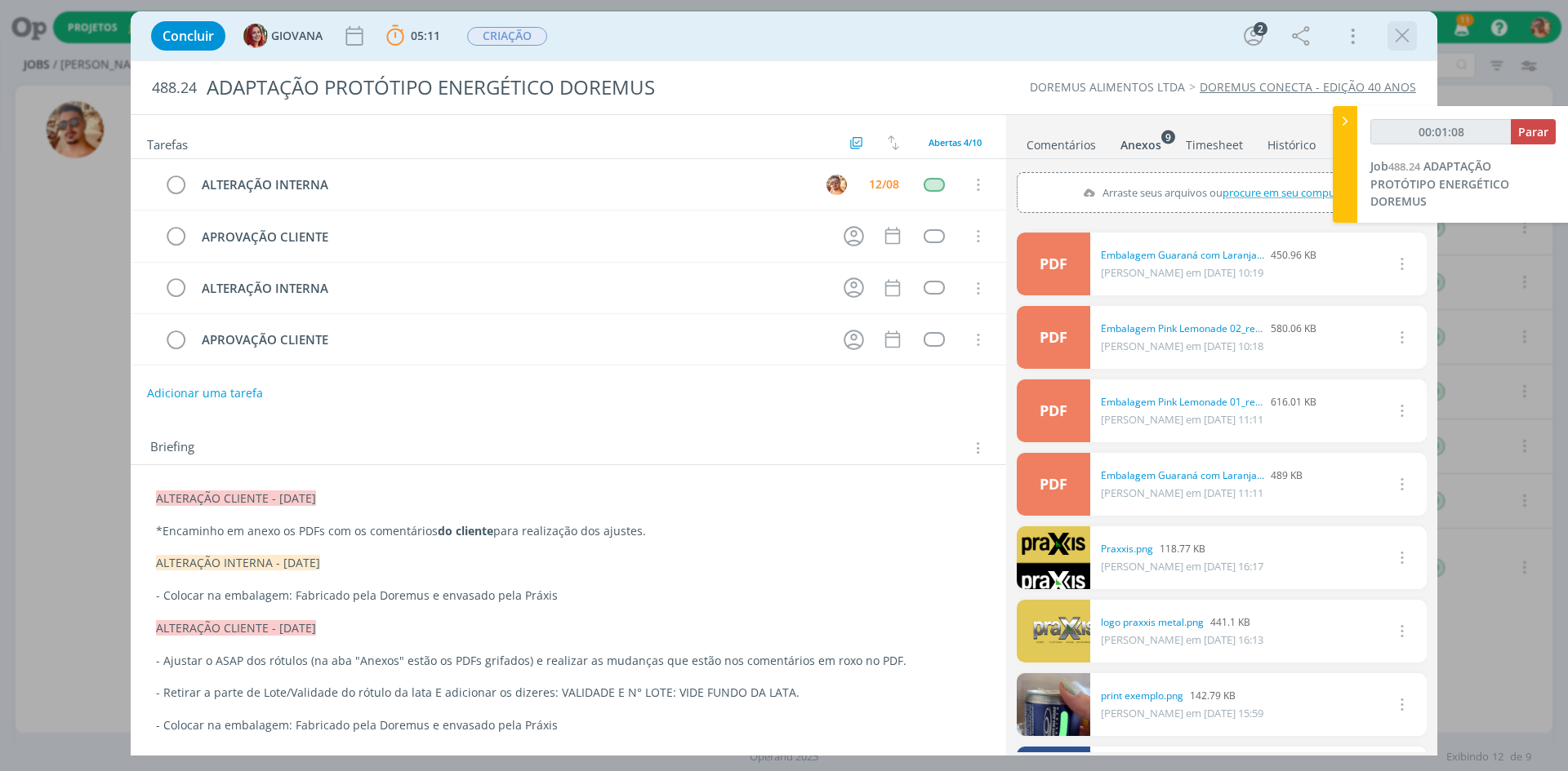
click at [1403, 35] on icon "dialog" at bounding box center [1402, 36] width 24 height 24
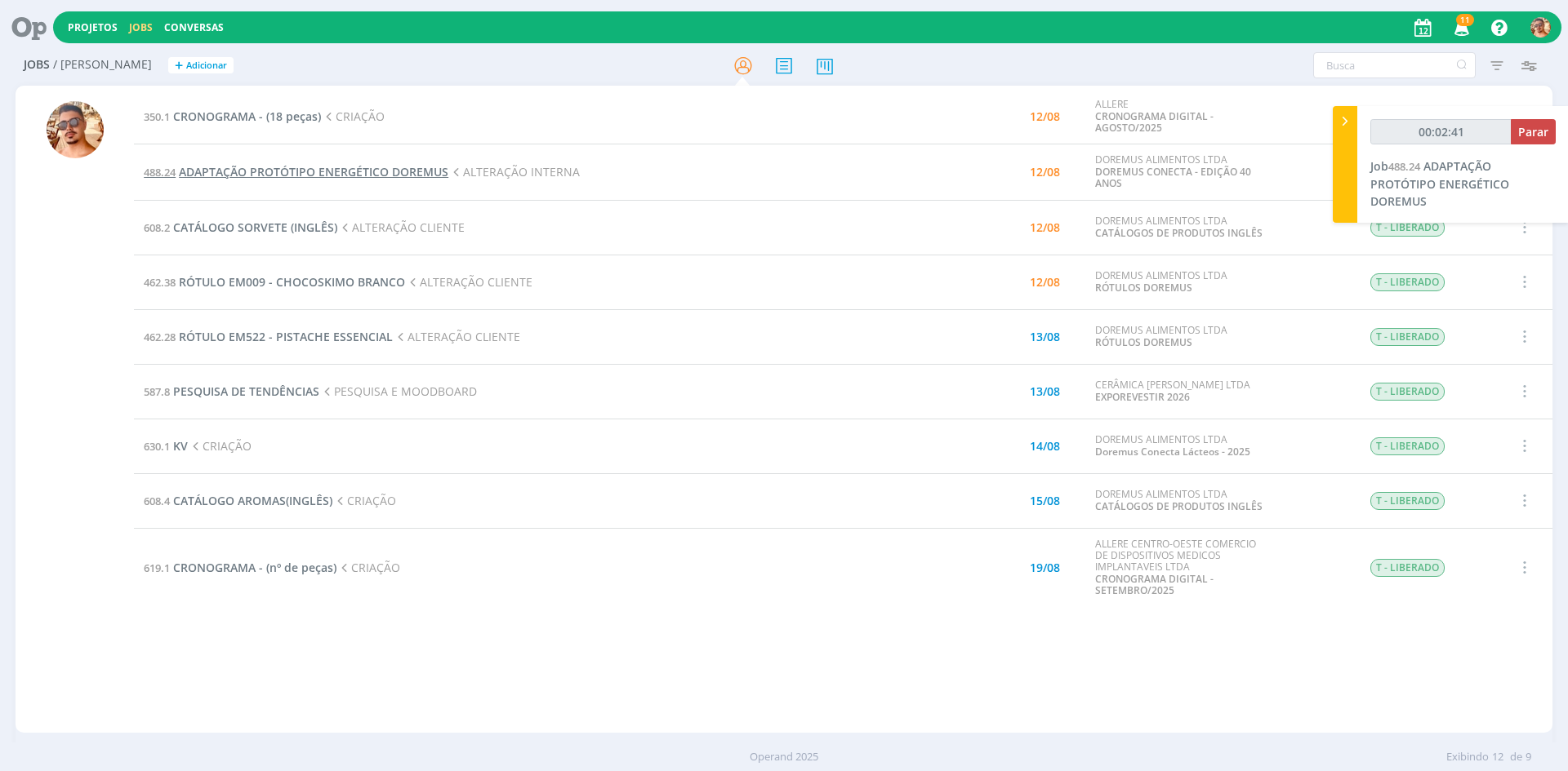
click at [416, 174] on span "ADAPTAÇÃO PROTÓTIPO ENERGÉTICO DOREMUS" at bounding box center [314, 171] width 270 height 15
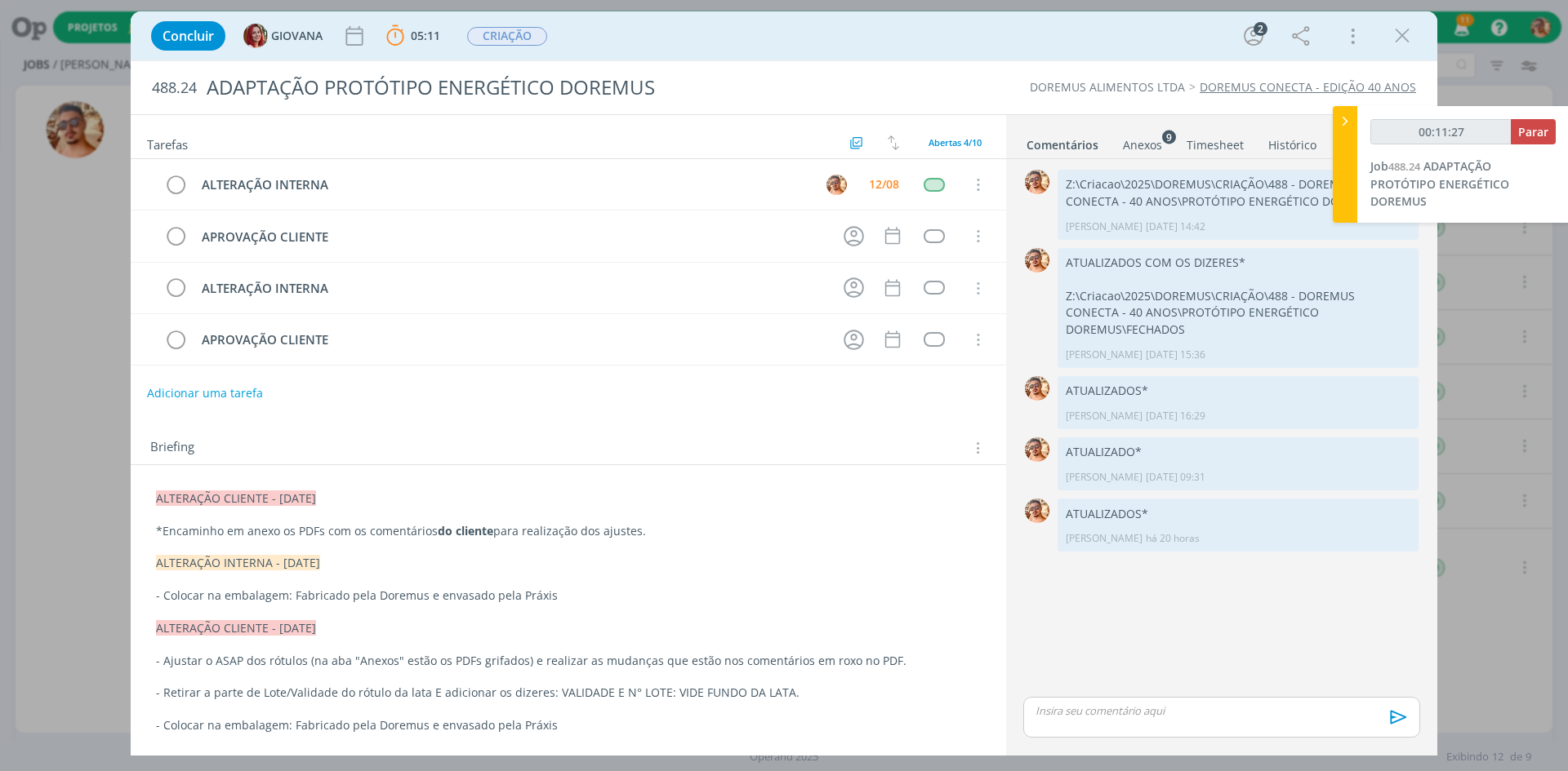
click at [1400, 39] on icon "dialog" at bounding box center [1402, 36] width 24 height 24
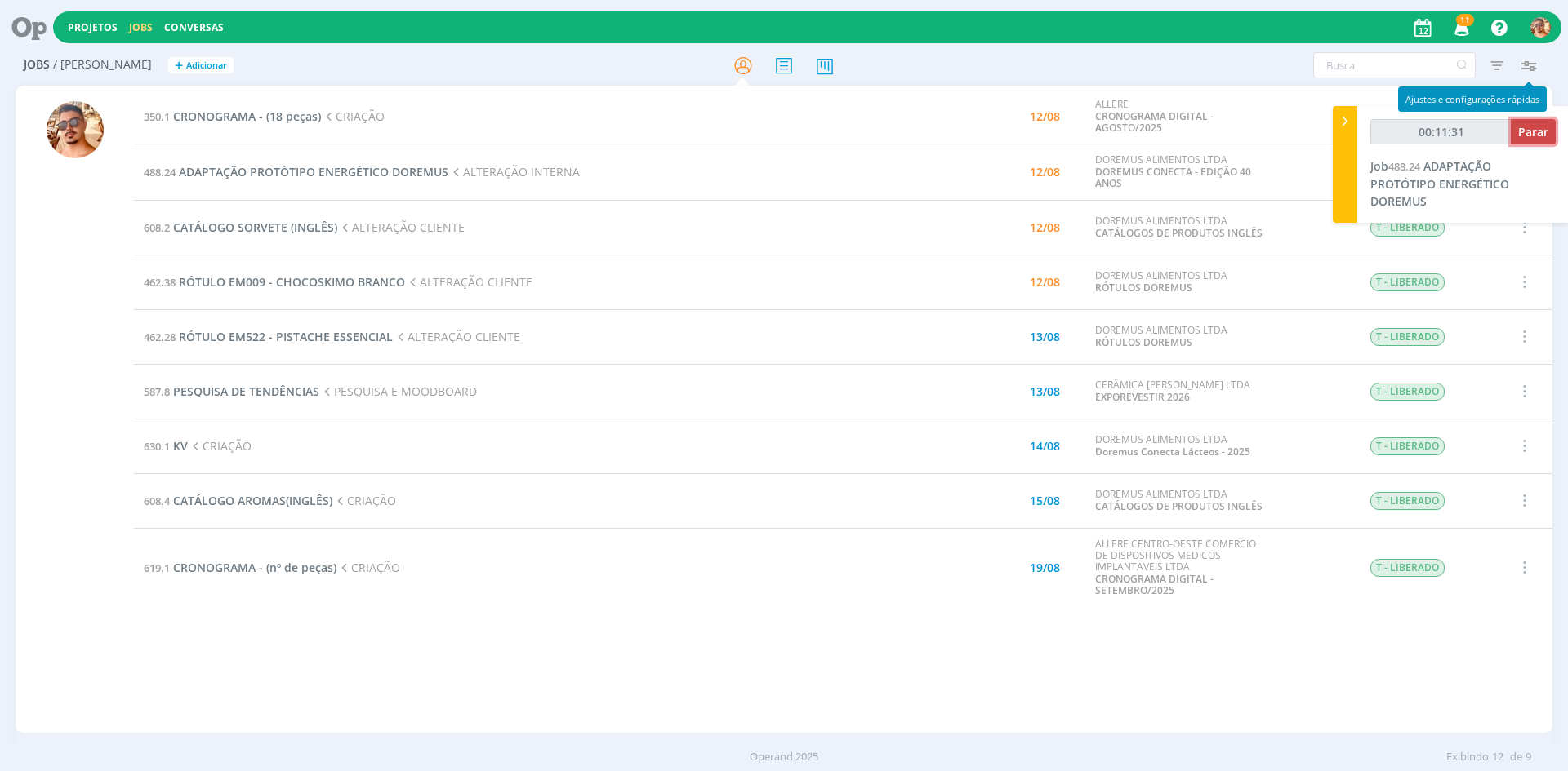
click at [1542, 133] on span "Parar" at bounding box center [1533, 132] width 30 height 15
type input "00:12:00"
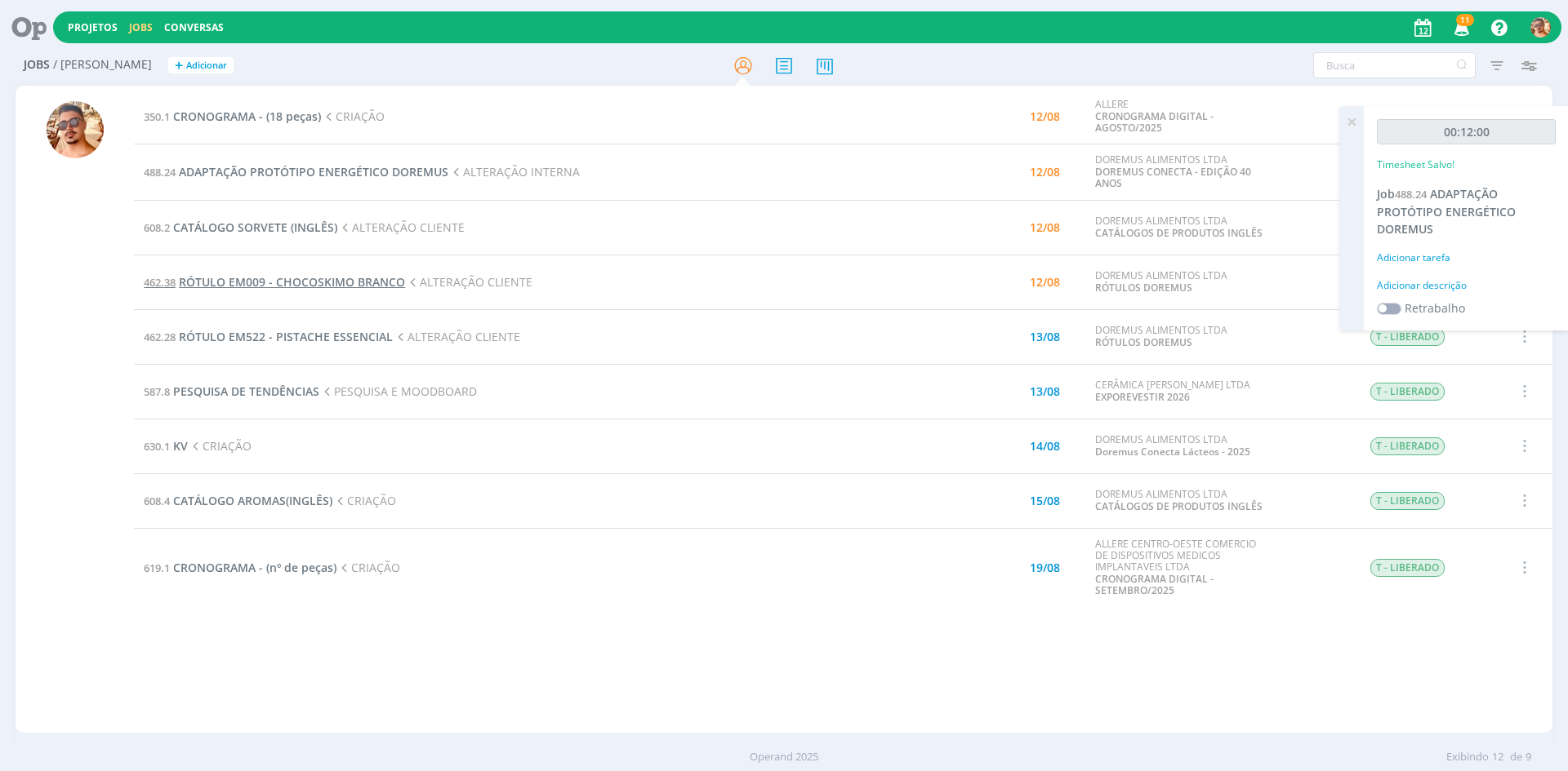
click at [377, 275] on span "RÓTULO EM009 - CHOCOSKIMO BRANCO" at bounding box center [292, 282] width 226 height 15
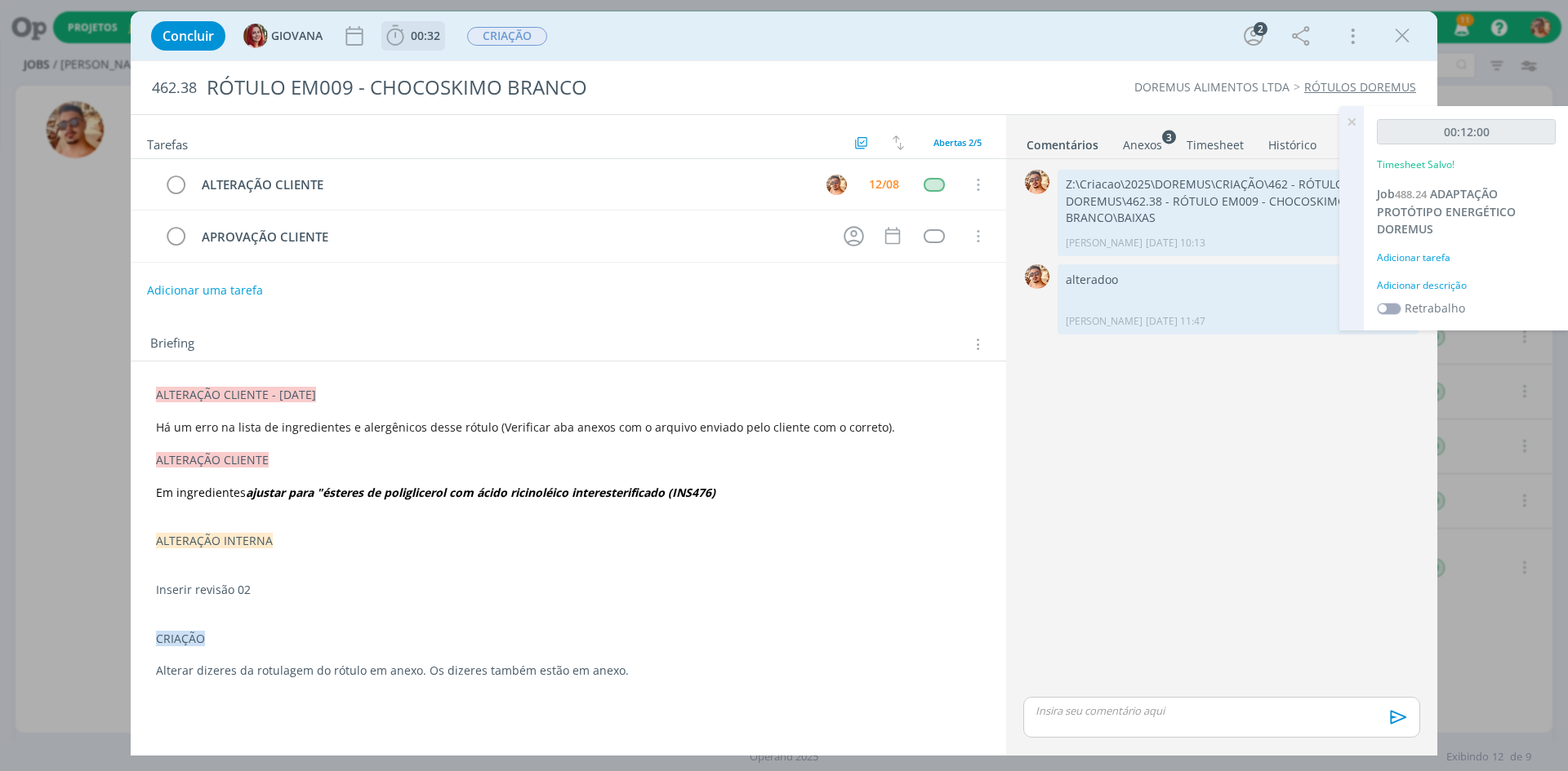
click at [423, 41] on span "00:32" at bounding box center [426, 36] width 30 height 15
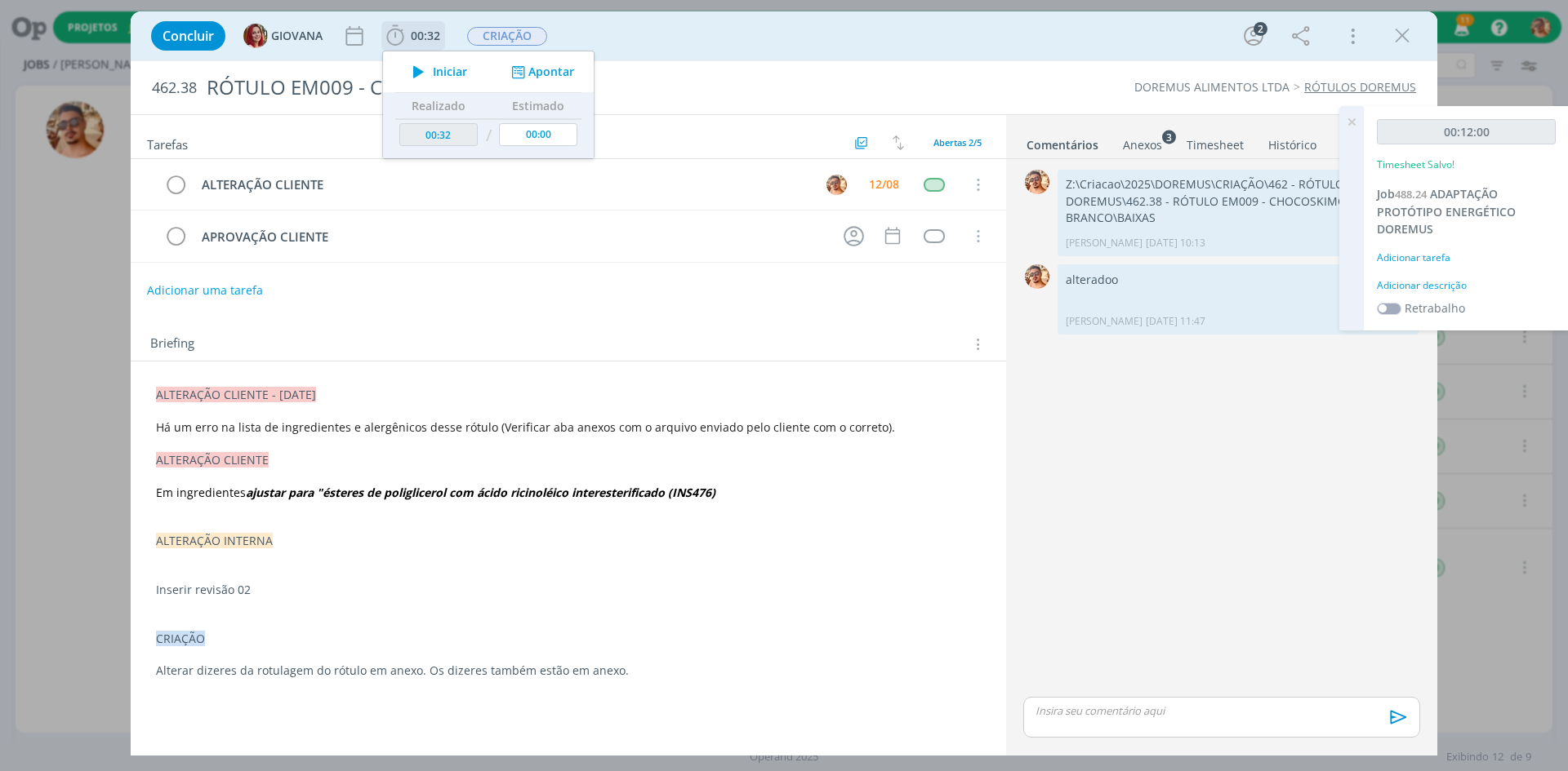
click at [425, 68] on icon "dialog" at bounding box center [419, 72] width 29 height 21
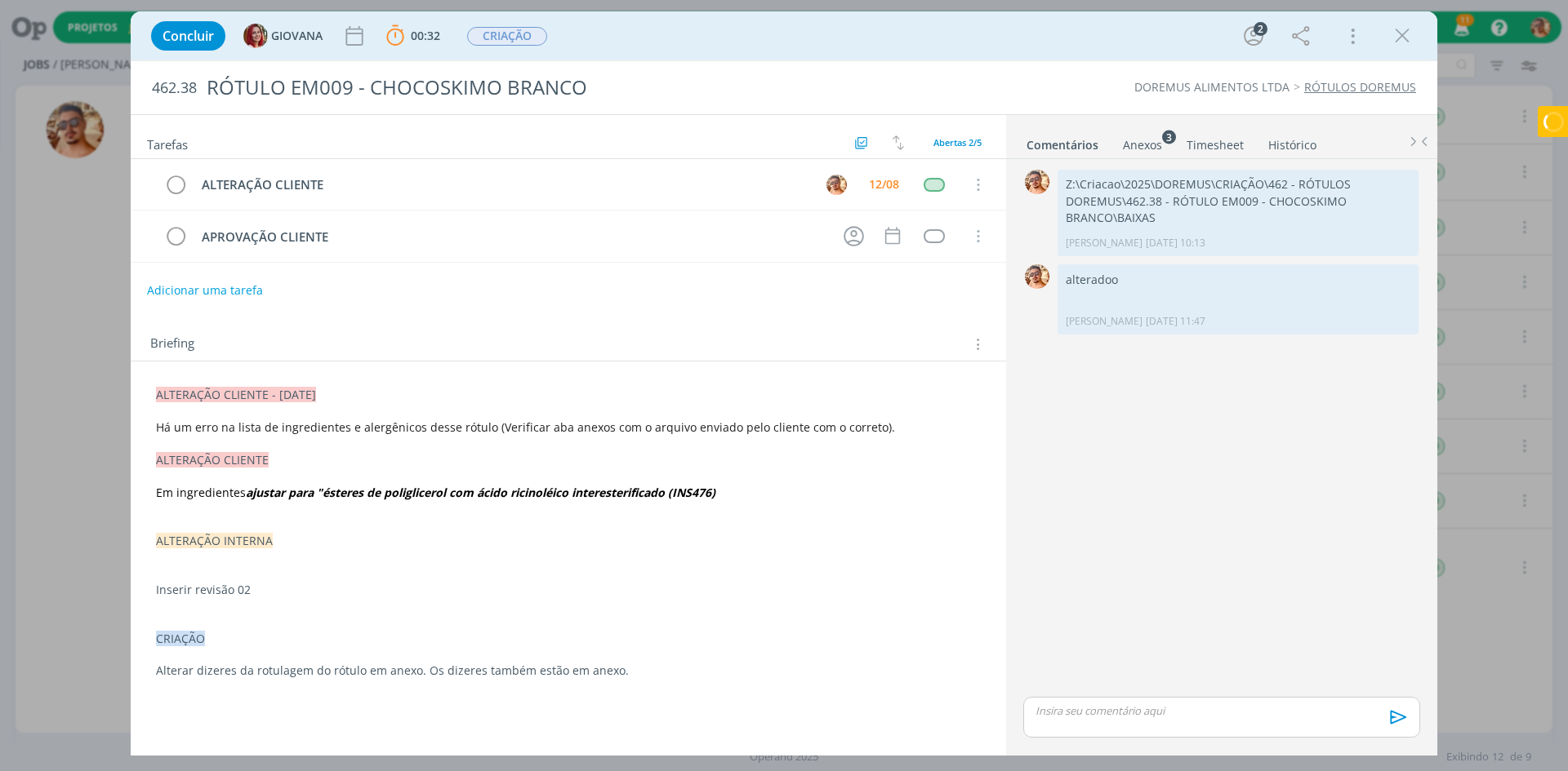
click at [1131, 147] on div "Anexos 3" at bounding box center [1142, 144] width 39 height 16
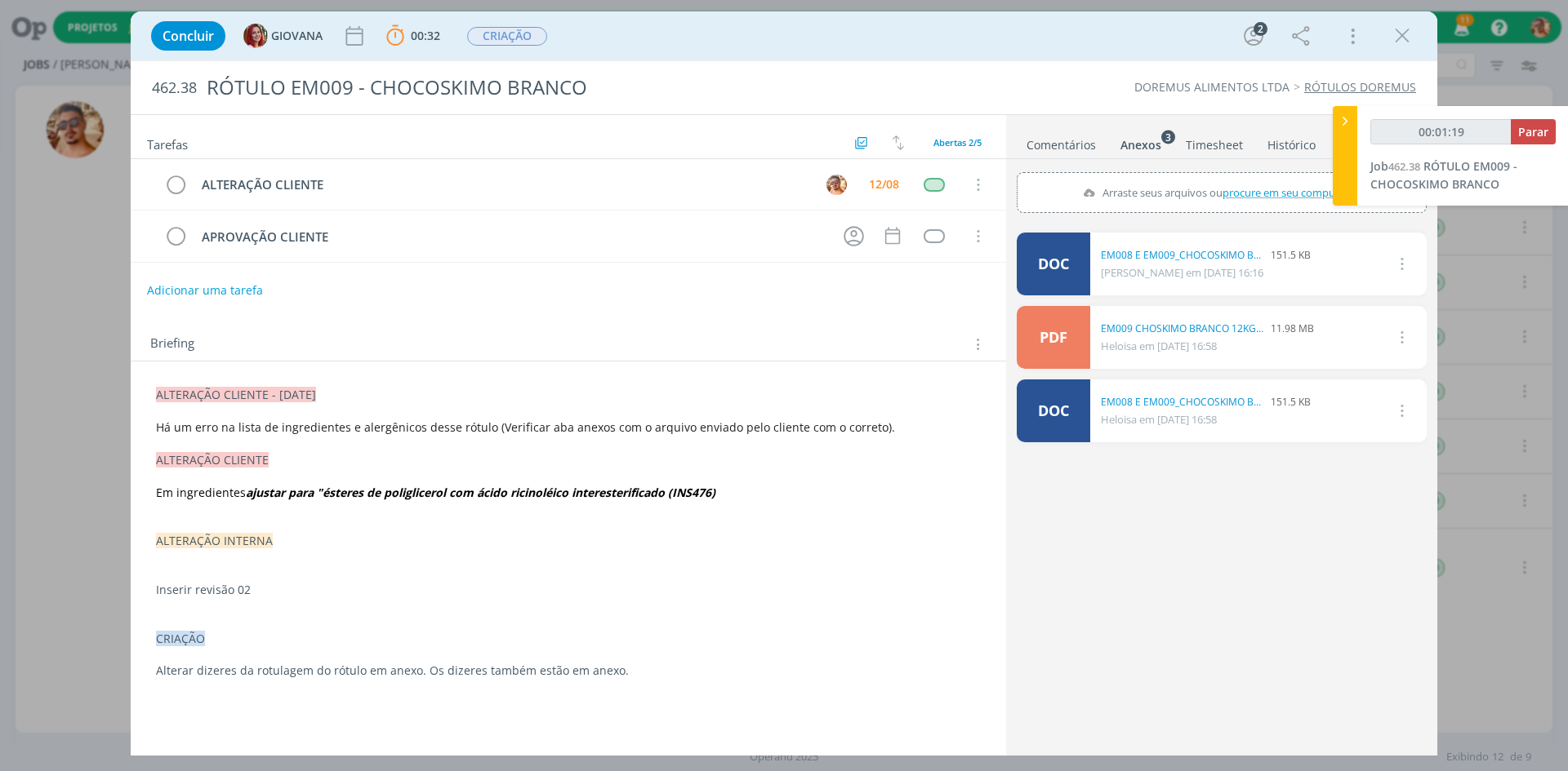
click at [1054, 19] on div "Concluir GIOVANA 00:32 Parar Apontar Data * [DATE] Horas * 00:00 Tarefa Selecio…" at bounding box center [784, 36] width 1283 height 39
click at [1096, 143] on li "Comentários" at bounding box center [1073, 141] width 94 height 24
click at [1085, 141] on link "Comentários" at bounding box center [1061, 141] width 71 height 24
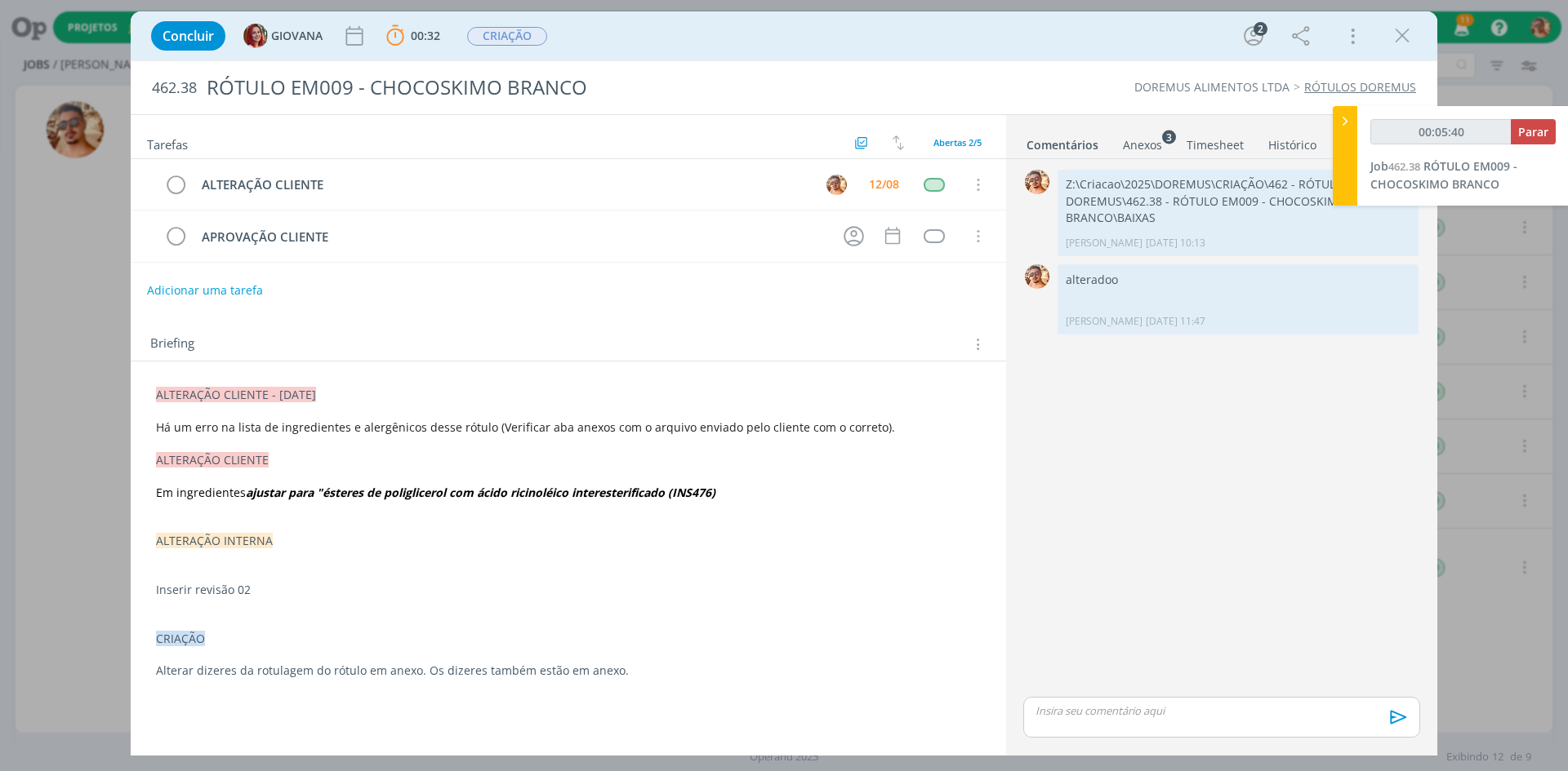
click at [1172, 704] on p "dialog" at bounding box center [1221, 710] width 371 height 14
type input "00:05:41"
click at [1397, 724] on icon "dialog" at bounding box center [1397, 723] width 24 height 24
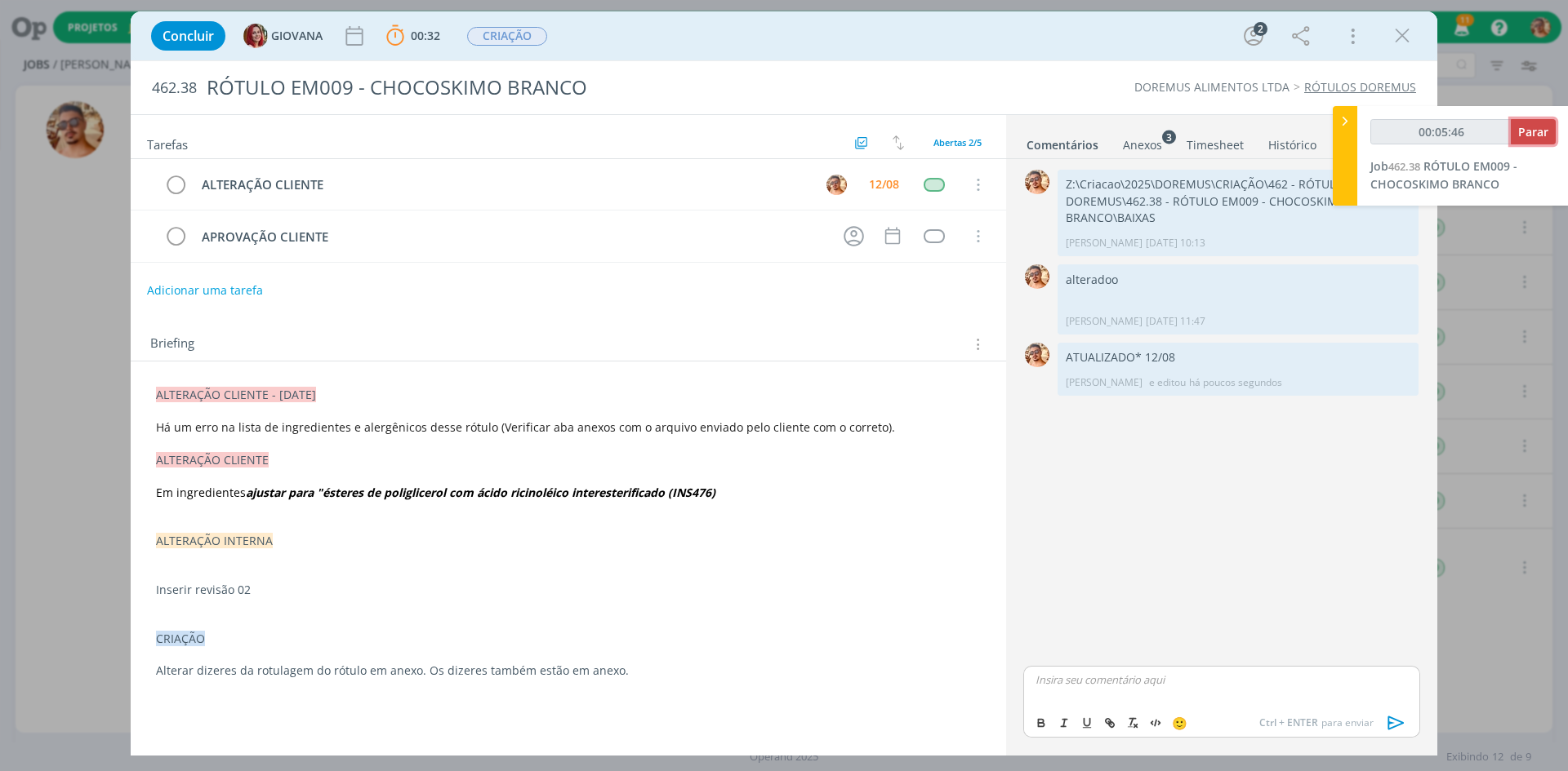
click at [1531, 135] on span "Parar" at bounding box center [1533, 132] width 30 height 15
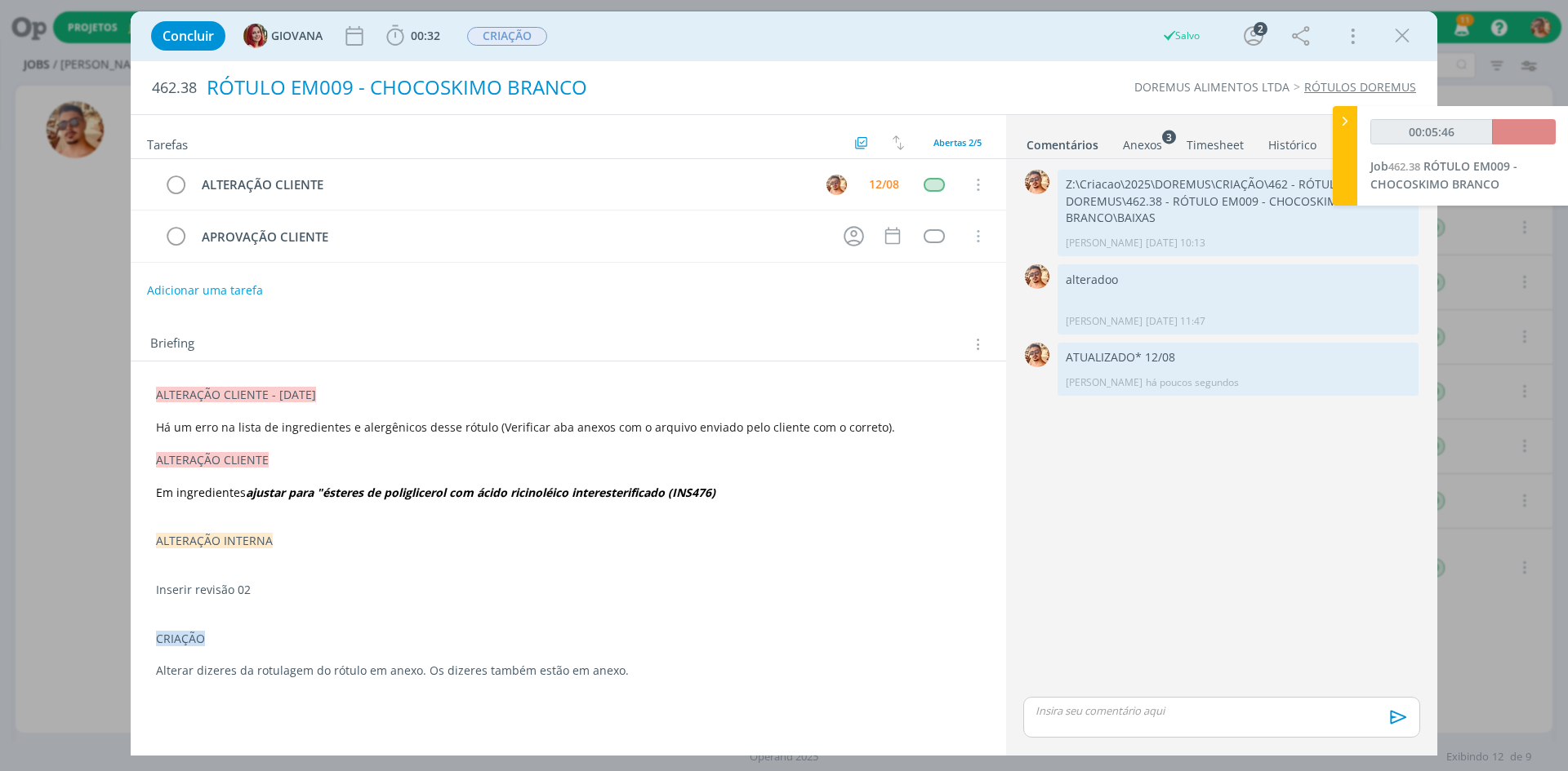
type input "00:06:00"
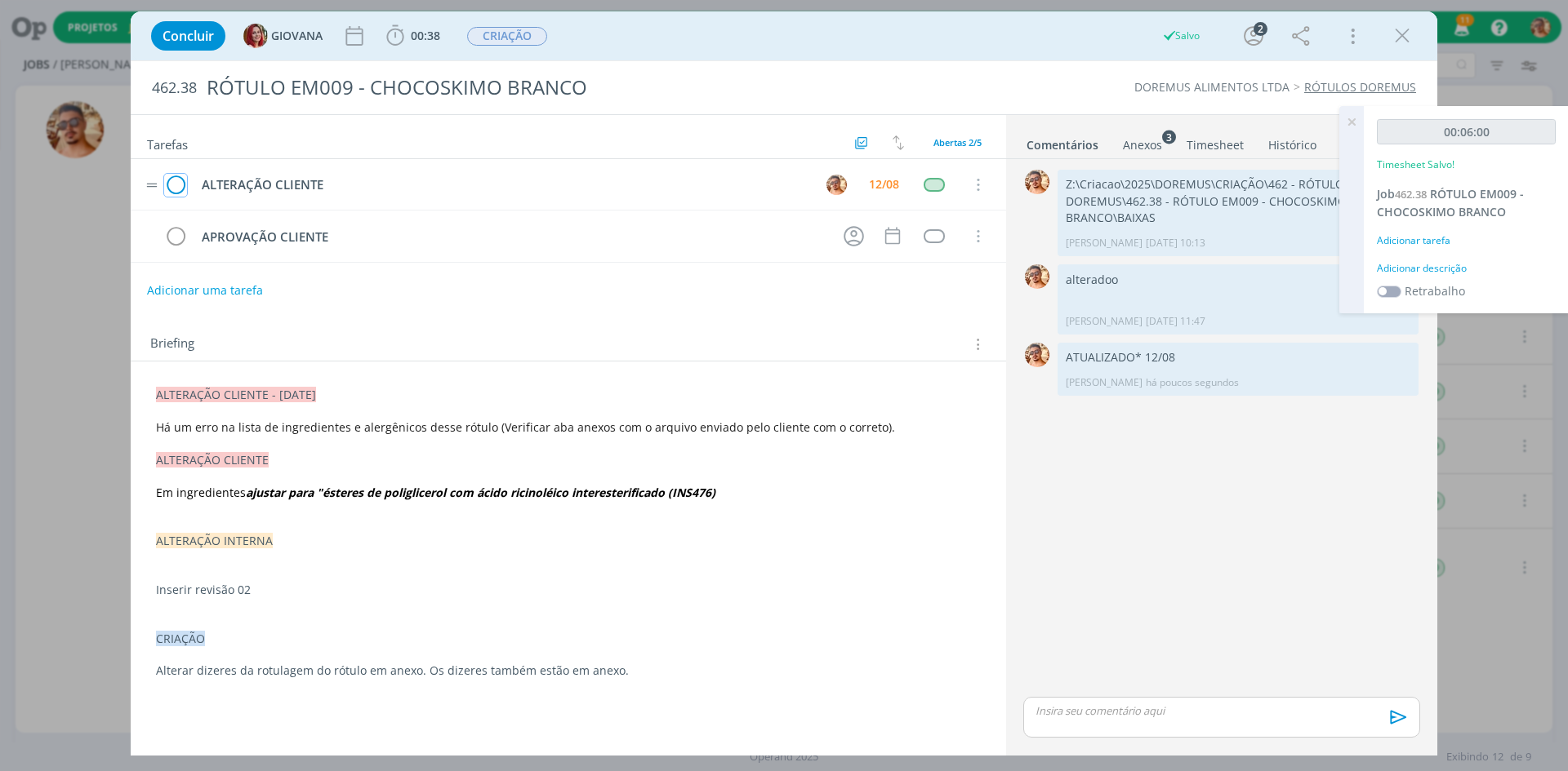
click at [184, 186] on icon "dialog" at bounding box center [175, 185] width 23 height 24
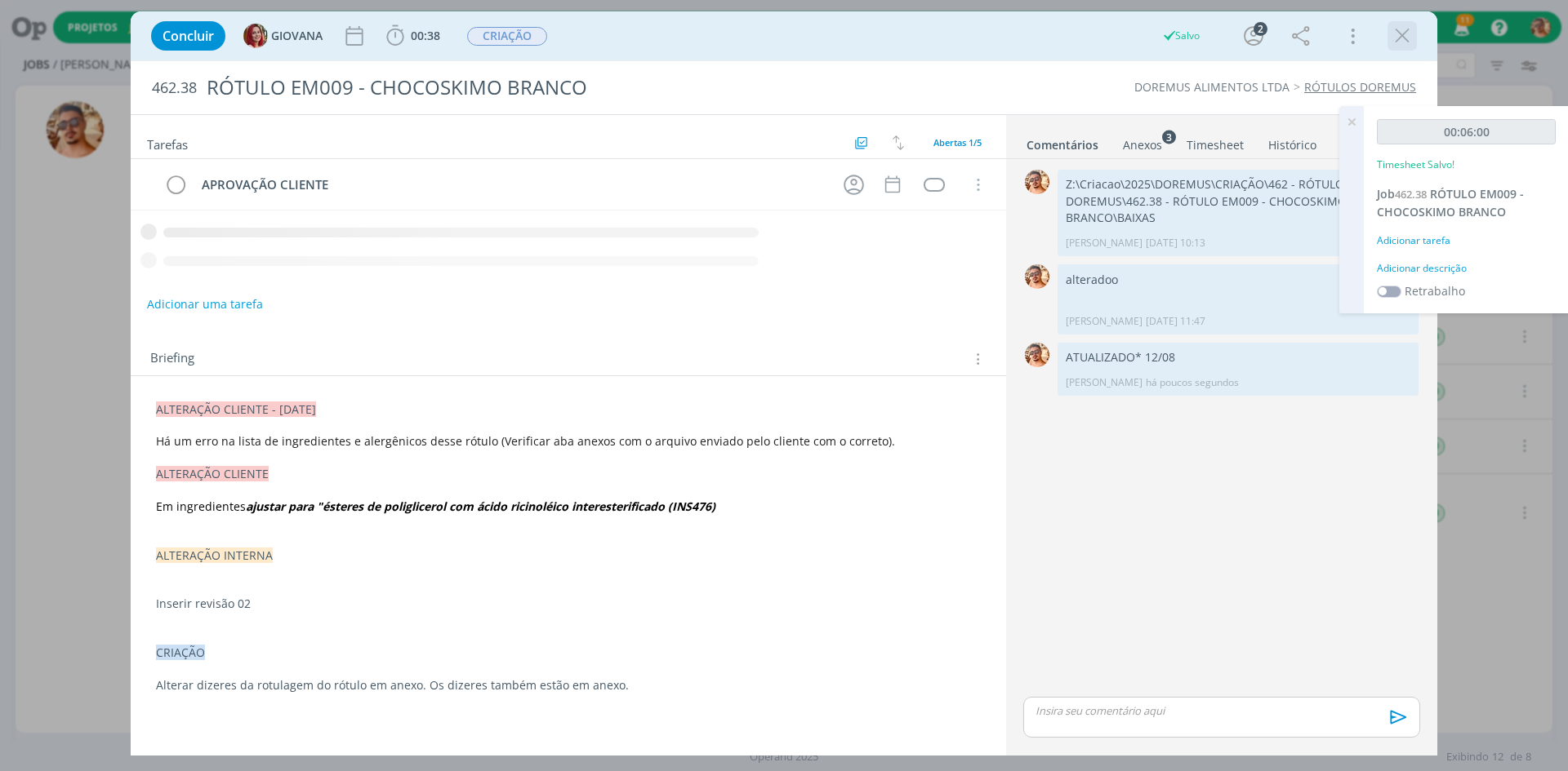
click at [1393, 39] on icon "dialog" at bounding box center [1402, 36] width 24 height 24
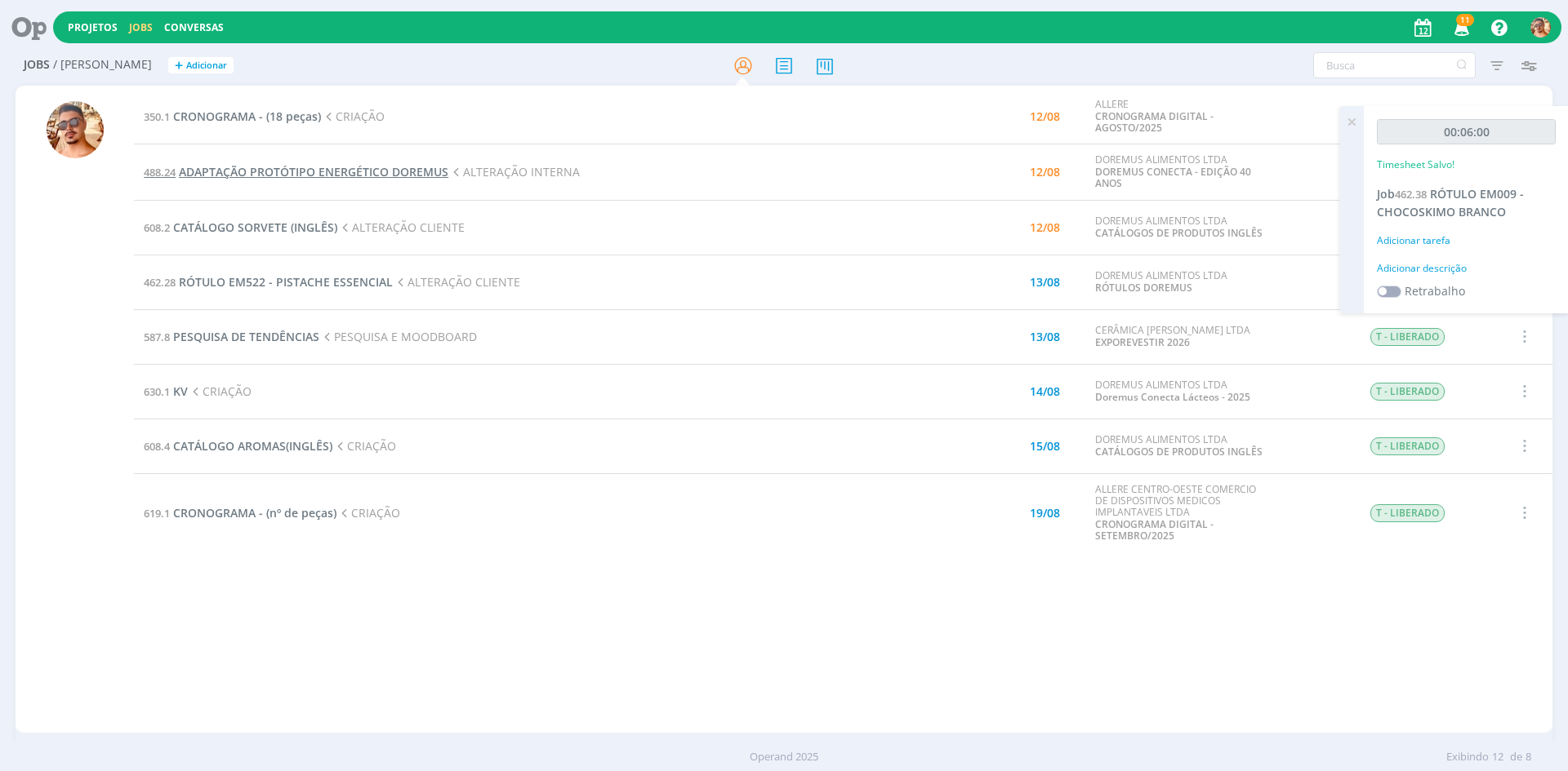
click at [434, 169] on span "ADAPTAÇÃO PROTÓTIPO ENERGÉTICO DOREMUS" at bounding box center [314, 171] width 270 height 15
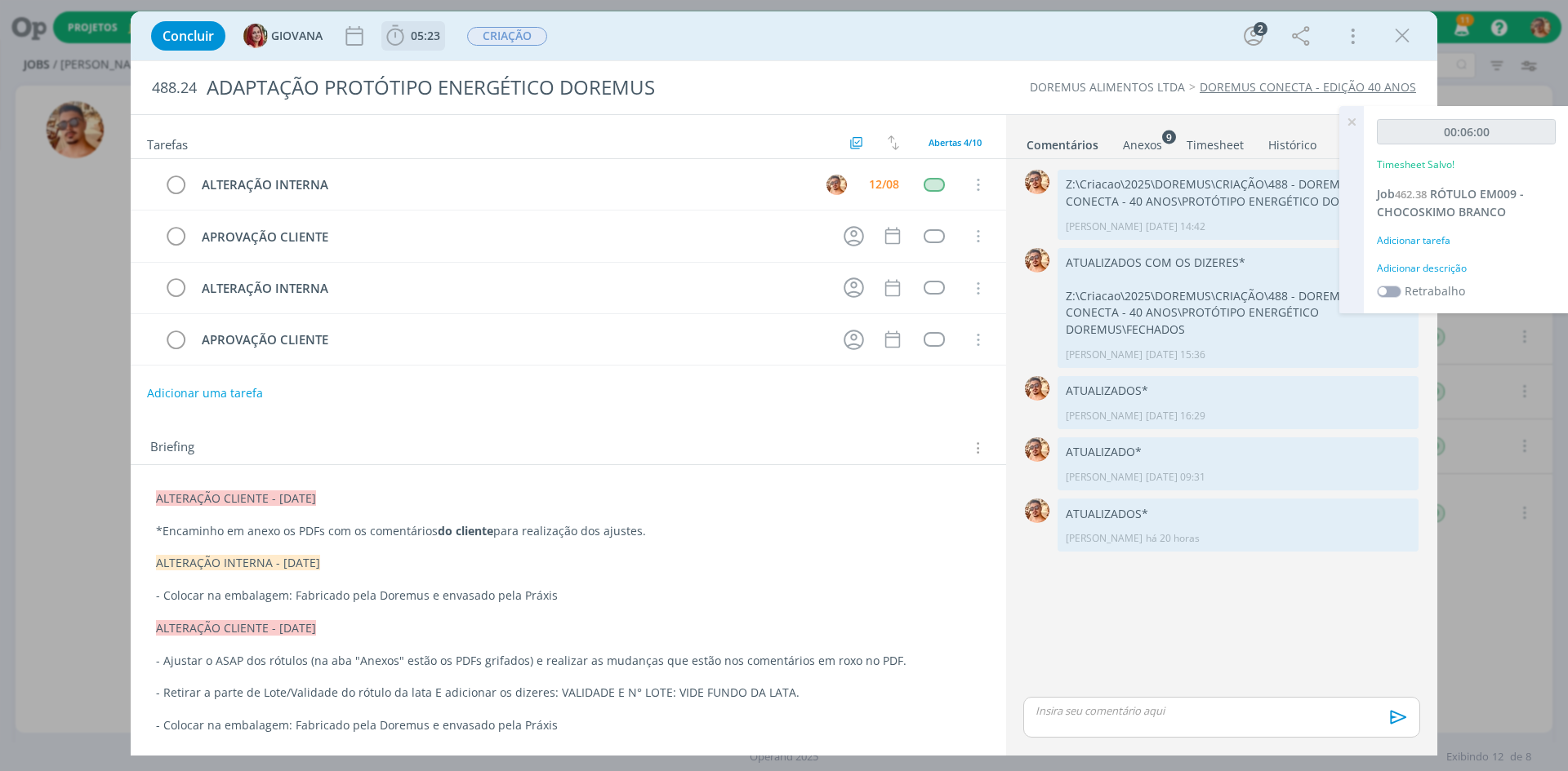
click at [417, 45] on span "05:23" at bounding box center [413, 36] width 61 height 24
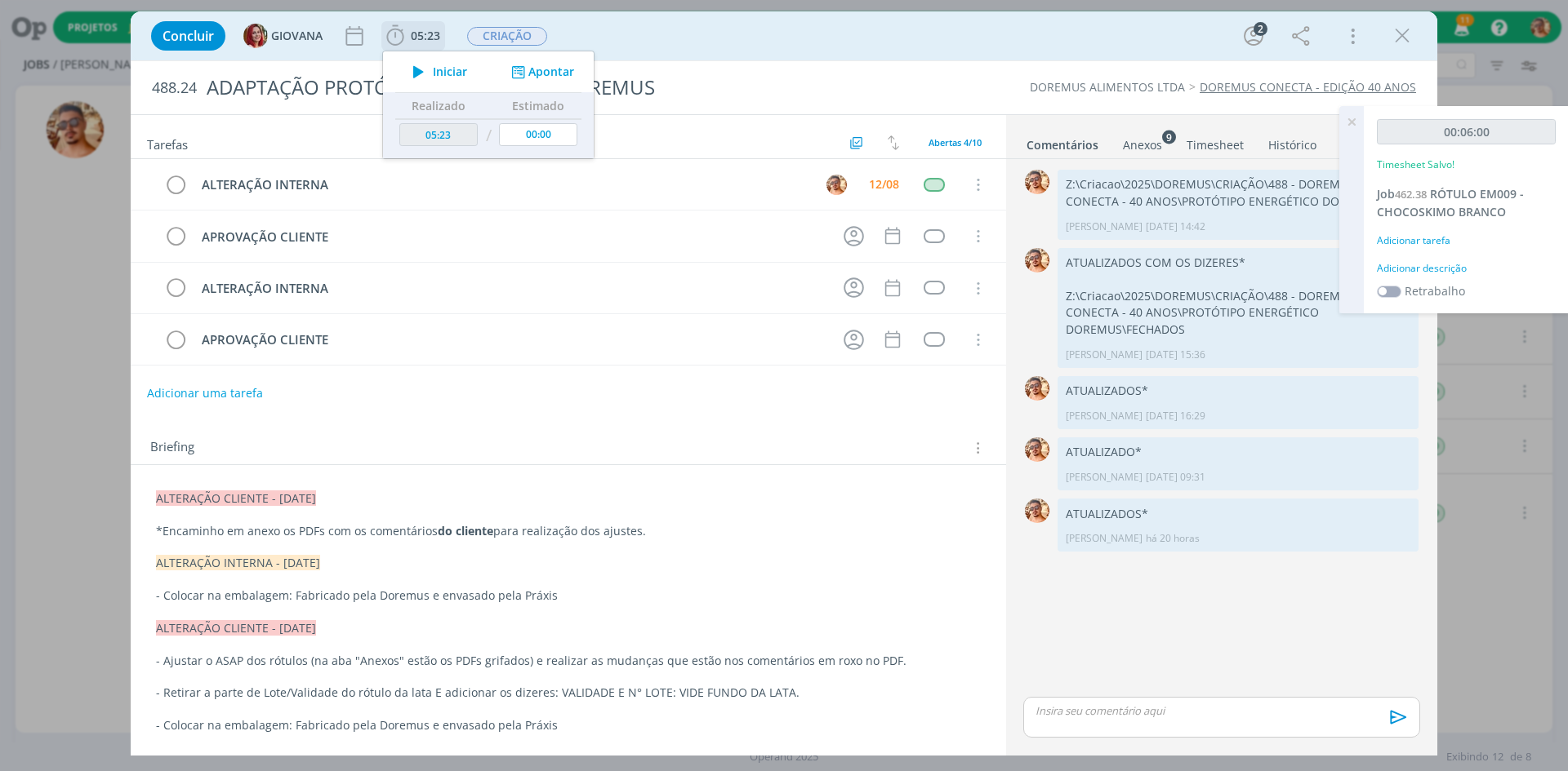
click at [440, 70] on span "Iniciar" at bounding box center [451, 72] width 35 height 12
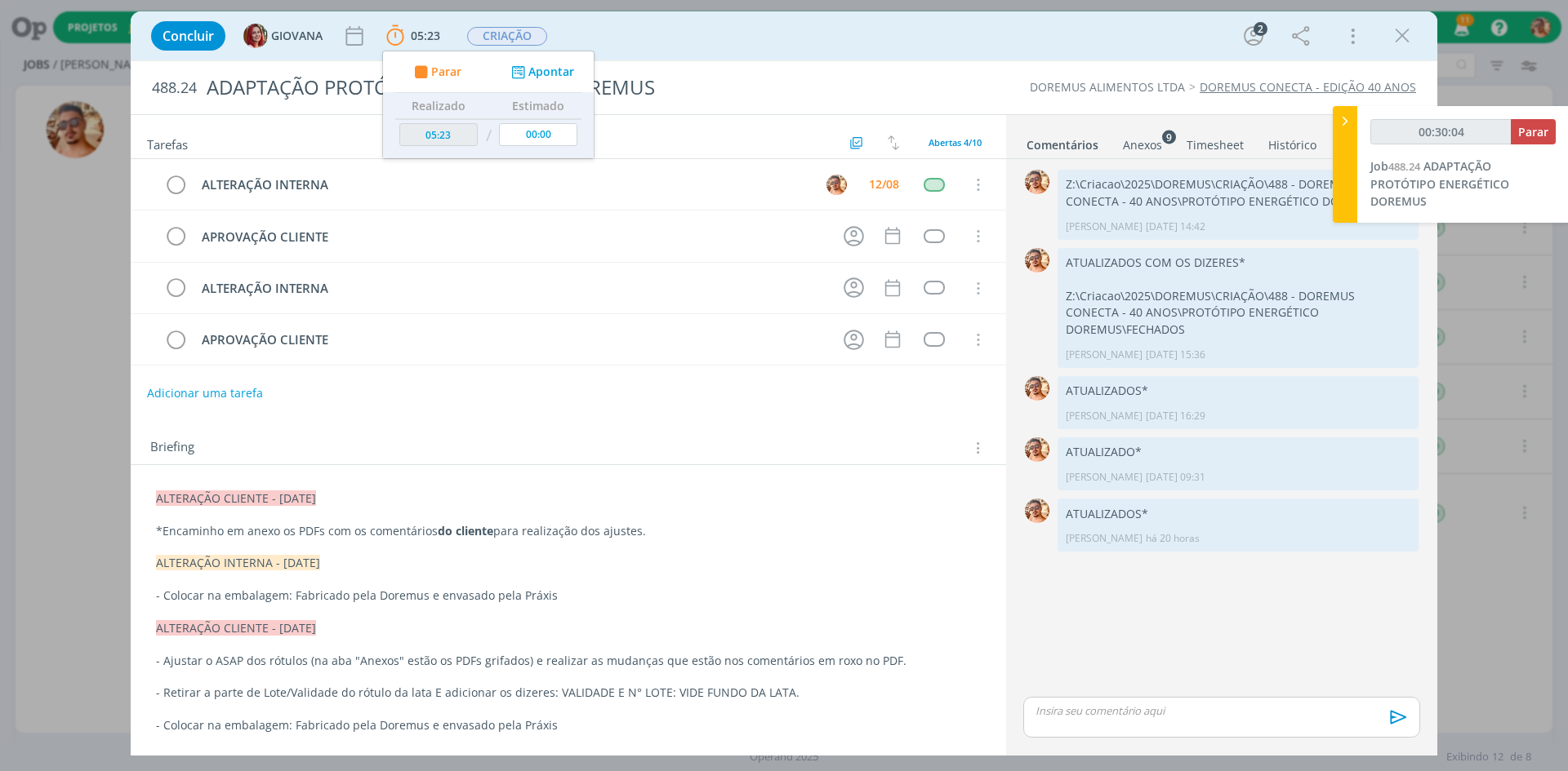
type input "00:30:05"
